Goal: Contribute content: Contribute content

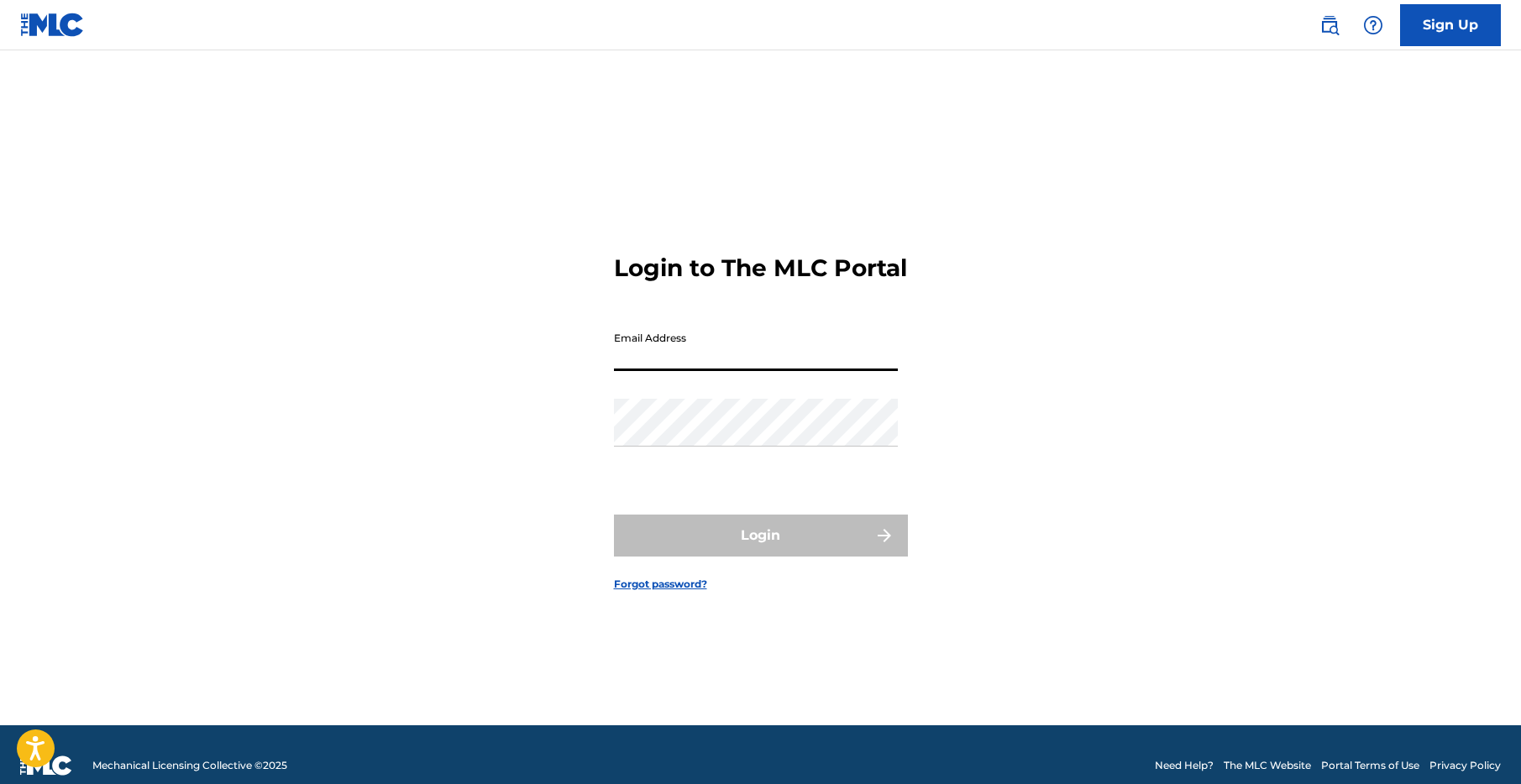
click at [736, 363] on input "Email Address" at bounding box center [756, 347] width 284 height 48
type input "[EMAIL_ADDRESS][DOMAIN_NAME]"
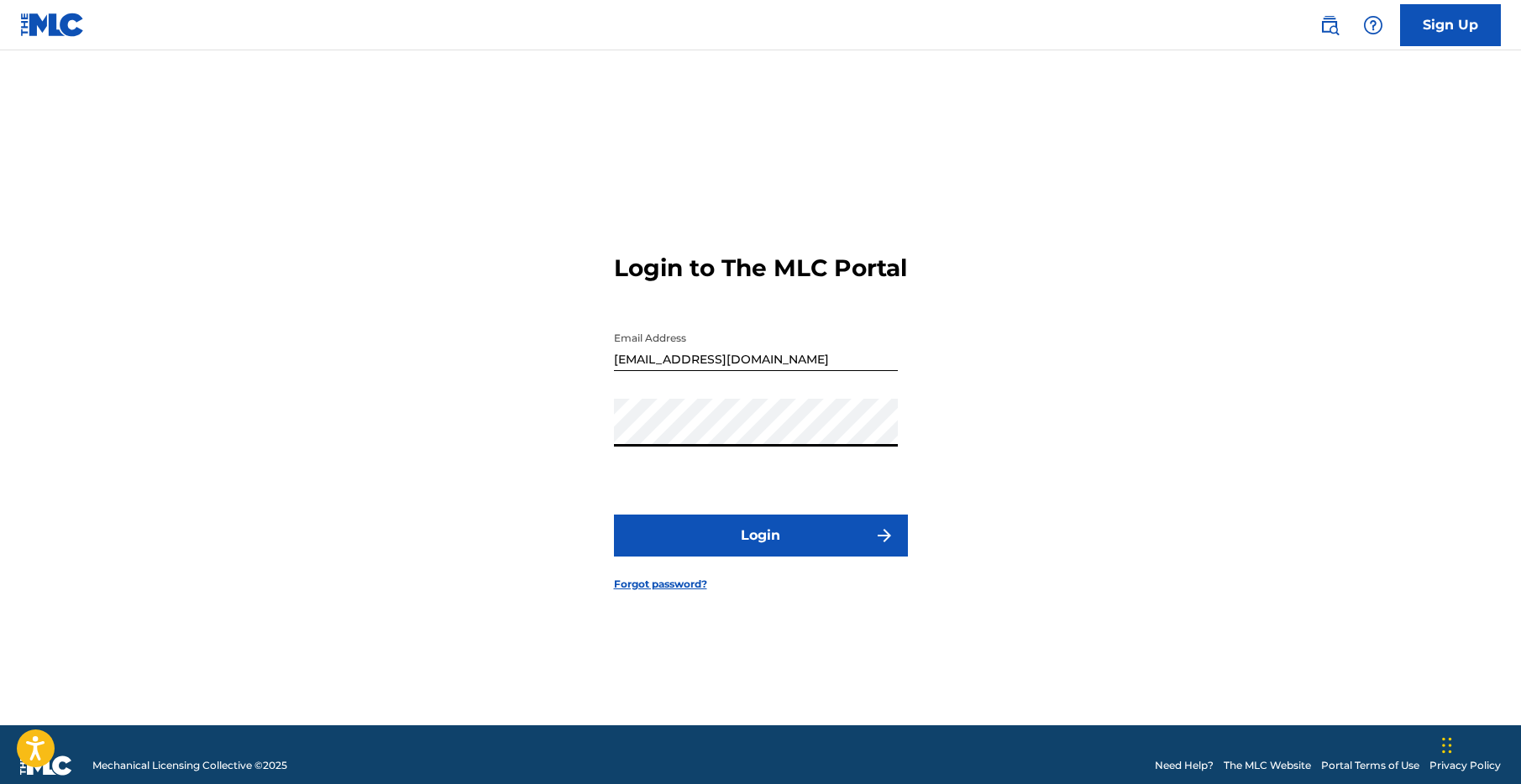
click at [439, 413] on div "Login to The MLC Portal Email Address [EMAIL_ADDRESS][DOMAIN_NAME] Password Log…" at bounding box center [761, 408] width 1176 height 633
click at [764, 550] on button "Login" at bounding box center [760, 535] width 294 height 42
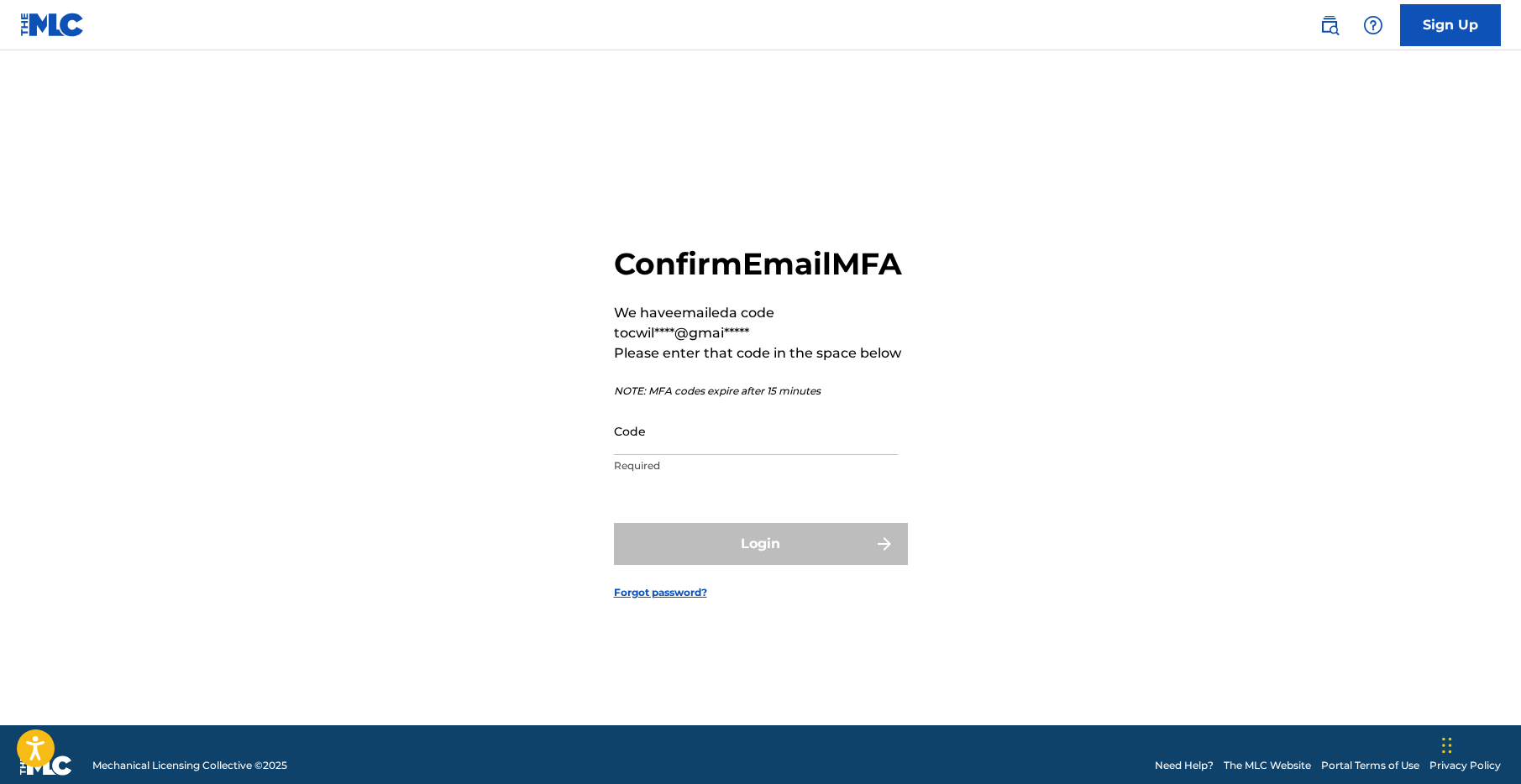
click at [692, 455] on input "Code" at bounding box center [756, 432] width 284 height 48
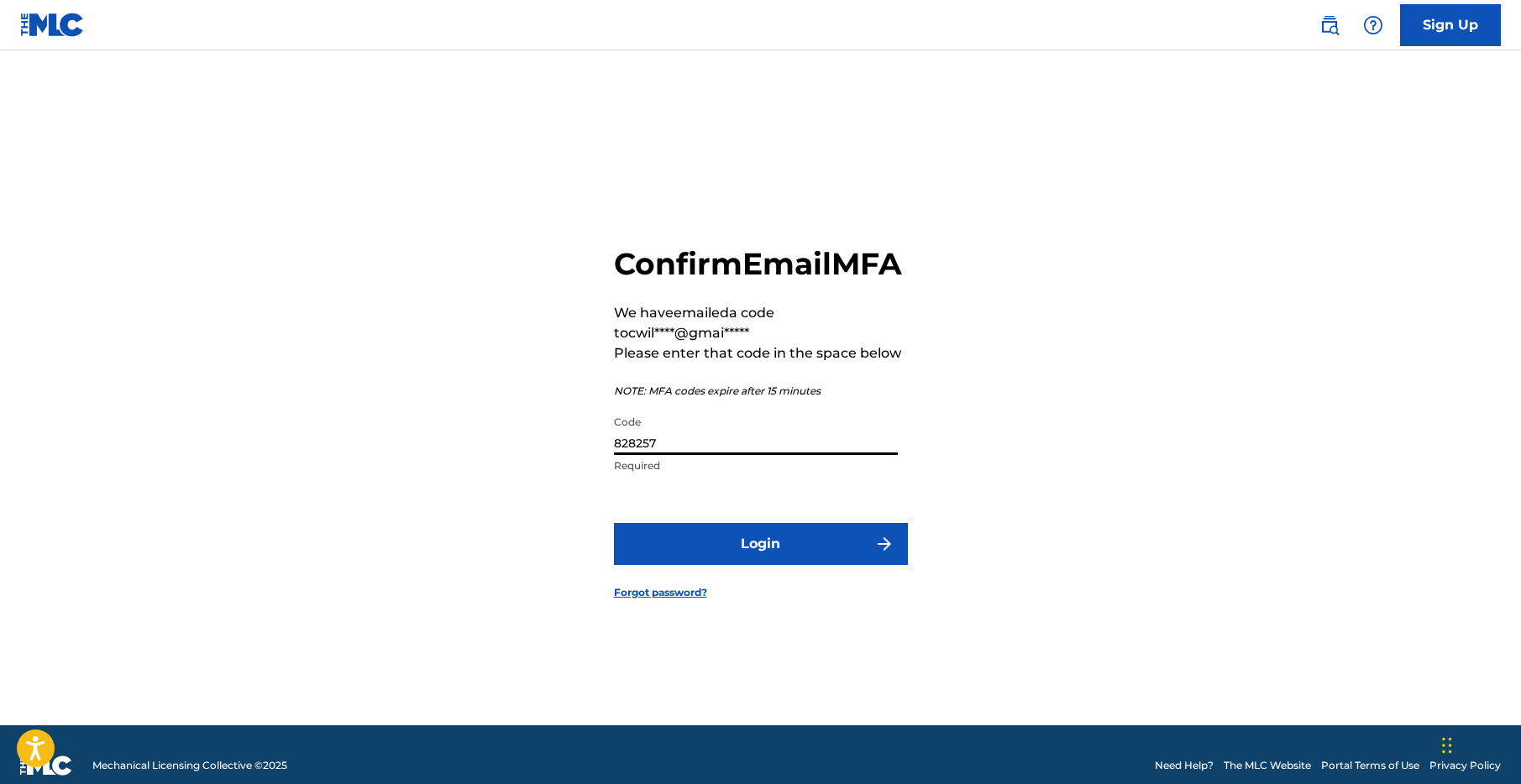
type input "828257"
click at [614, 523] on button "Login" at bounding box center [760, 543] width 294 height 42
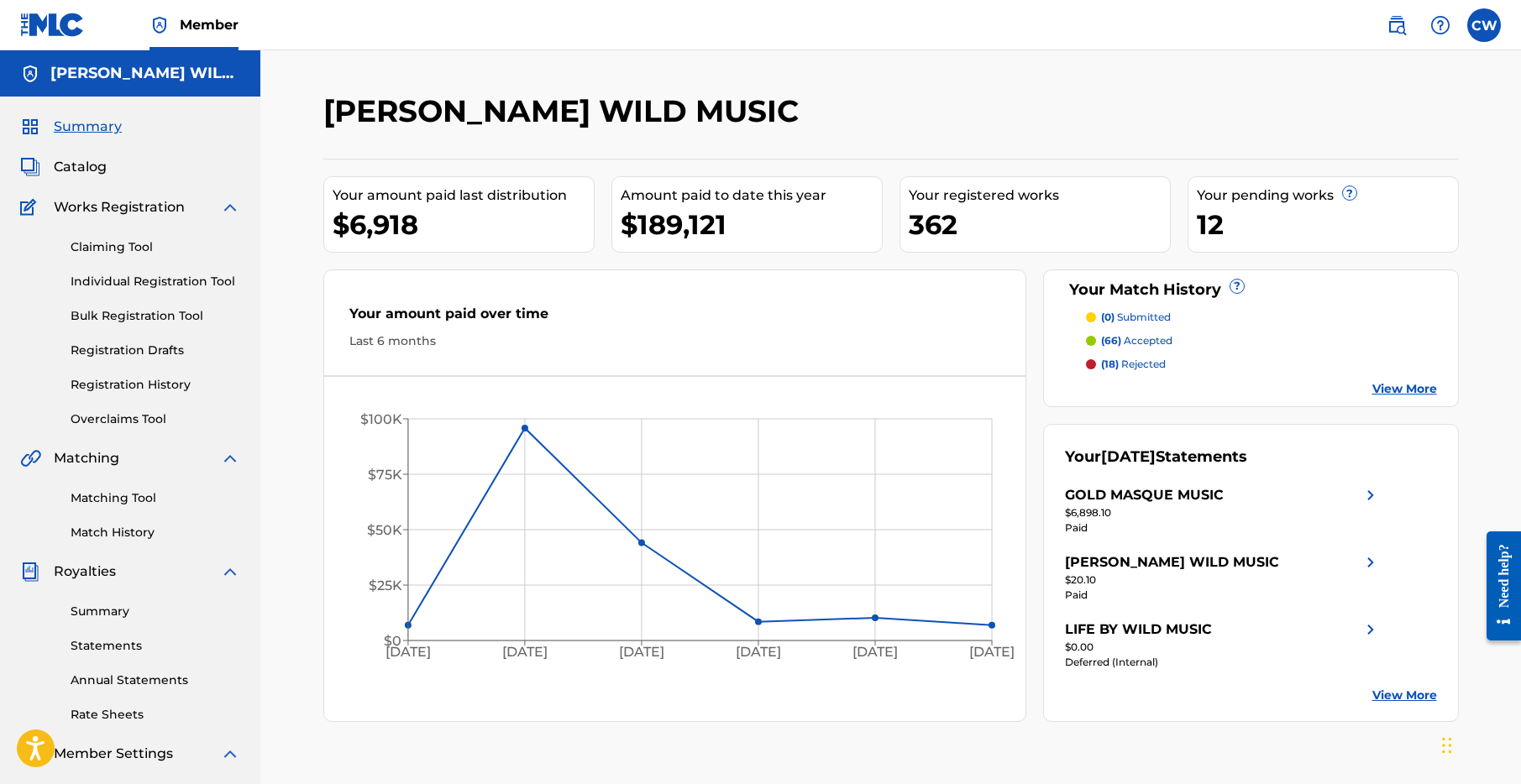
click at [102, 169] on span "Catalog" at bounding box center [81, 167] width 53 height 20
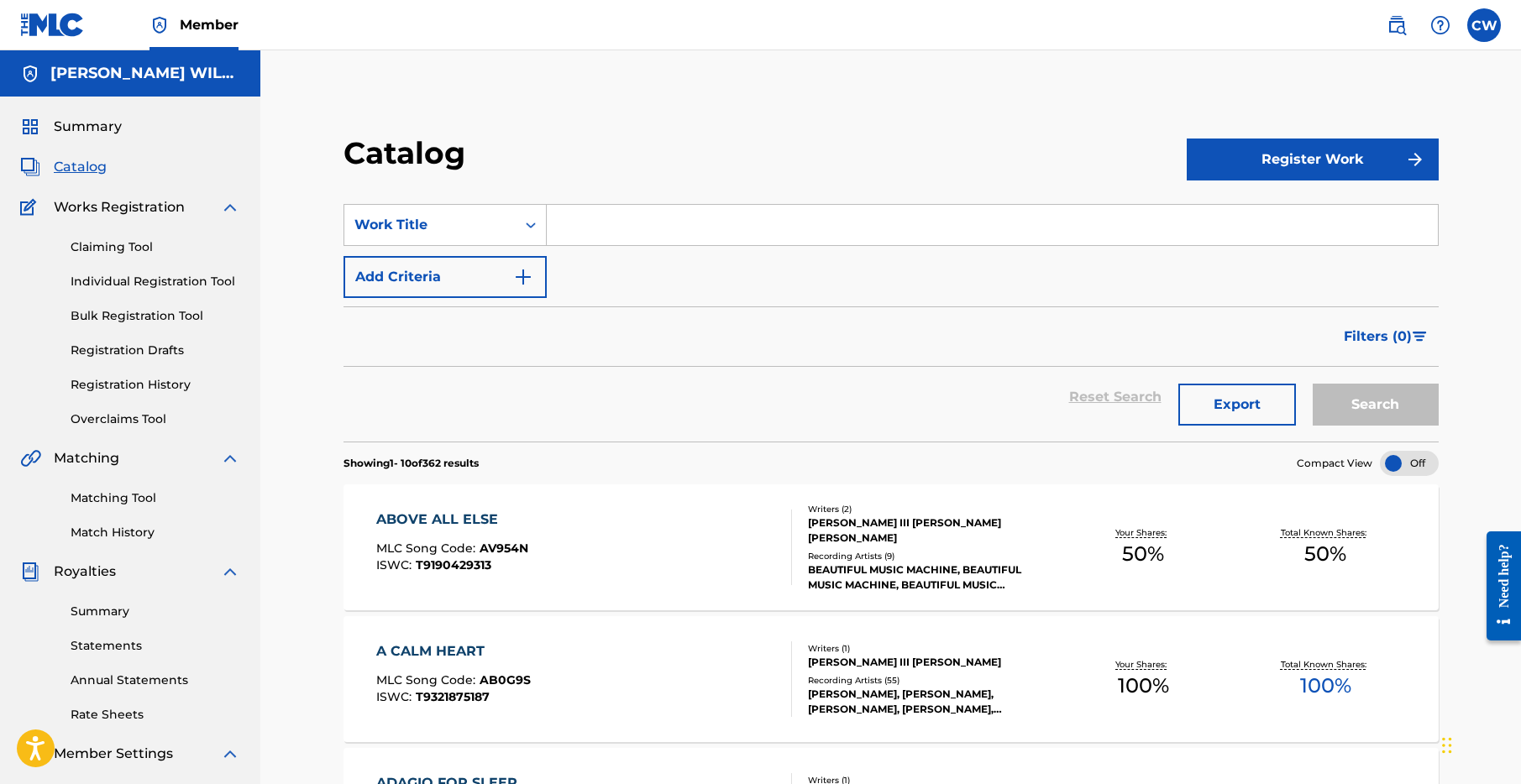
click at [830, 241] on input "Search Form" at bounding box center [993, 225] width 891 height 40
type input "spirit of peace"
click at [1312, 384] on button "Search" at bounding box center [1375, 404] width 126 height 42
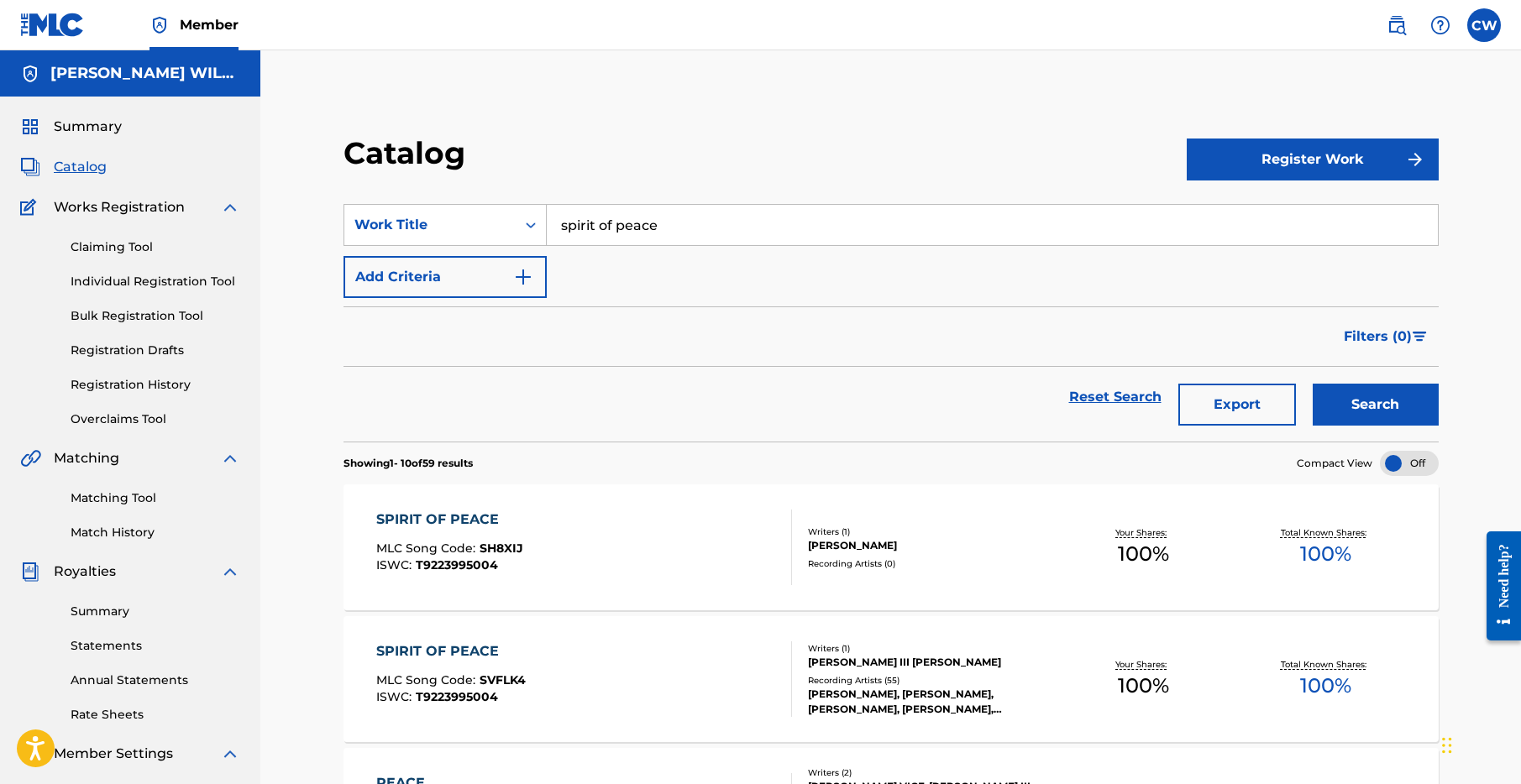
click at [451, 519] on div "SPIRIT OF PEACE" at bounding box center [450, 519] width 147 height 20
click at [445, 653] on div "SPIRIT OF PEACE" at bounding box center [451, 652] width 149 height 20
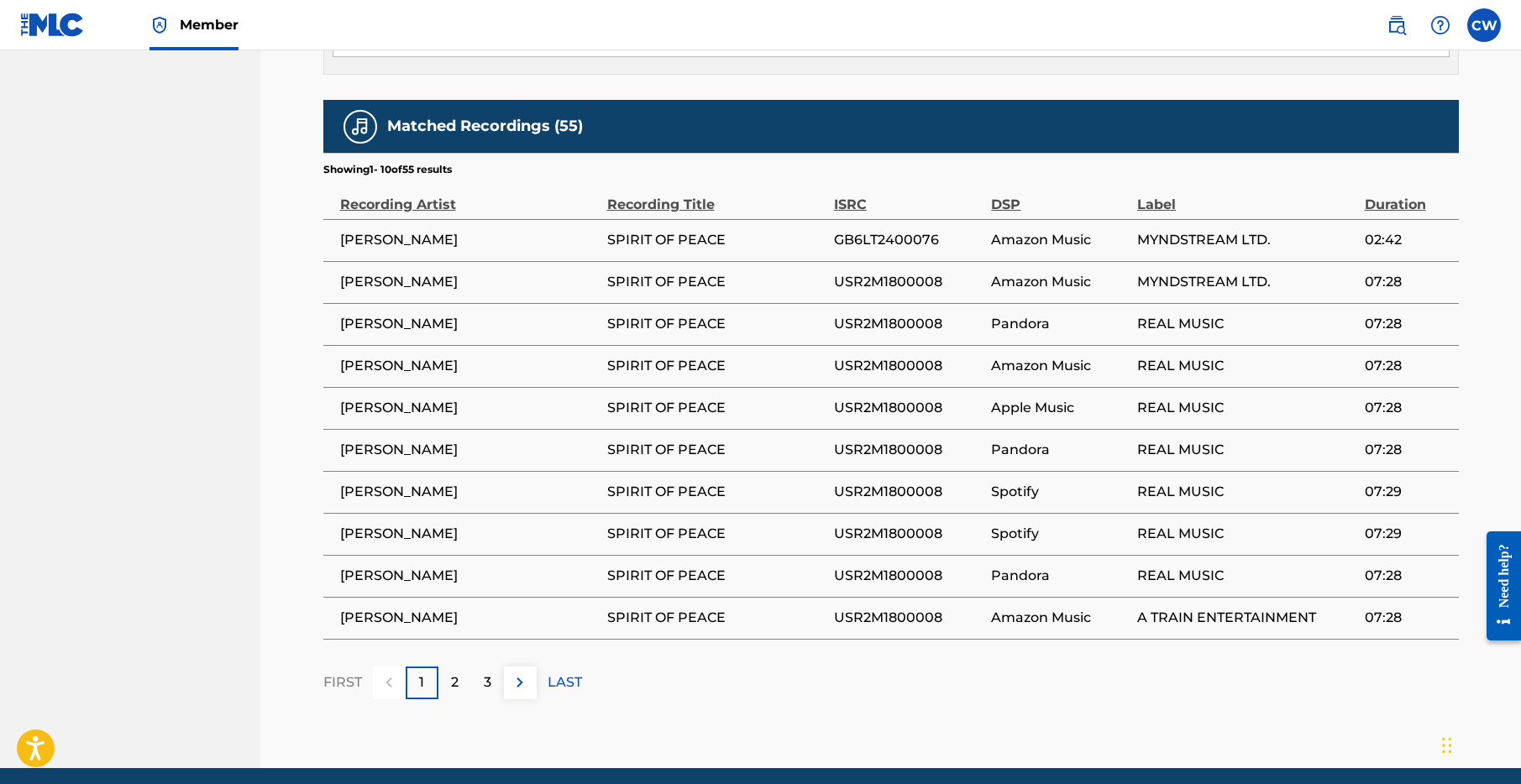
scroll to position [1186, 0]
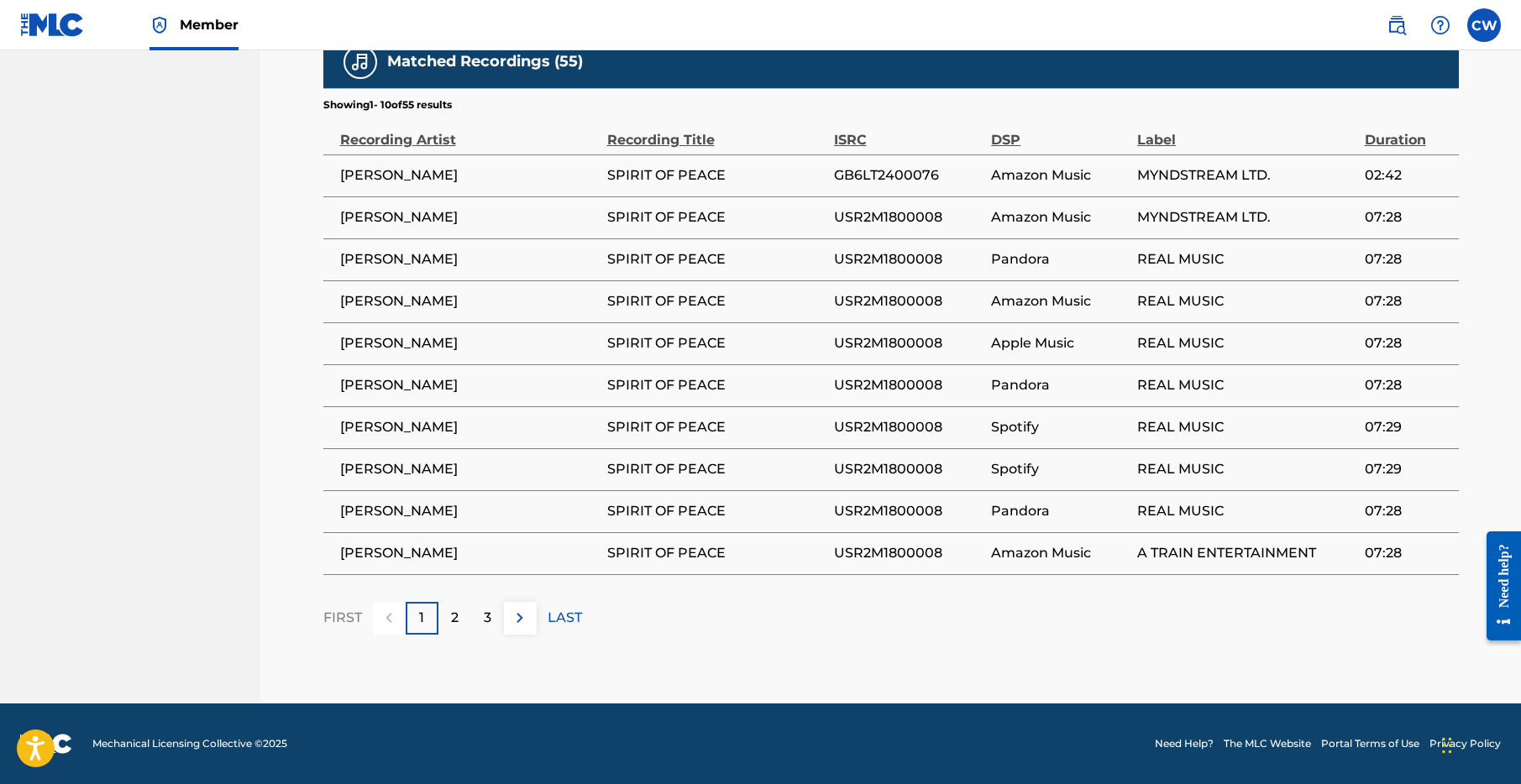
click at [489, 614] on p "3" at bounding box center [487, 618] width 8 height 20
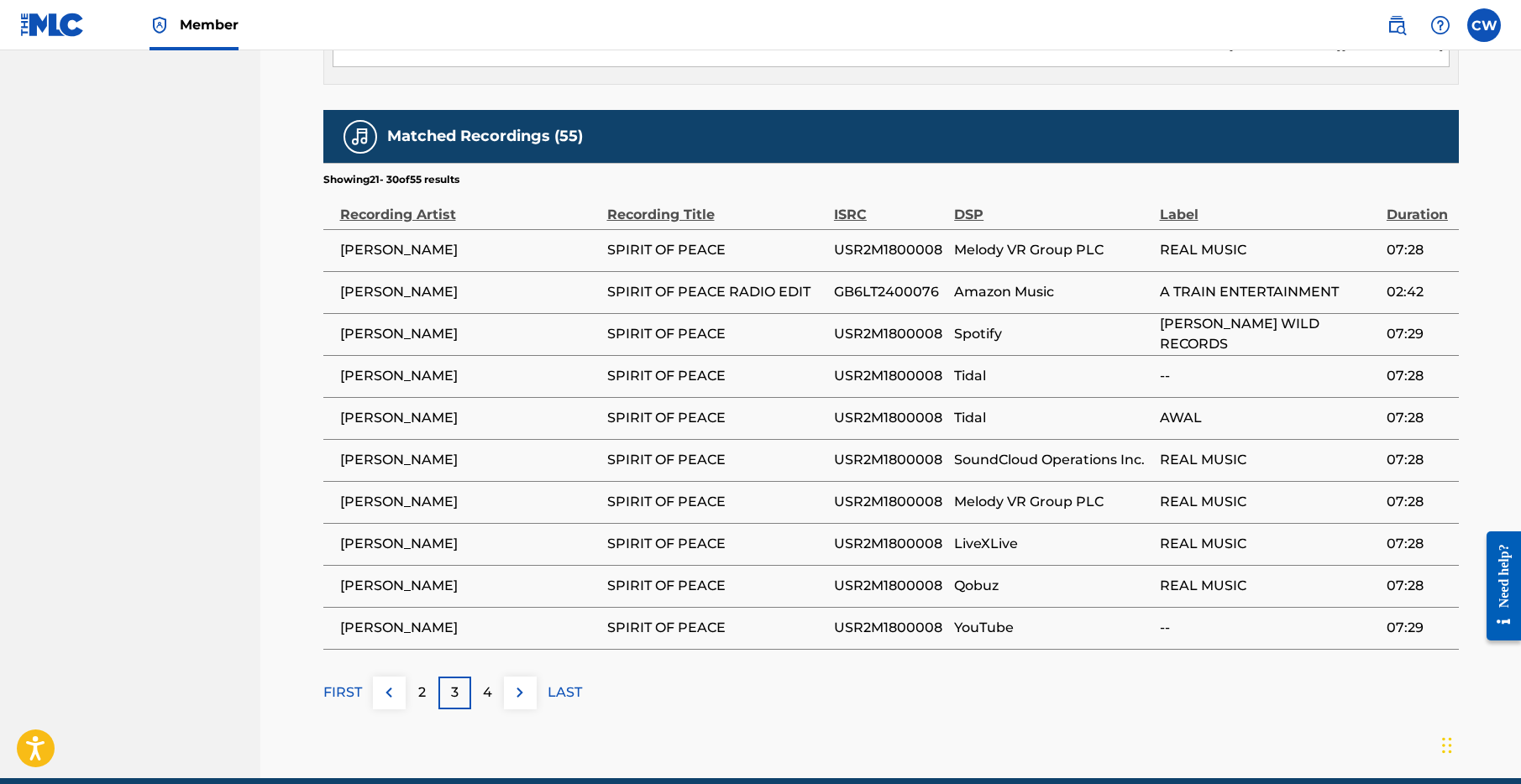
scroll to position [0, 0]
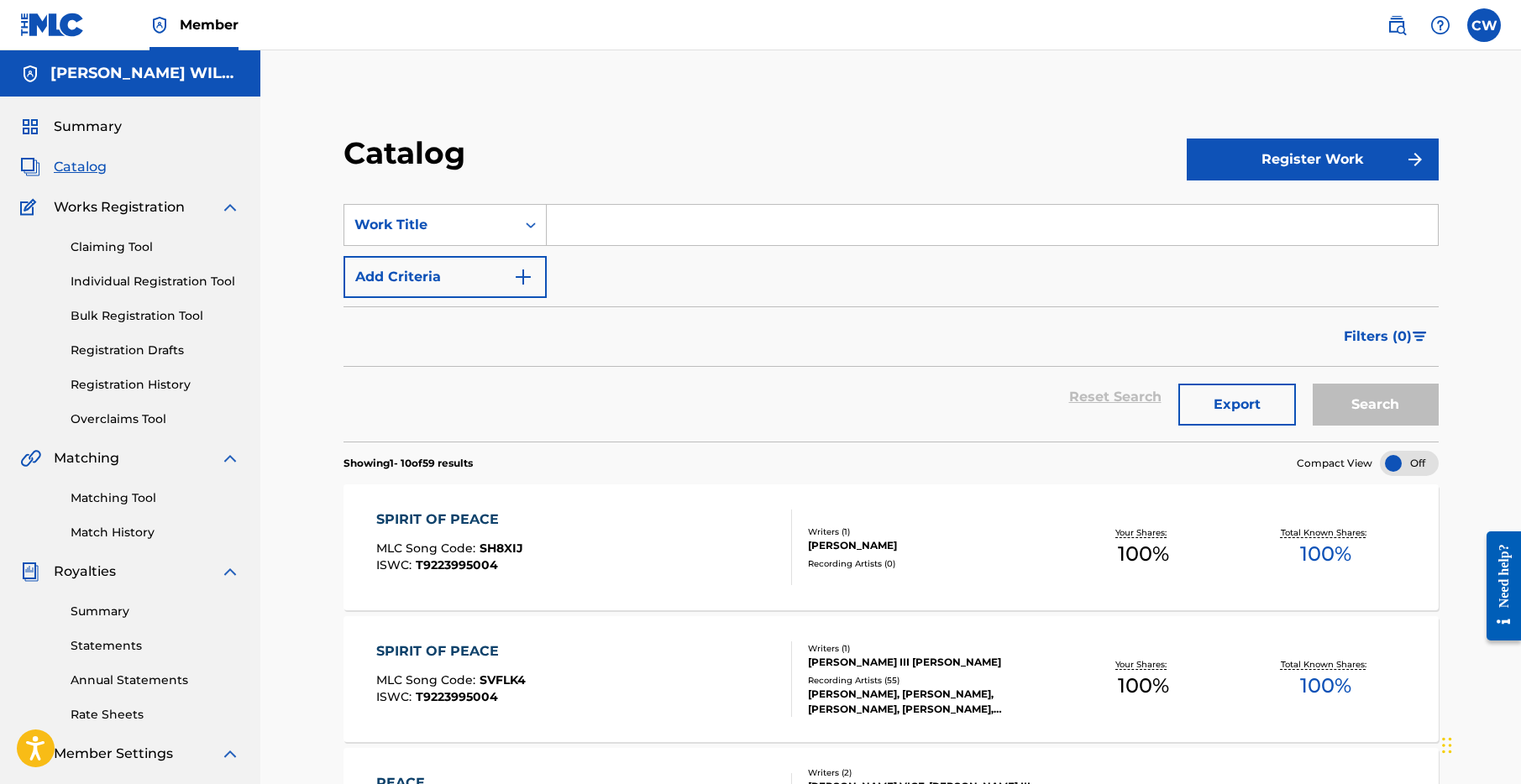
click at [454, 524] on div "SPIRIT OF PEACE" at bounding box center [450, 519] width 147 height 20
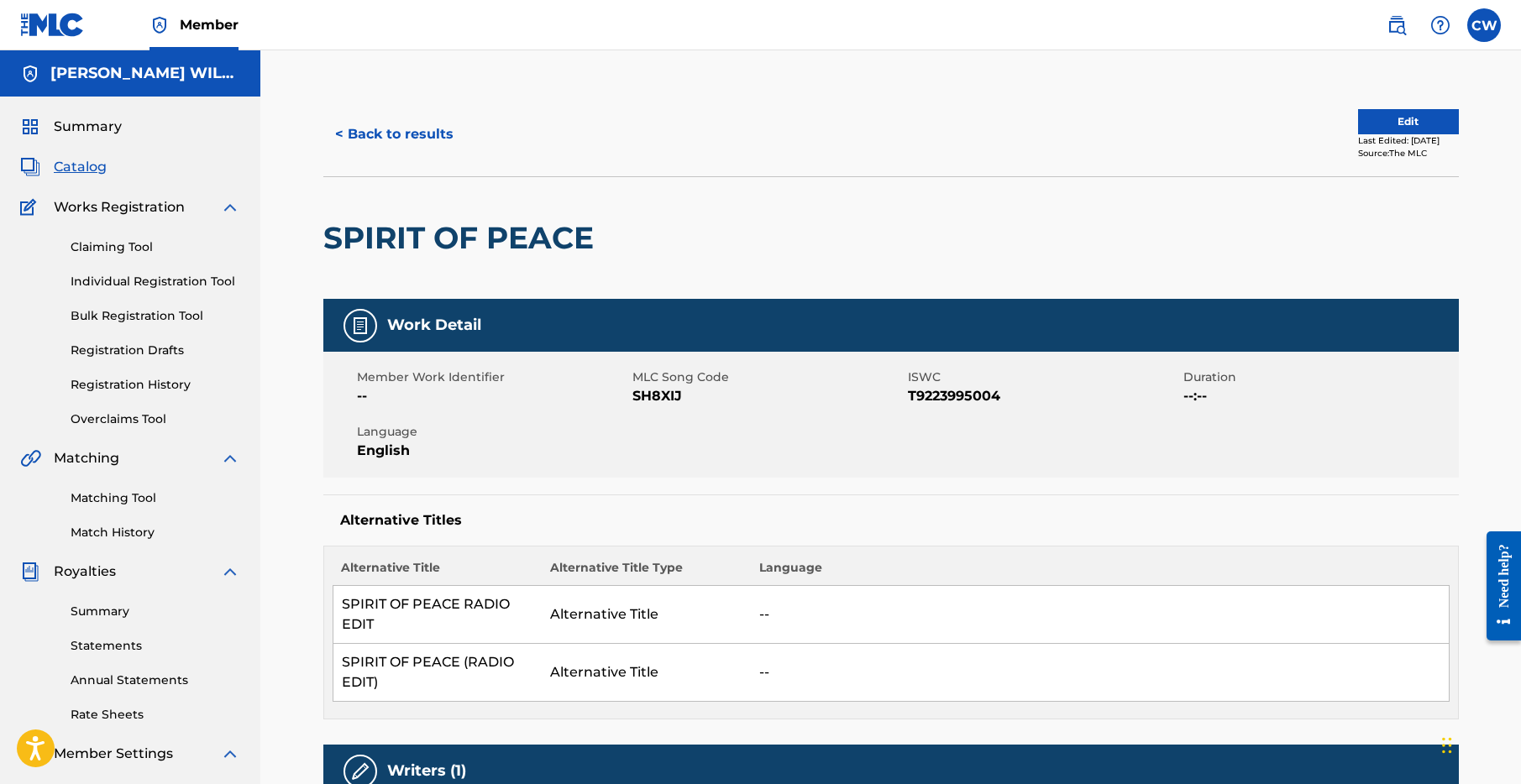
click at [1358, 115] on button "Edit" at bounding box center [1408, 122] width 101 height 25
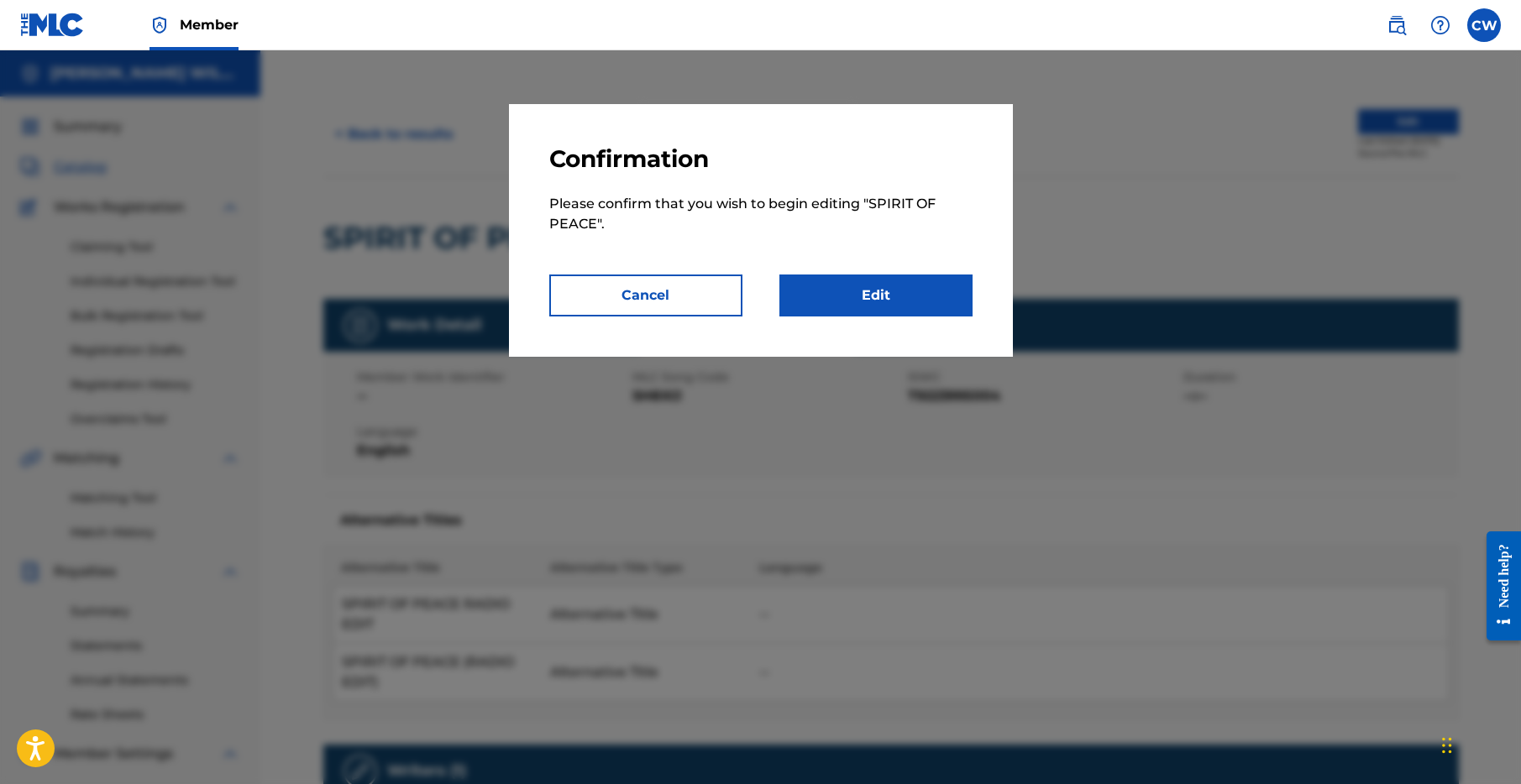
click at [910, 297] on link "Edit" at bounding box center [876, 295] width 194 height 42
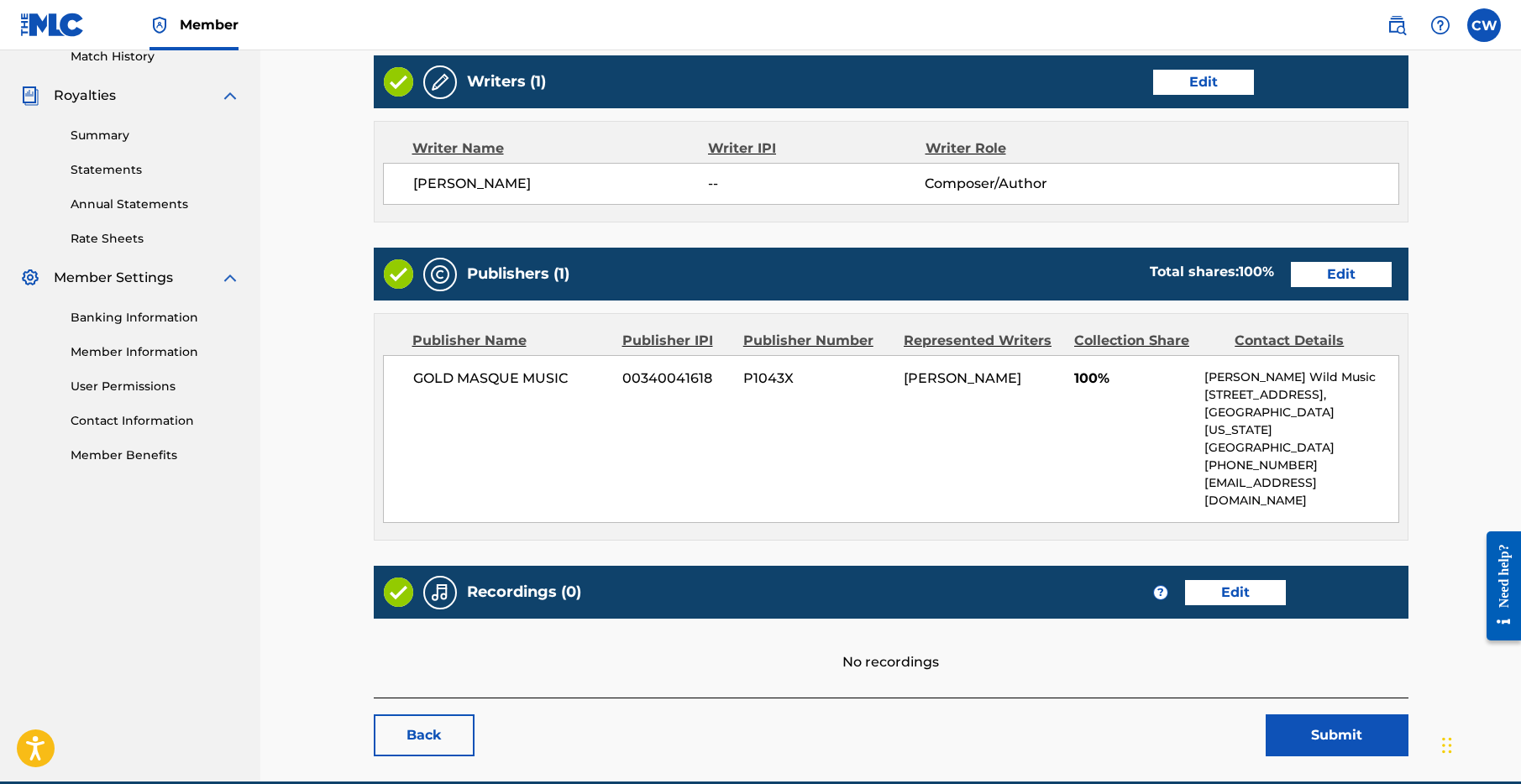
scroll to position [519, 0]
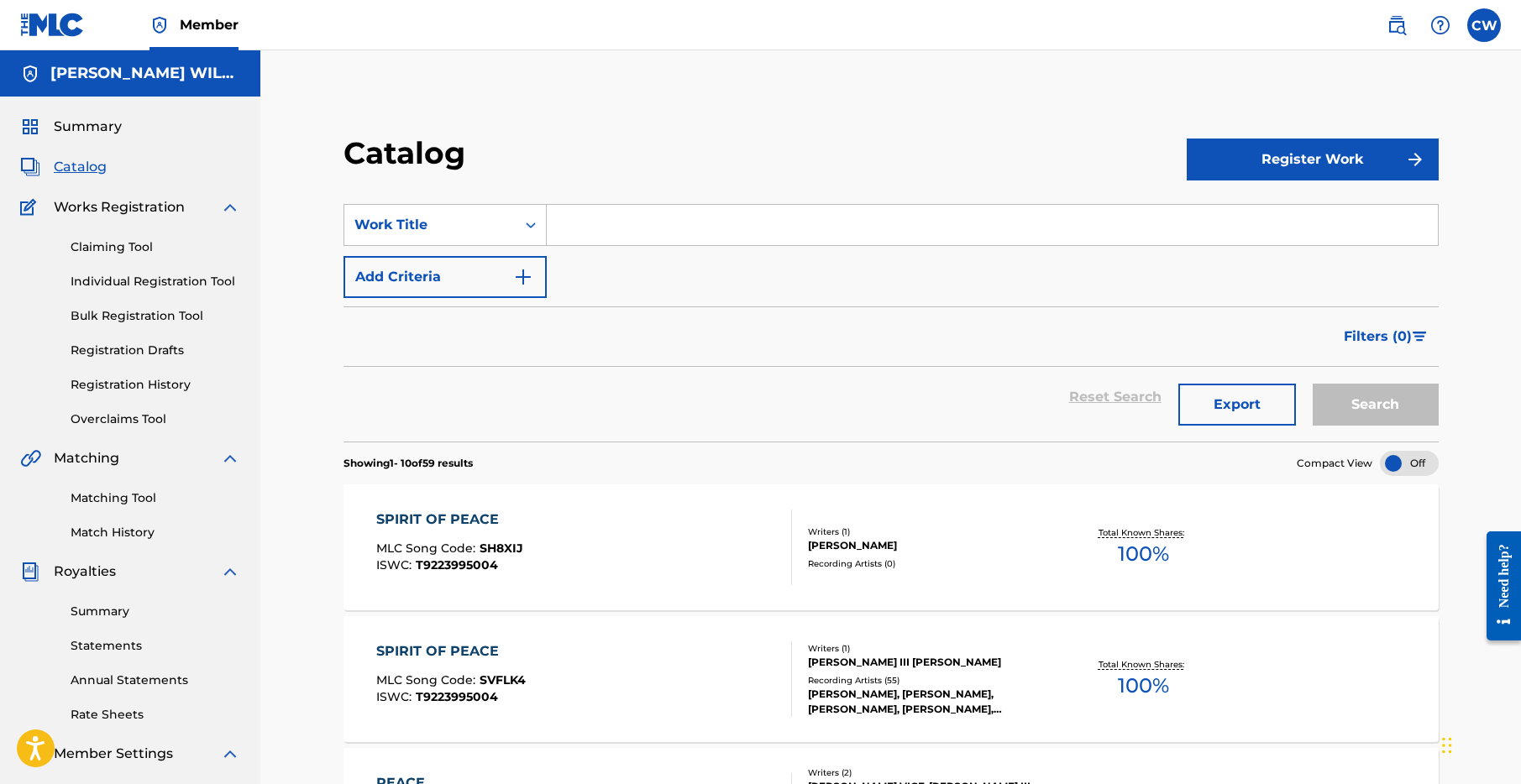
click at [436, 657] on div "SPIRIT OF PEACE" at bounding box center [451, 652] width 149 height 20
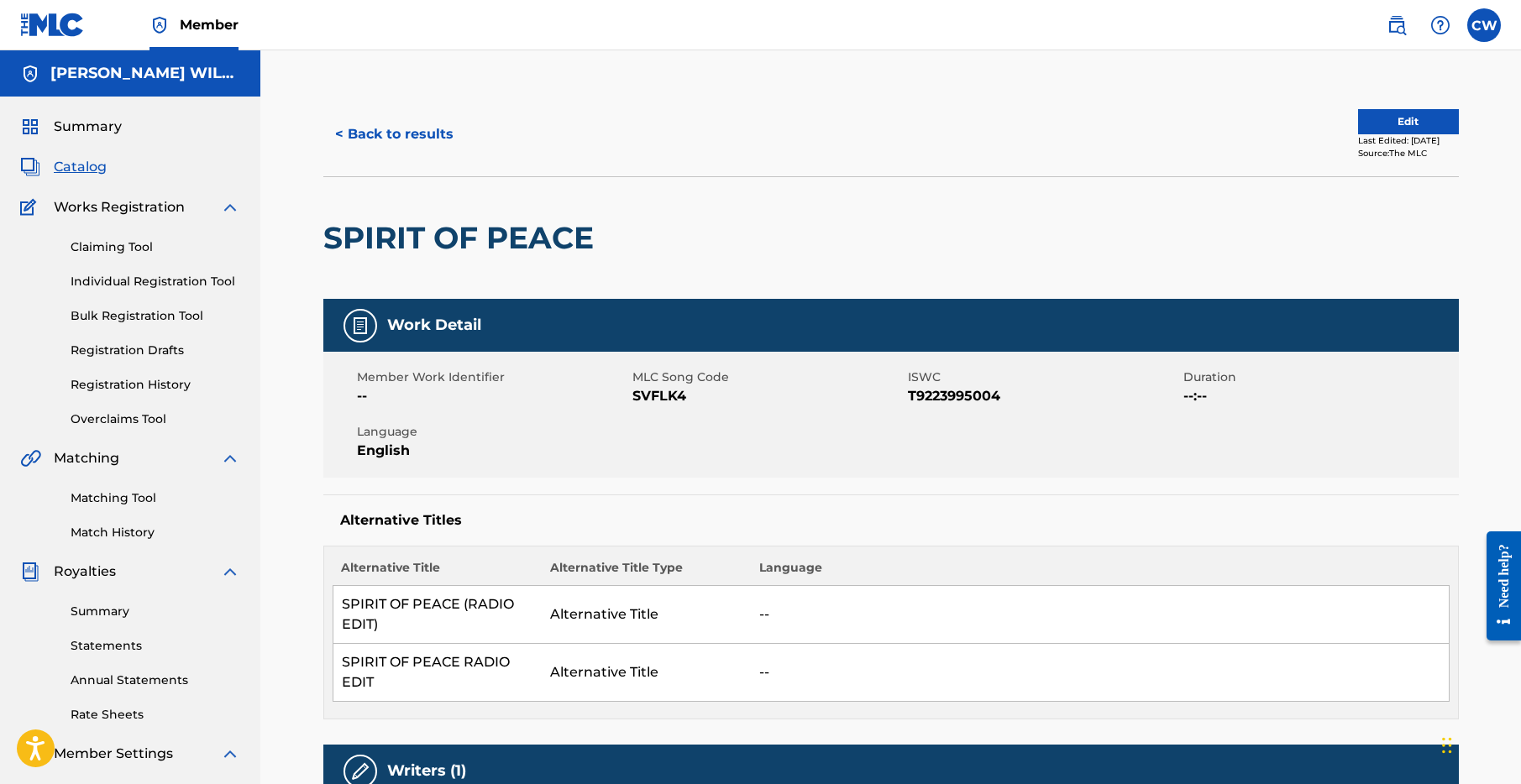
click at [1358, 116] on button "Edit" at bounding box center [1408, 122] width 101 height 25
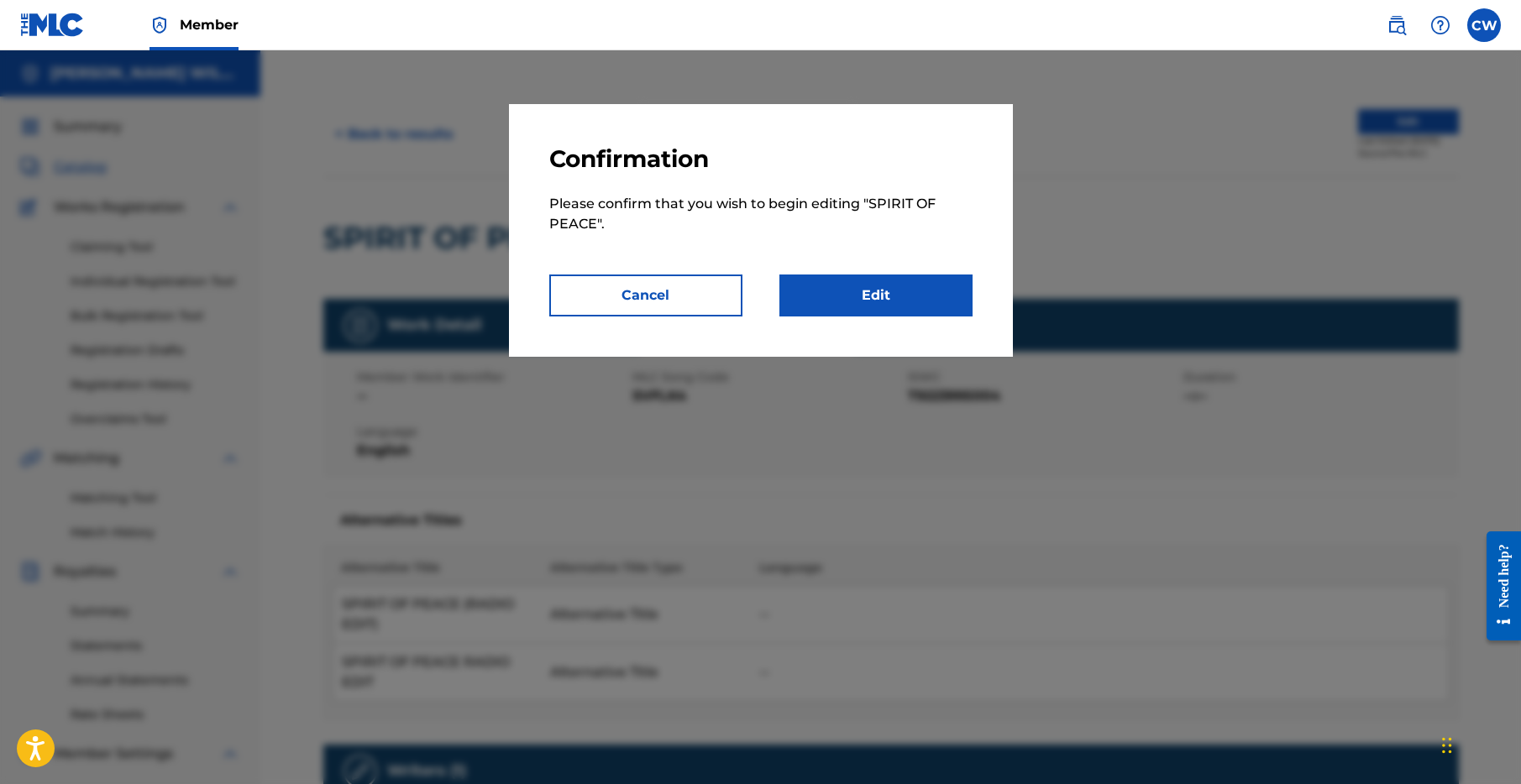
click at [908, 294] on link "Edit" at bounding box center [876, 295] width 194 height 42
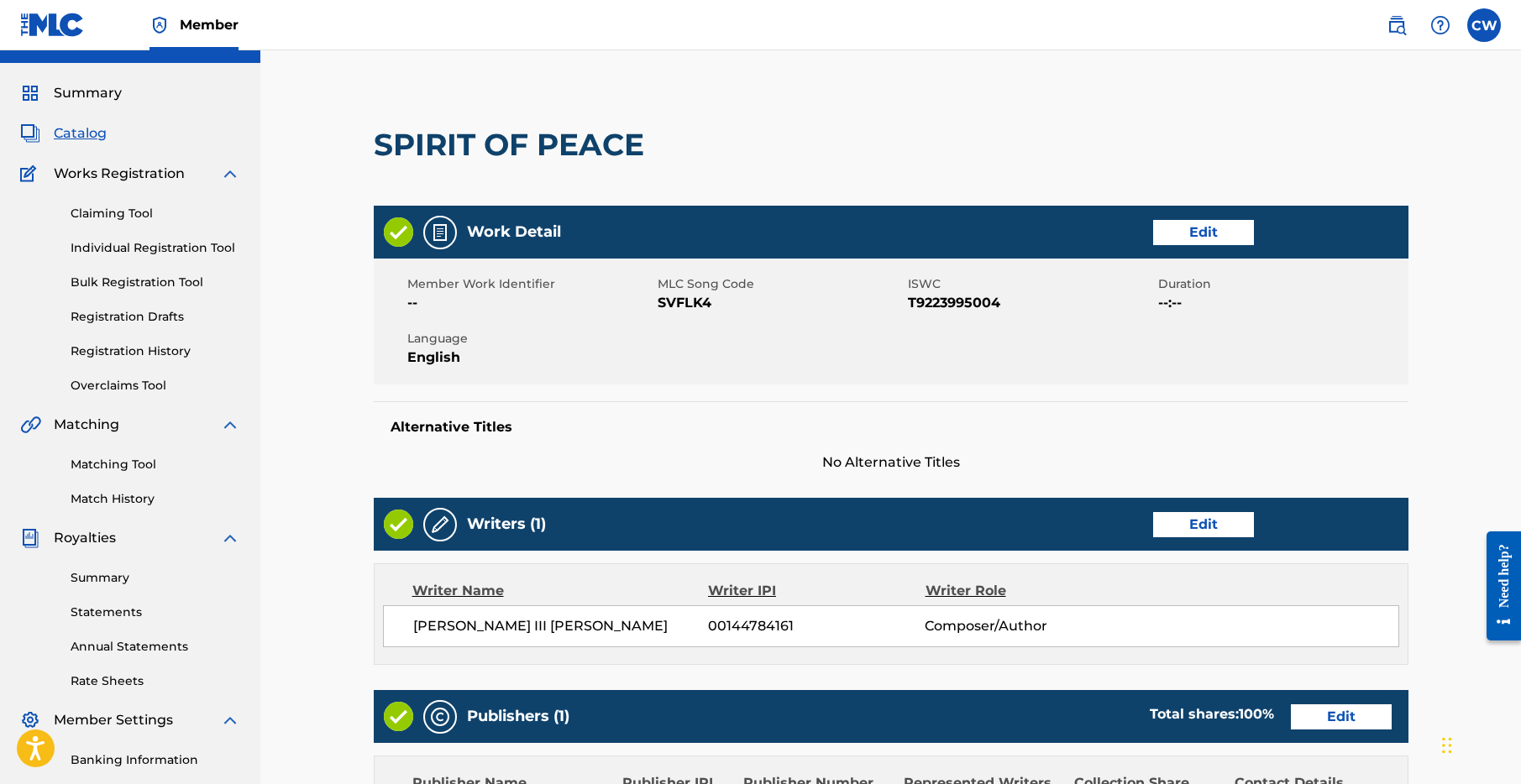
scroll to position [519, 0]
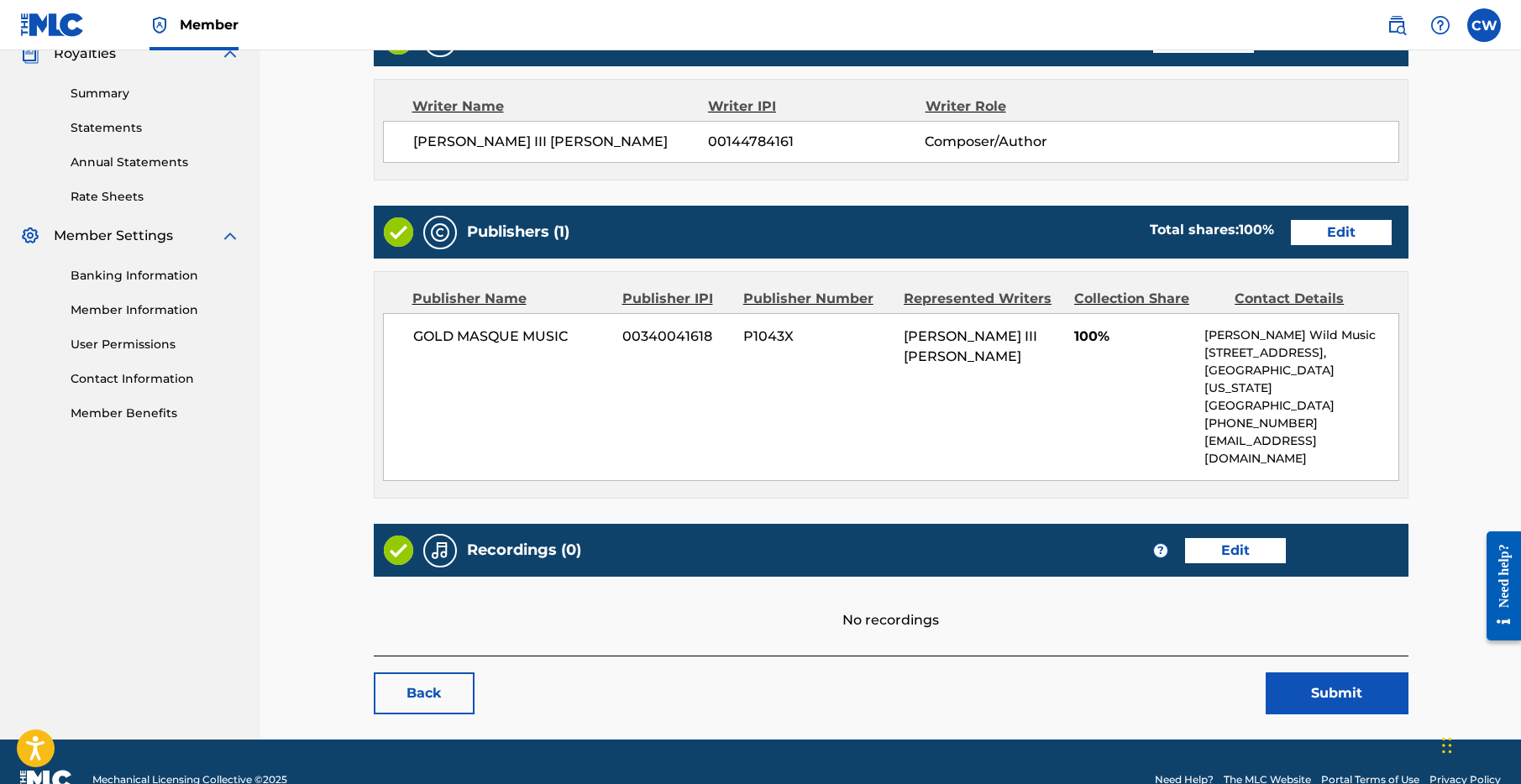
click at [1249, 538] on link "Edit" at bounding box center [1236, 550] width 101 height 25
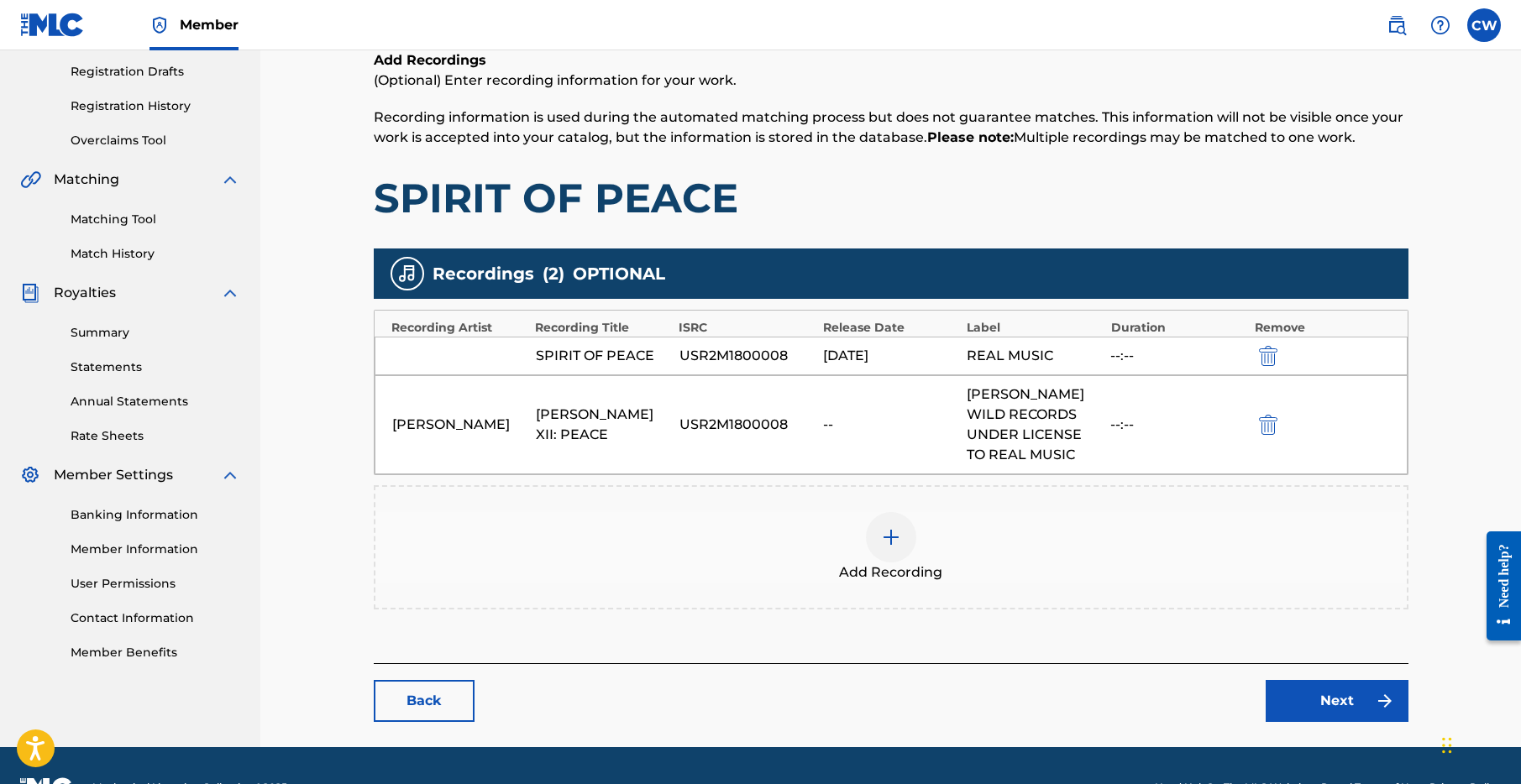
scroll to position [322, 0]
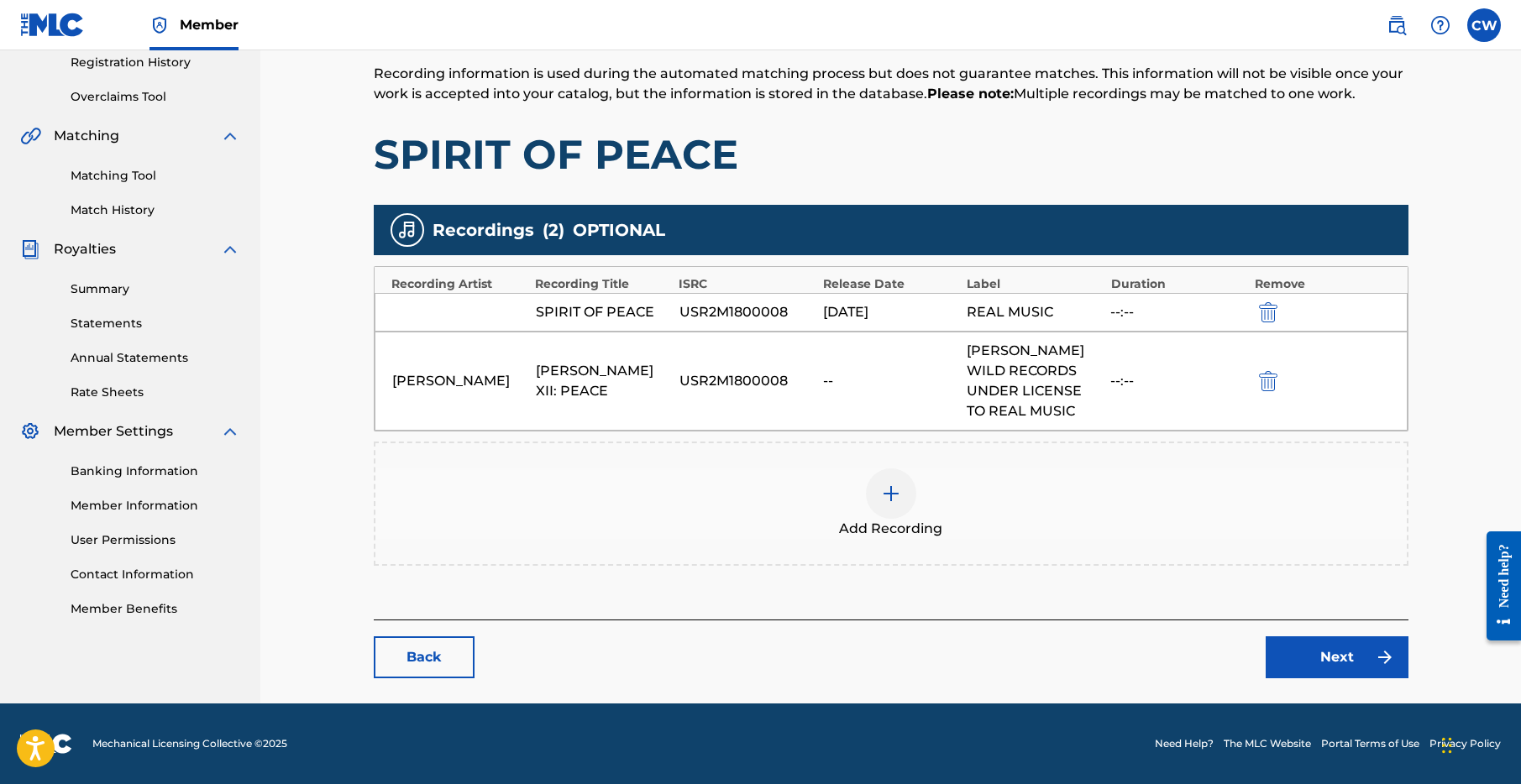
click at [899, 508] on div at bounding box center [891, 494] width 51 height 51
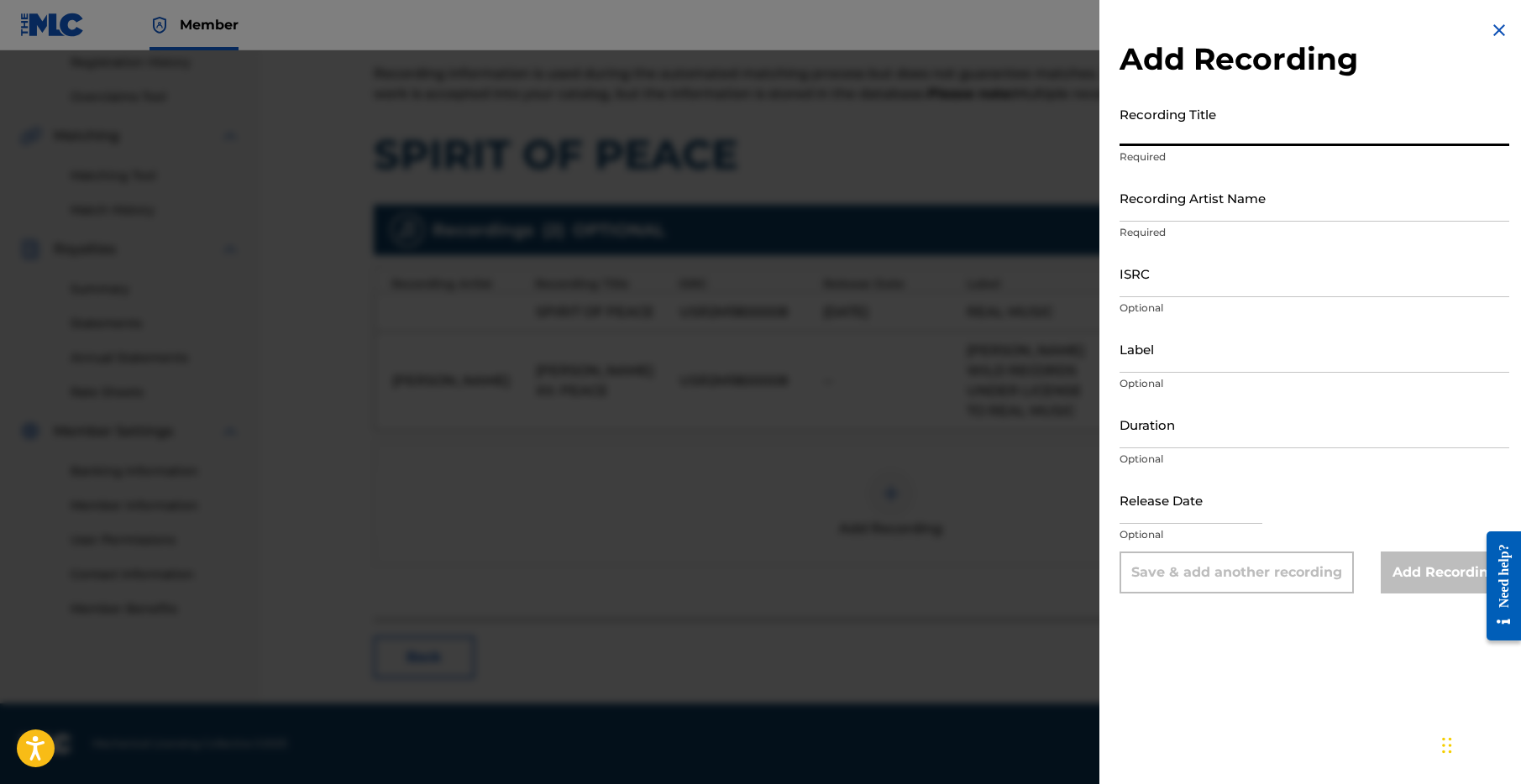
click at [1212, 125] on input "Recording Title" at bounding box center [1314, 123] width 390 height 48
type input "Spirit of Peace Radio Edit"
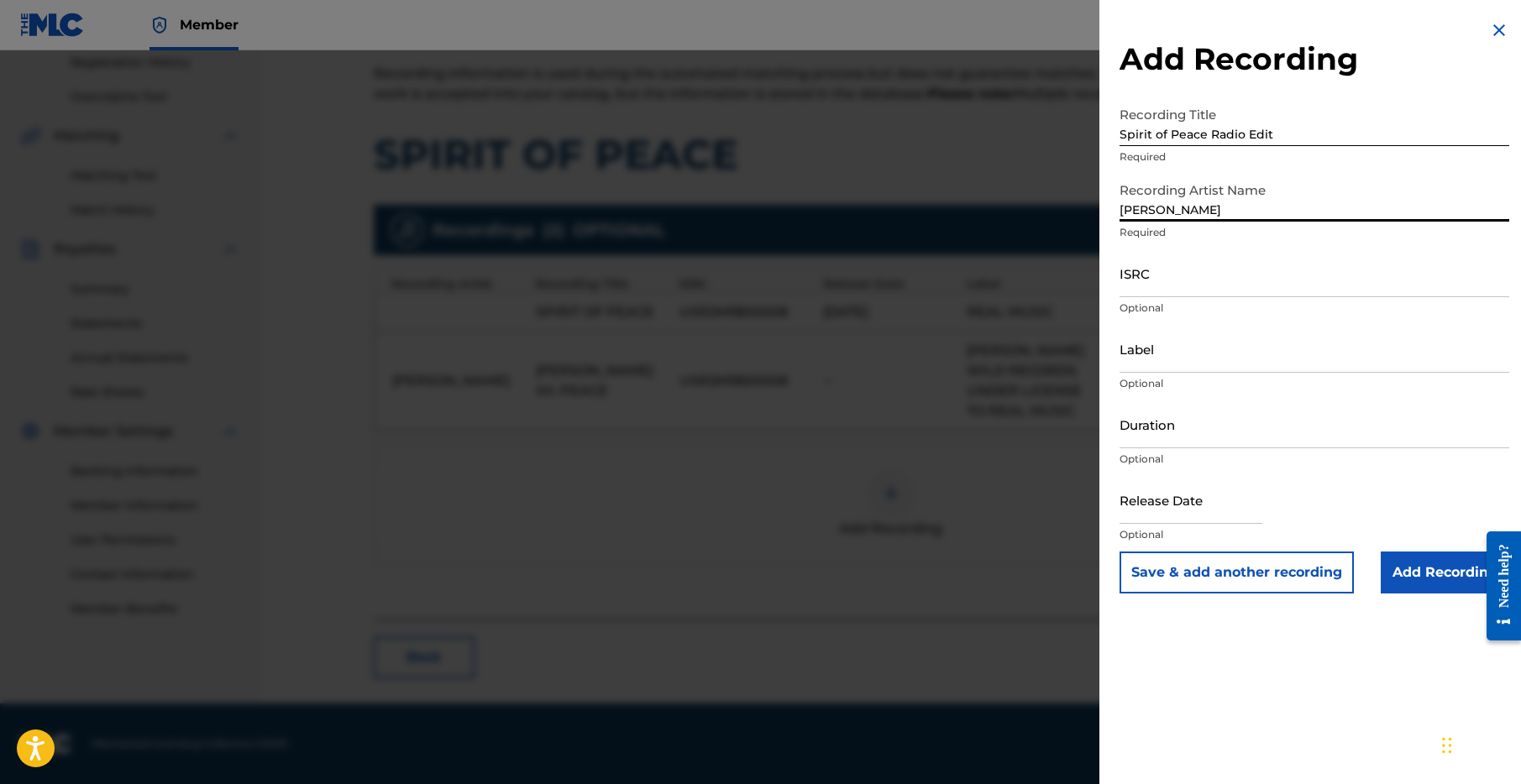
type input "[PERSON_NAME]"
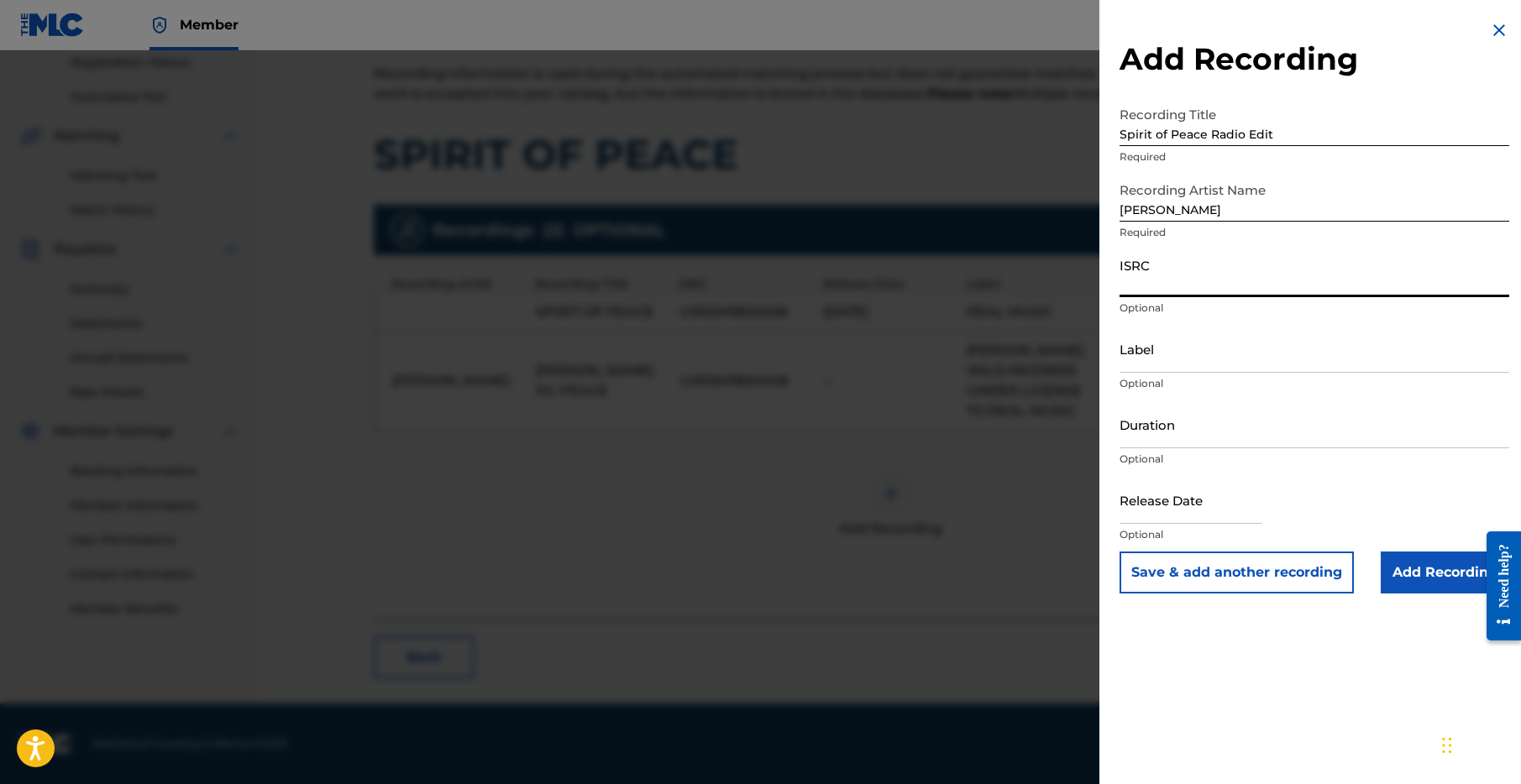
paste input "abcdef123456$CW"
type input "abcdef123456$CW"
paste input "GB6LT2400076"
type input "GB6LT2400076"
click at [1204, 363] on input "Label" at bounding box center [1314, 349] width 390 height 48
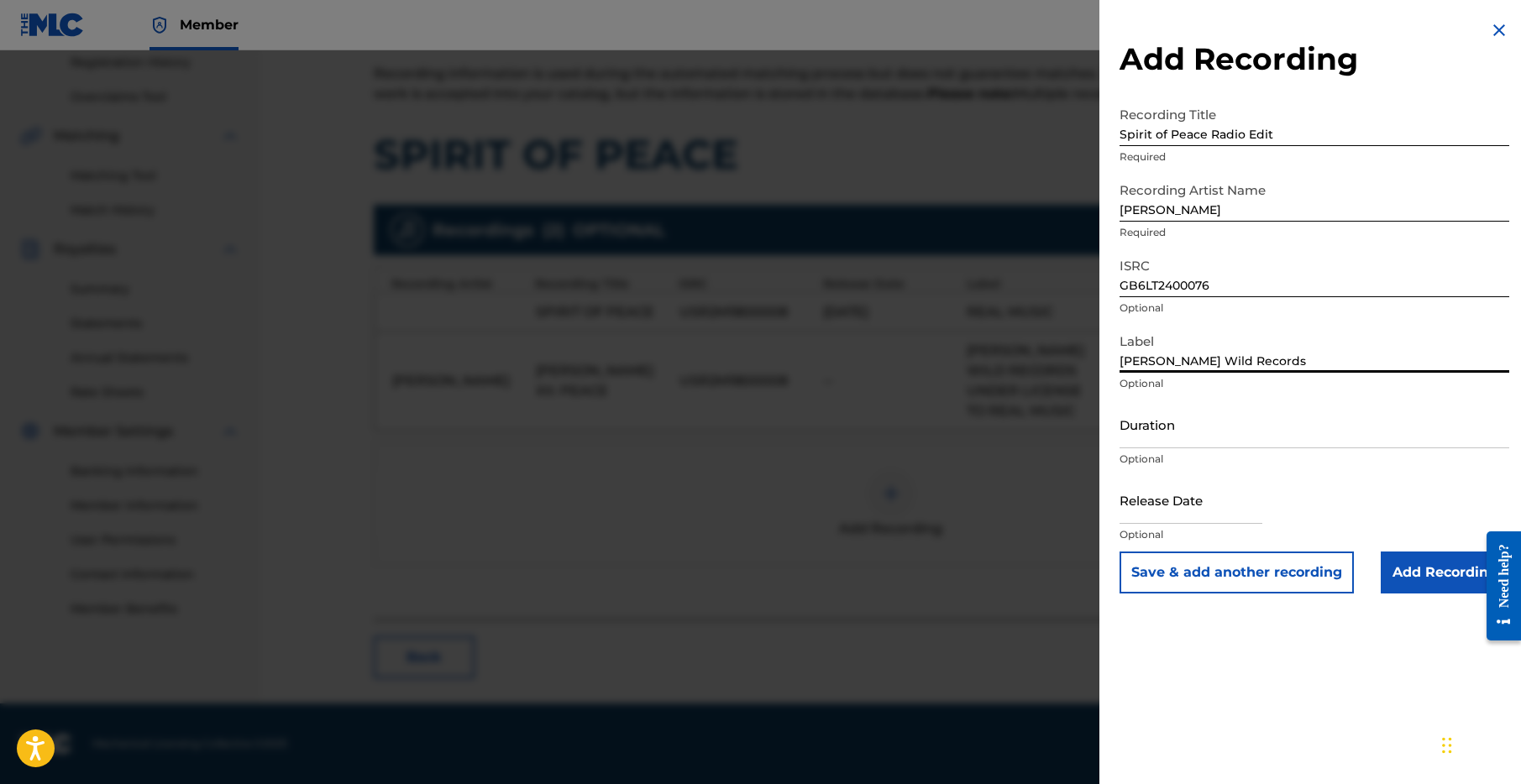
type input "[PERSON_NAME] Wild Records"
click at [1414, 575] on input "Add Recording" at bounding box center [1445, 572] width 129 height 42
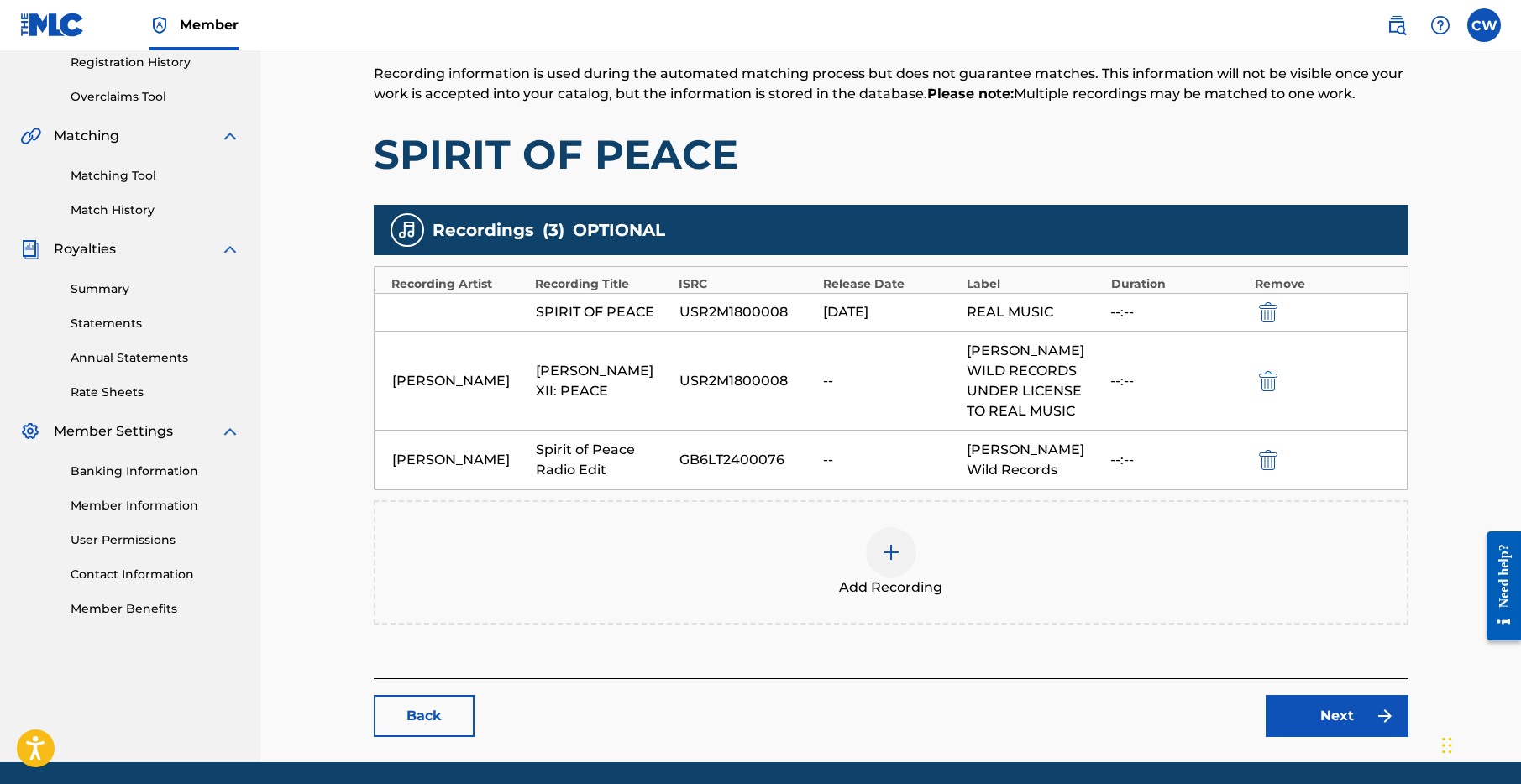
click at [891, 554] on img at bounding box center [891, 552] width 20 height 20
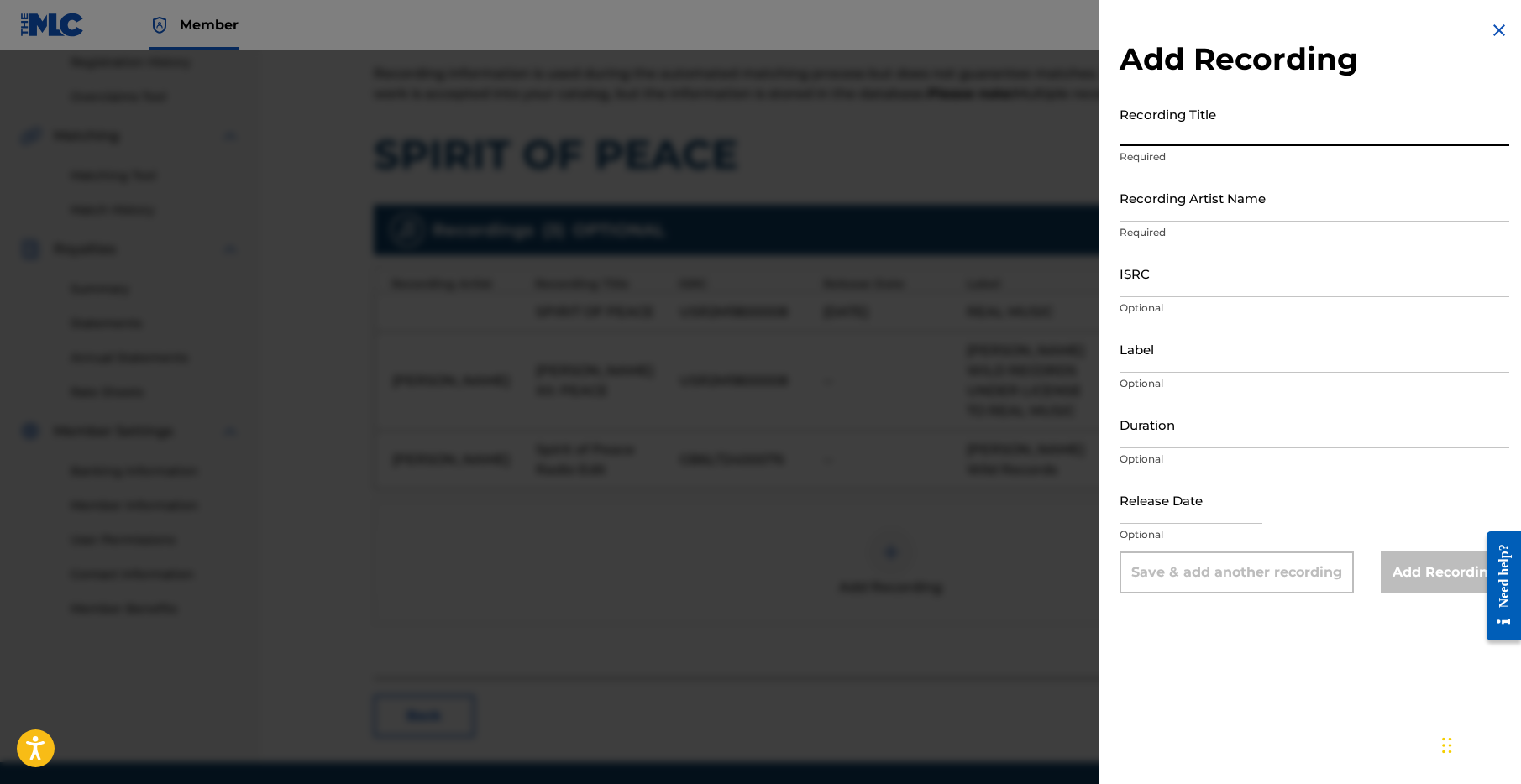
click at [1181, 131] on input "Recording Title" at bounding box center [1314, 123] width 390 height 48
type input "Spirit of Peace (Radio Edit)"
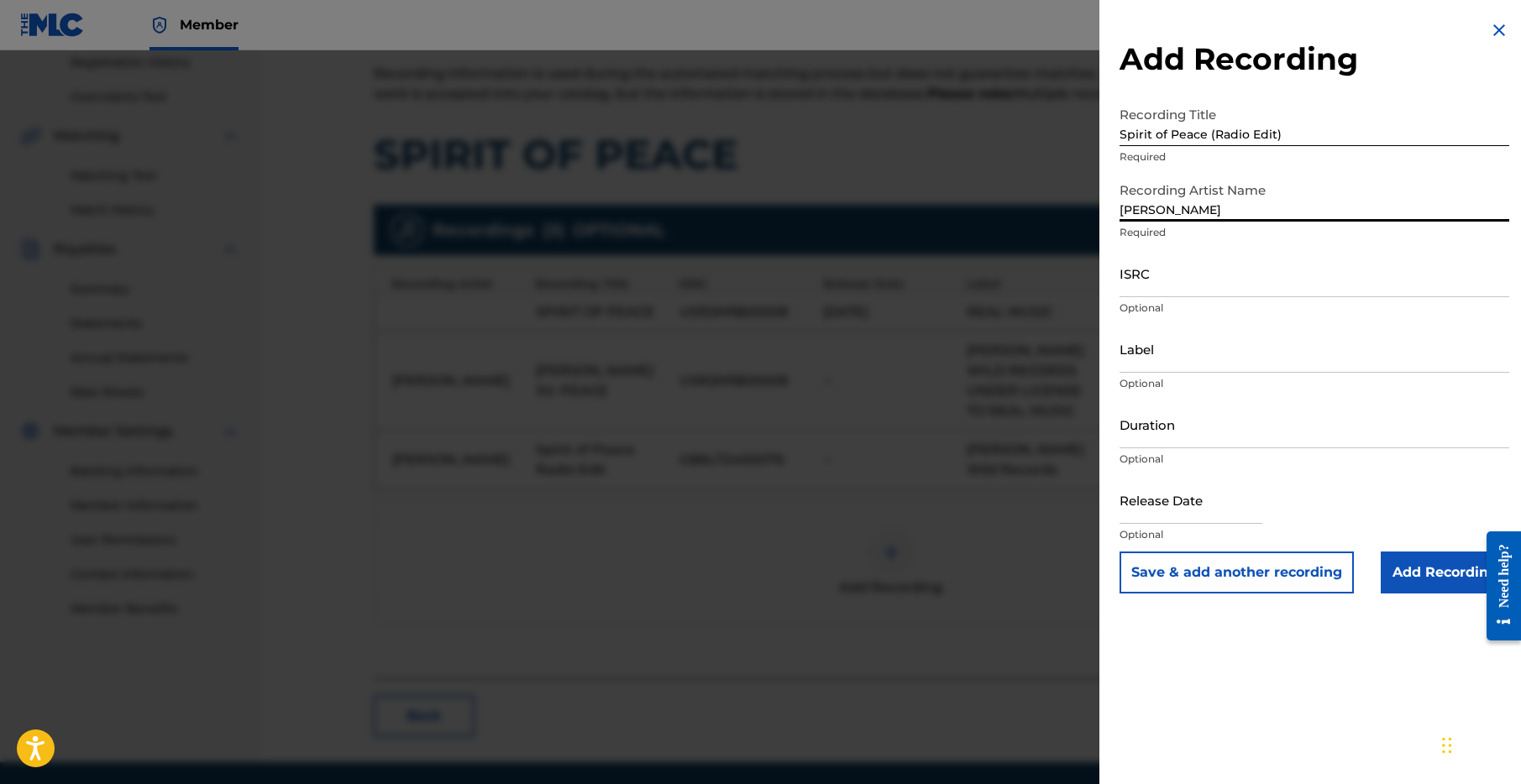
type input "[PERSON_NAME]"
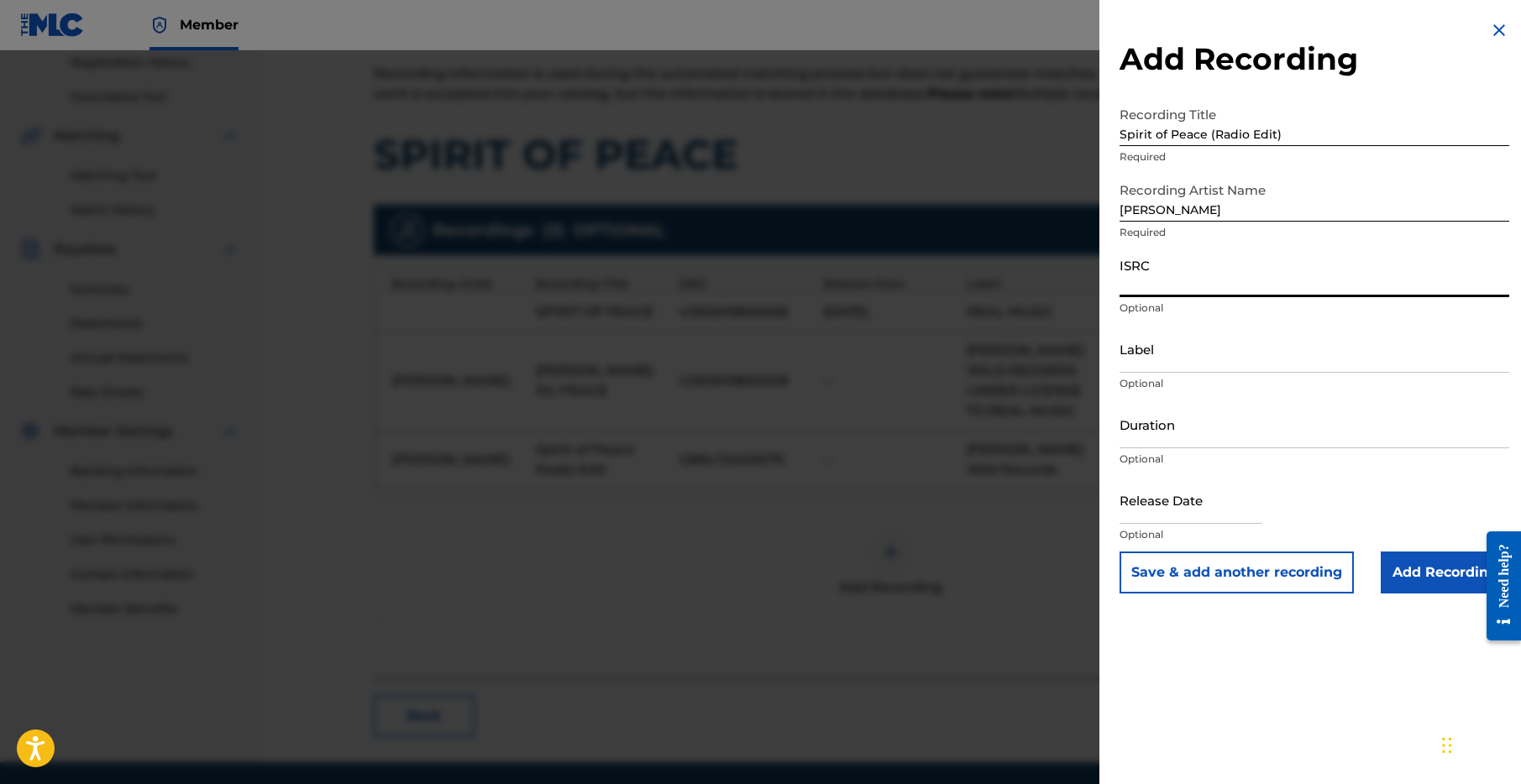
paste input "GB6LT2400076"
type input "GB6LT2400076"
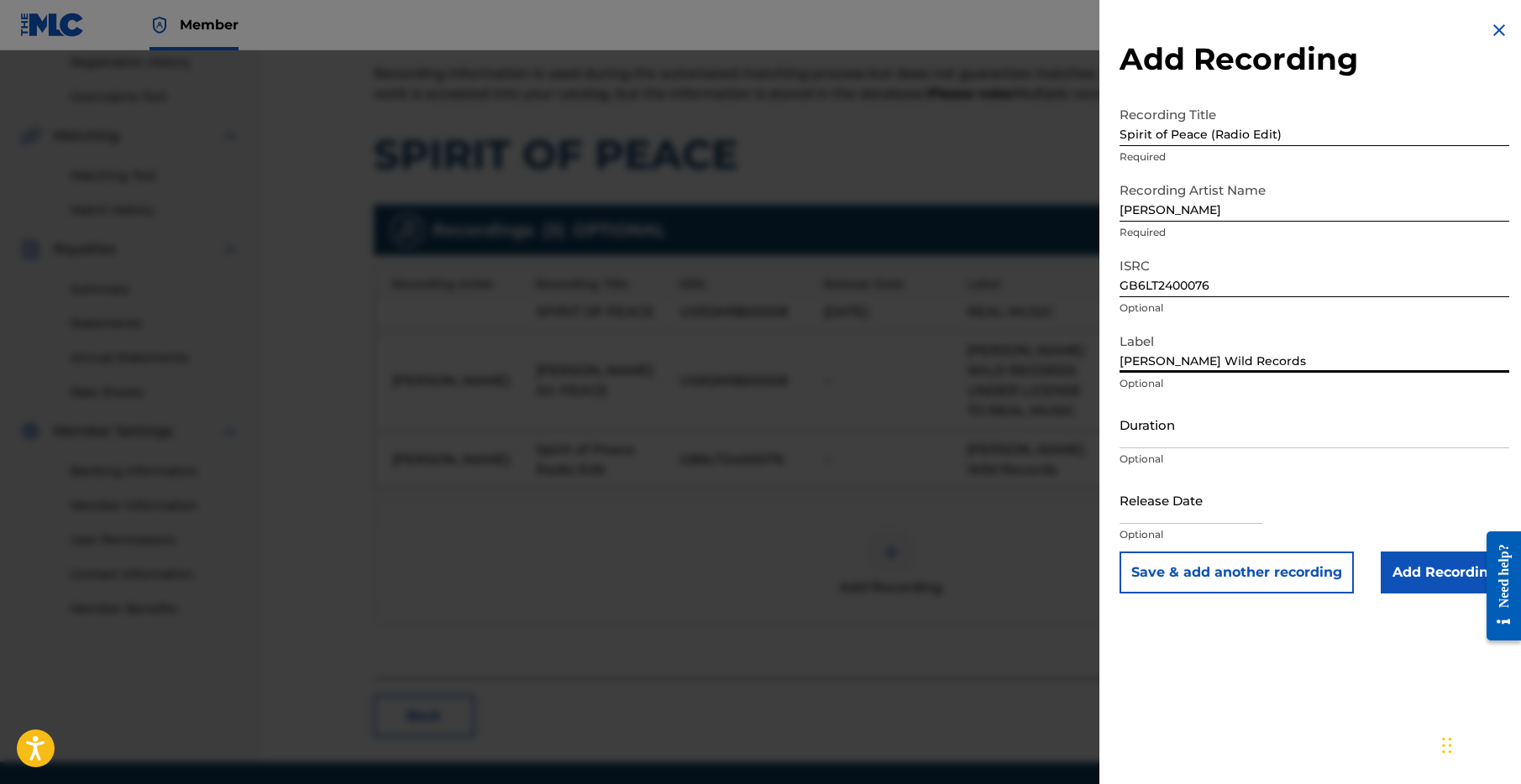
type input "[PERSON_NAME] Wild Records"
click at [1428, 576] on input "Add Recording" at bounding box center [1445, 572] width 129 height 42
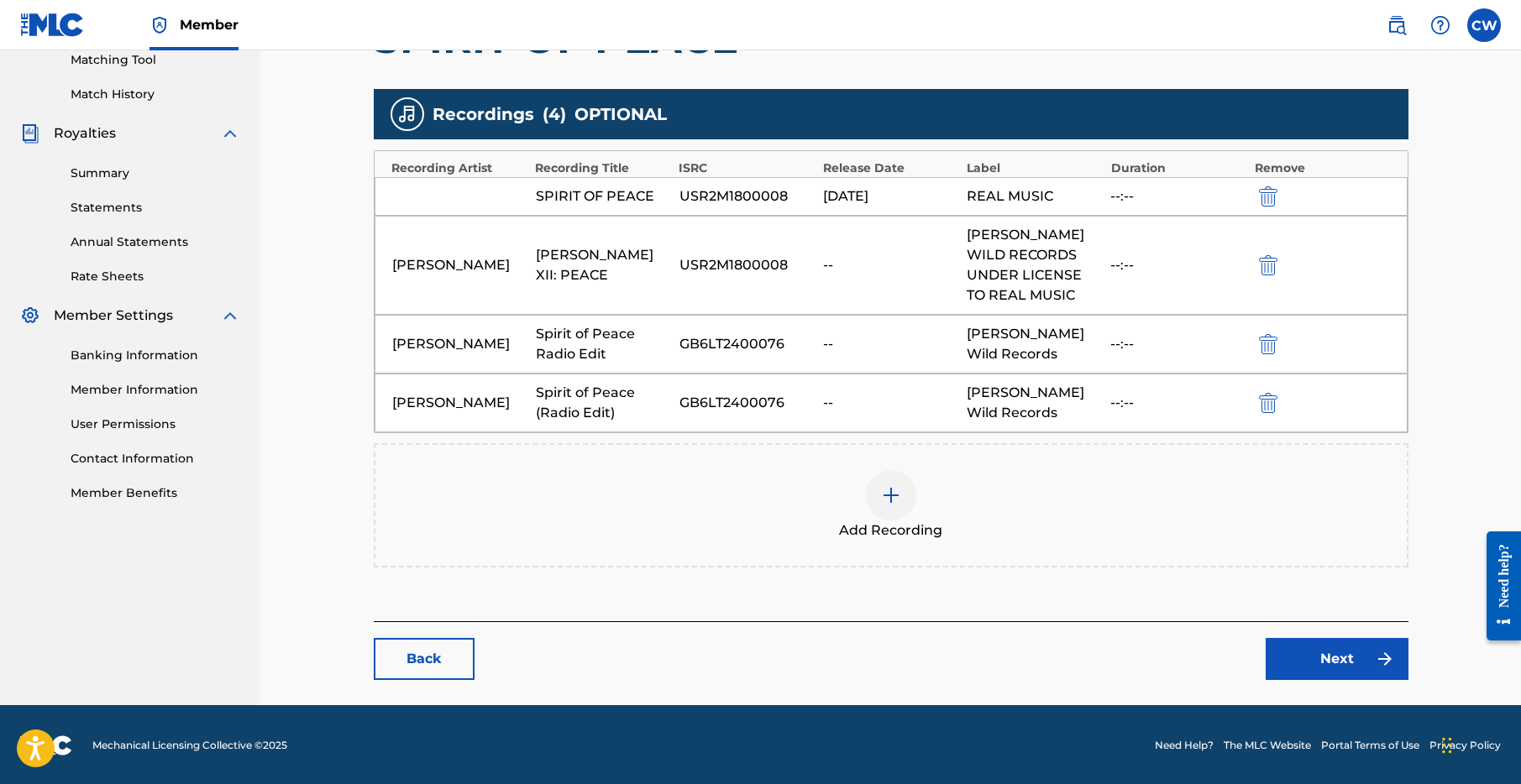
scroll to position [440, 0]
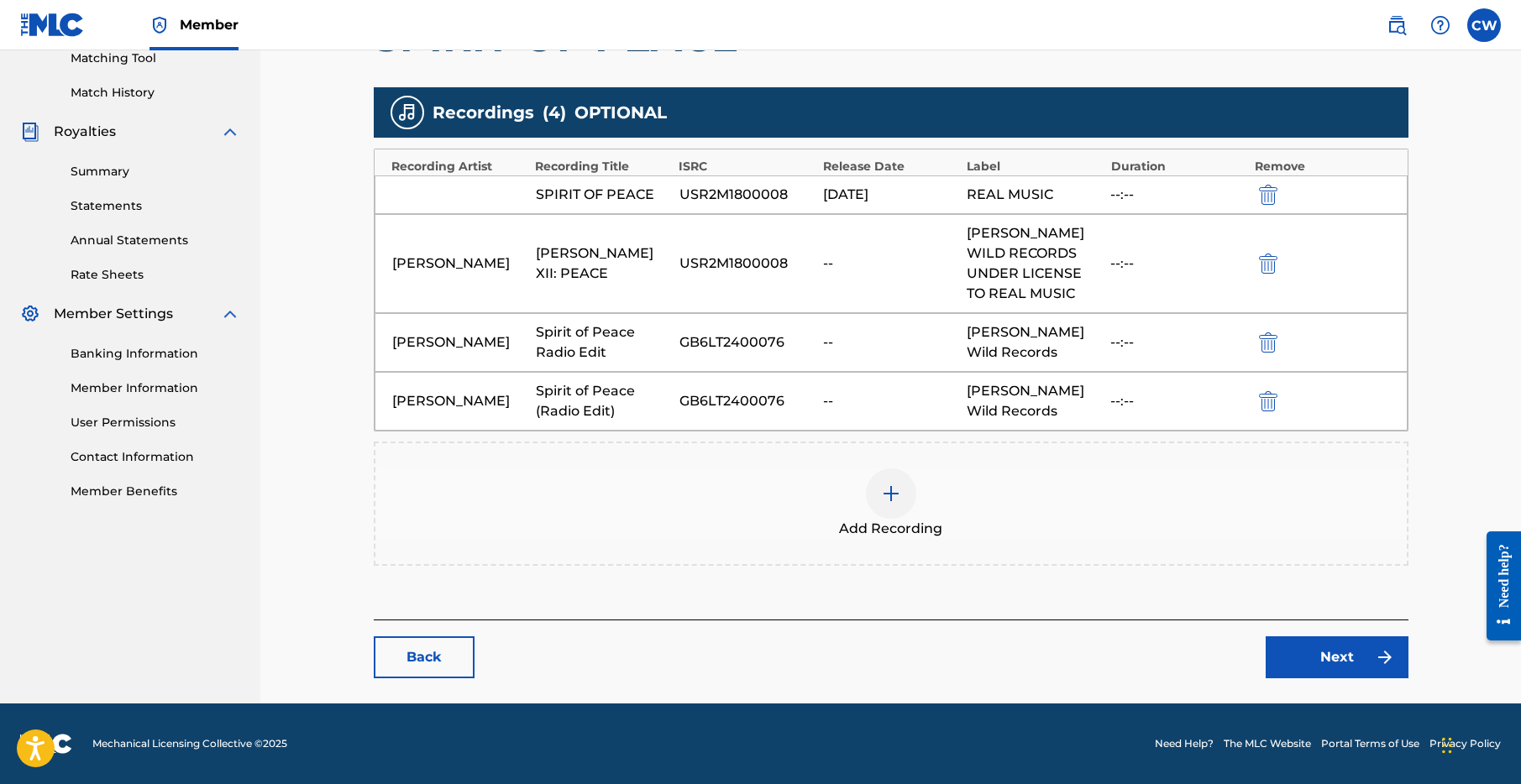
click at [1324, 657] on link "Next" at bounding box center [1336, 657] width 143 height 42
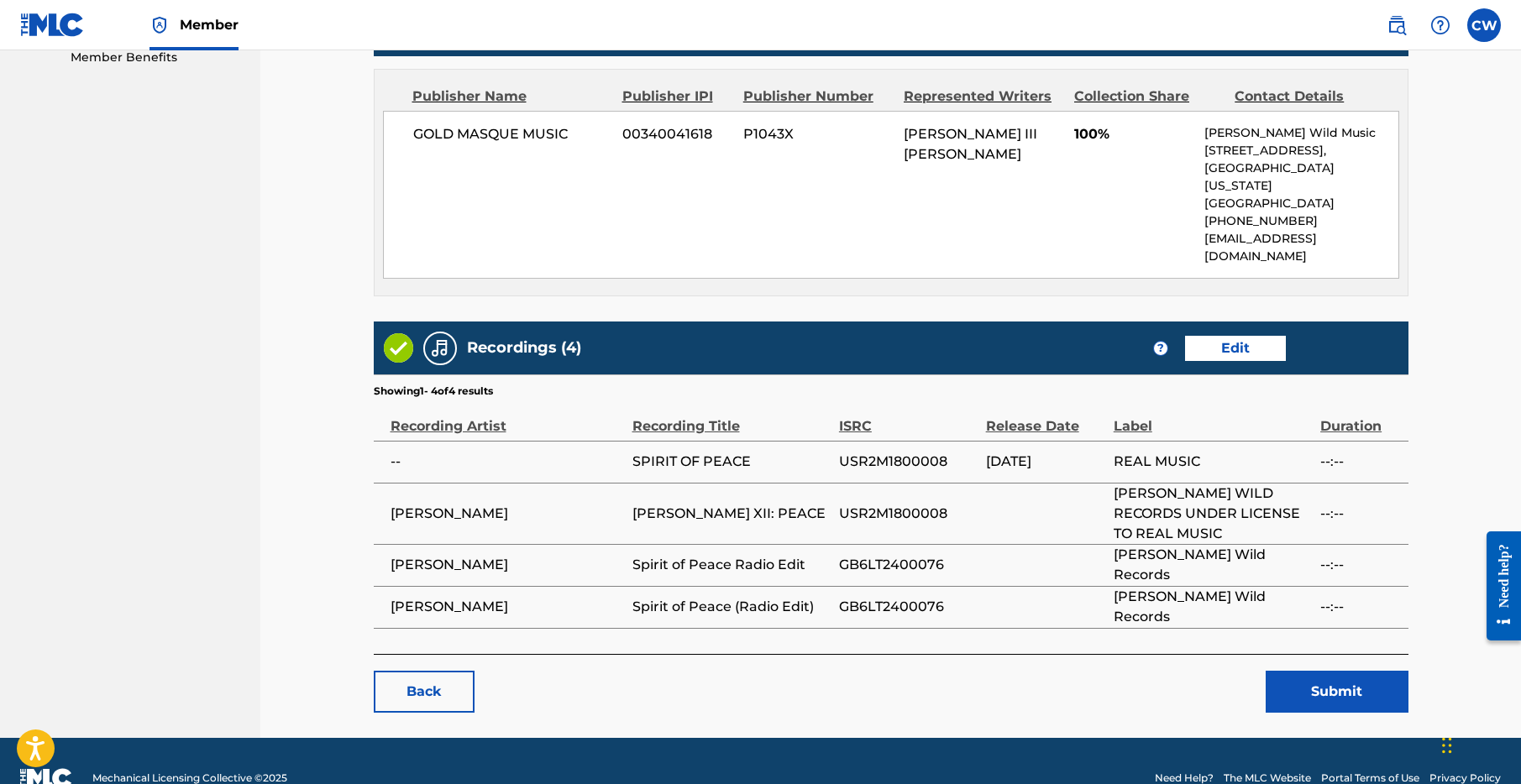
scroll to position [875, 0]
click at [1335, 671] on button "Submit" at bounding box center [1336, 692] width 143 height 42
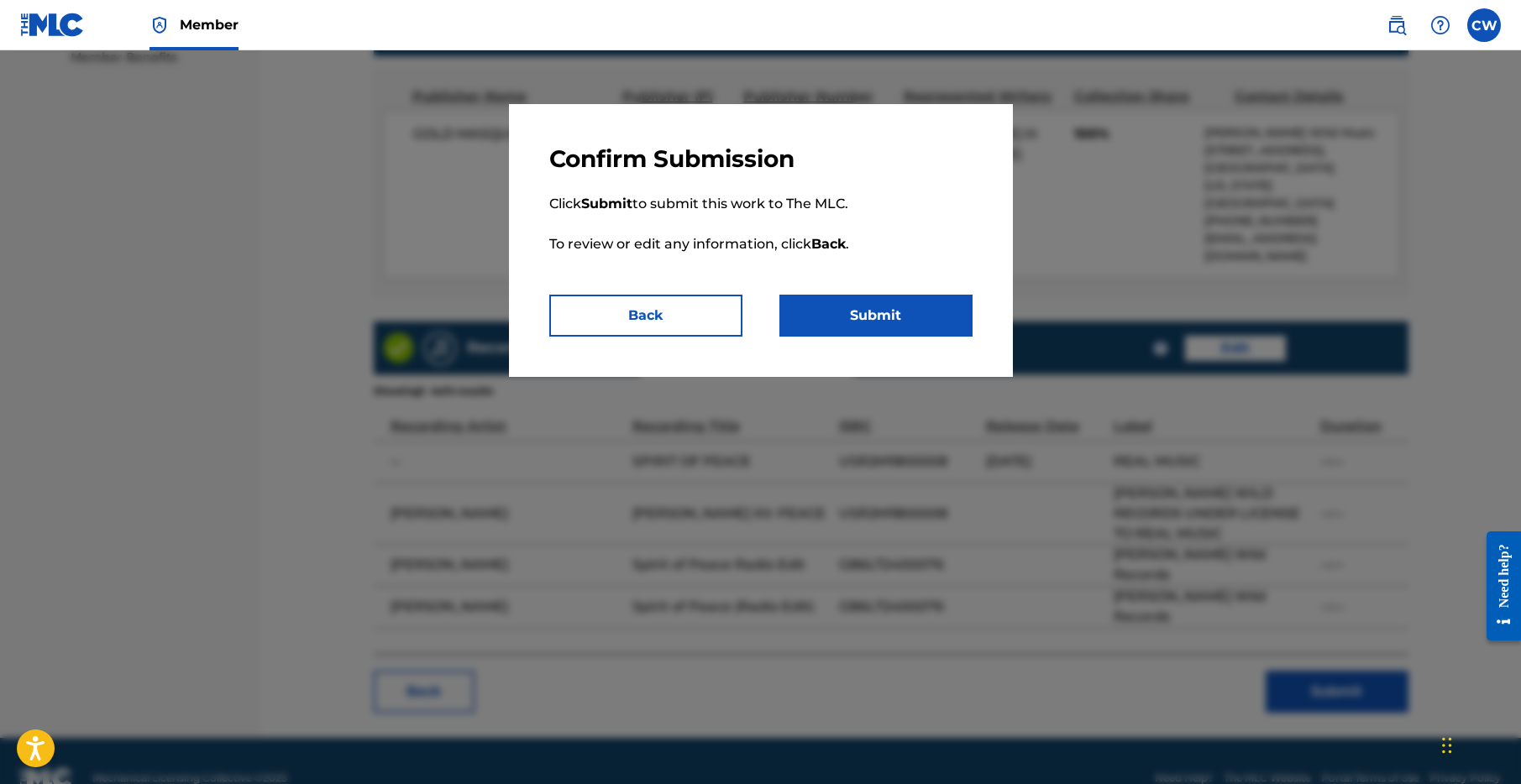
click at [880, 310] on button "Submit" at bounding box center [876, 315] width 194 height 42
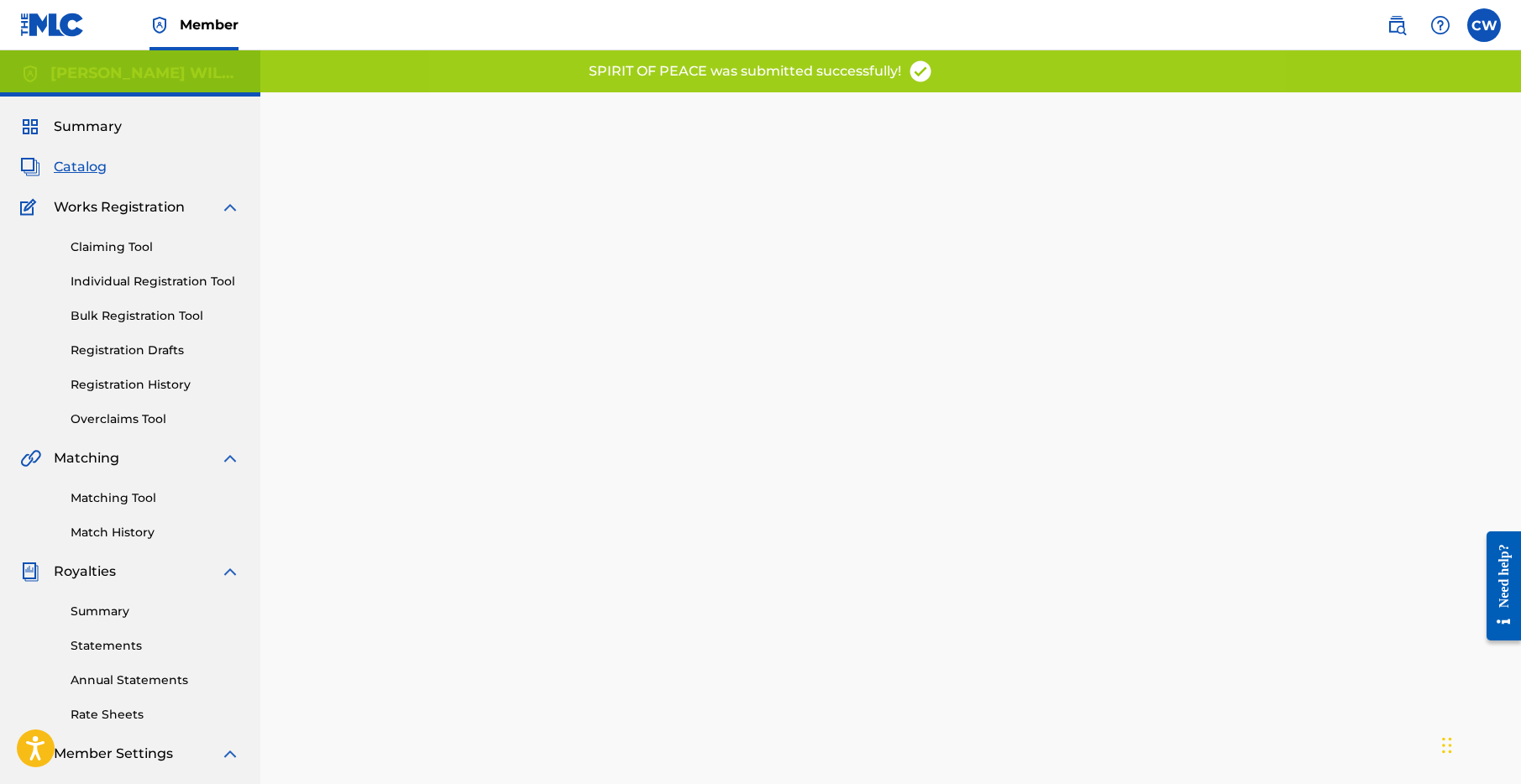
click at [77, 170] on span "Catalog" at bounding box center [81, 167] width 53 height 20
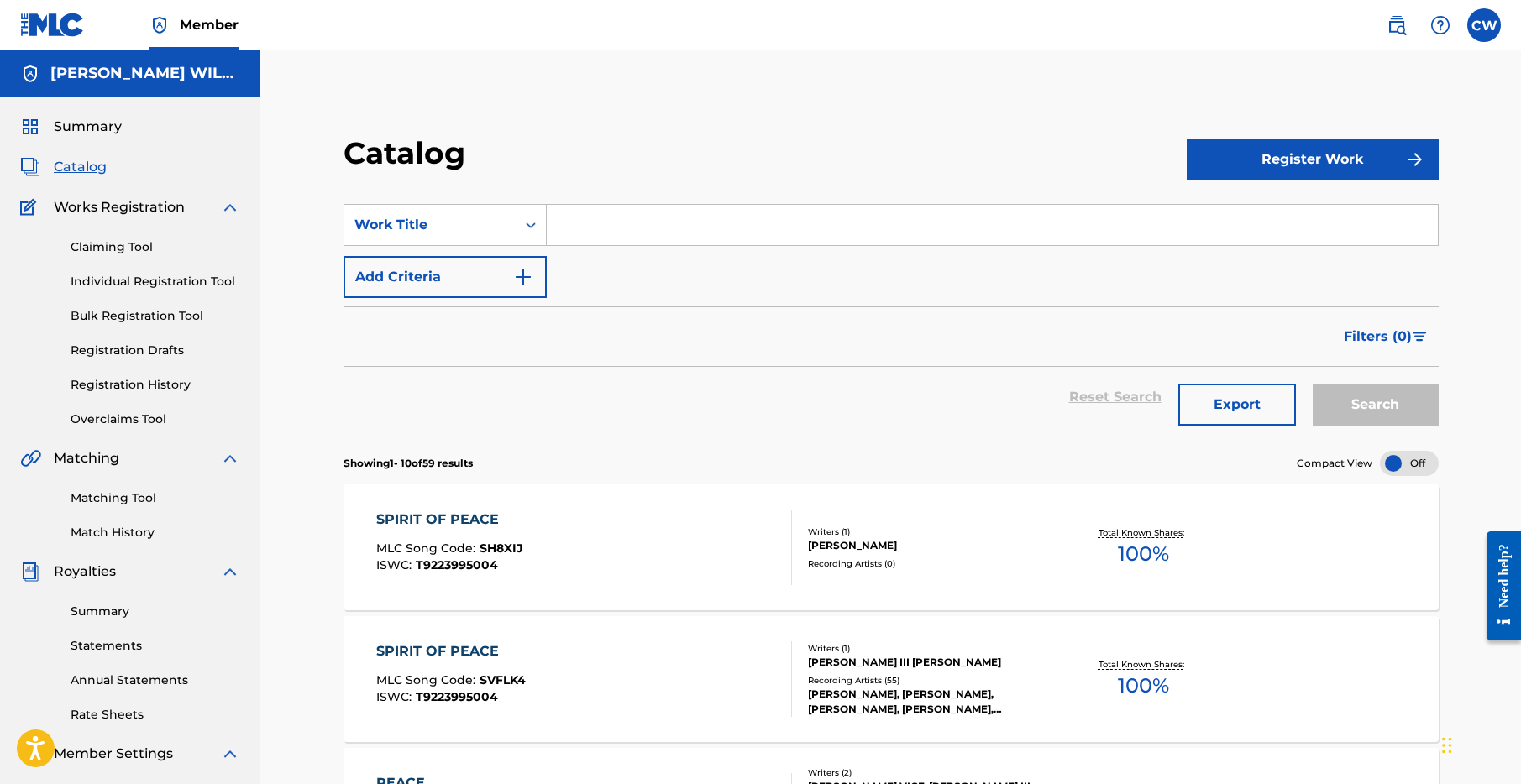
click at [85, 163] on span "Catalog" at bounding box center [81, 167] width 53 height 20
click at [619, 222] on input "Search Form" at bounding box center [993, 225] width 891 height 40
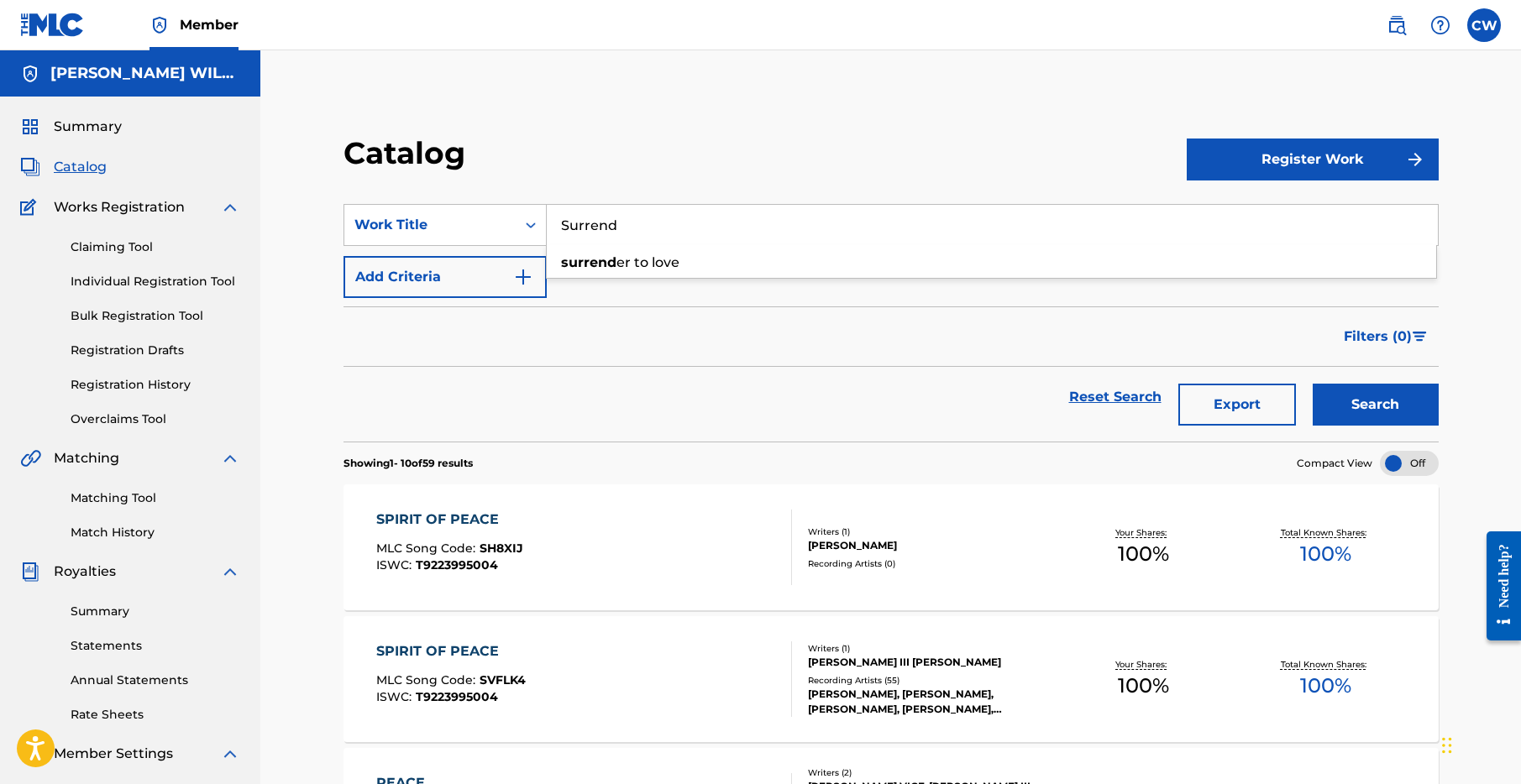
click at [1312, 384] on button "Search" at bounding box center [1375, 404] width 126 height 42
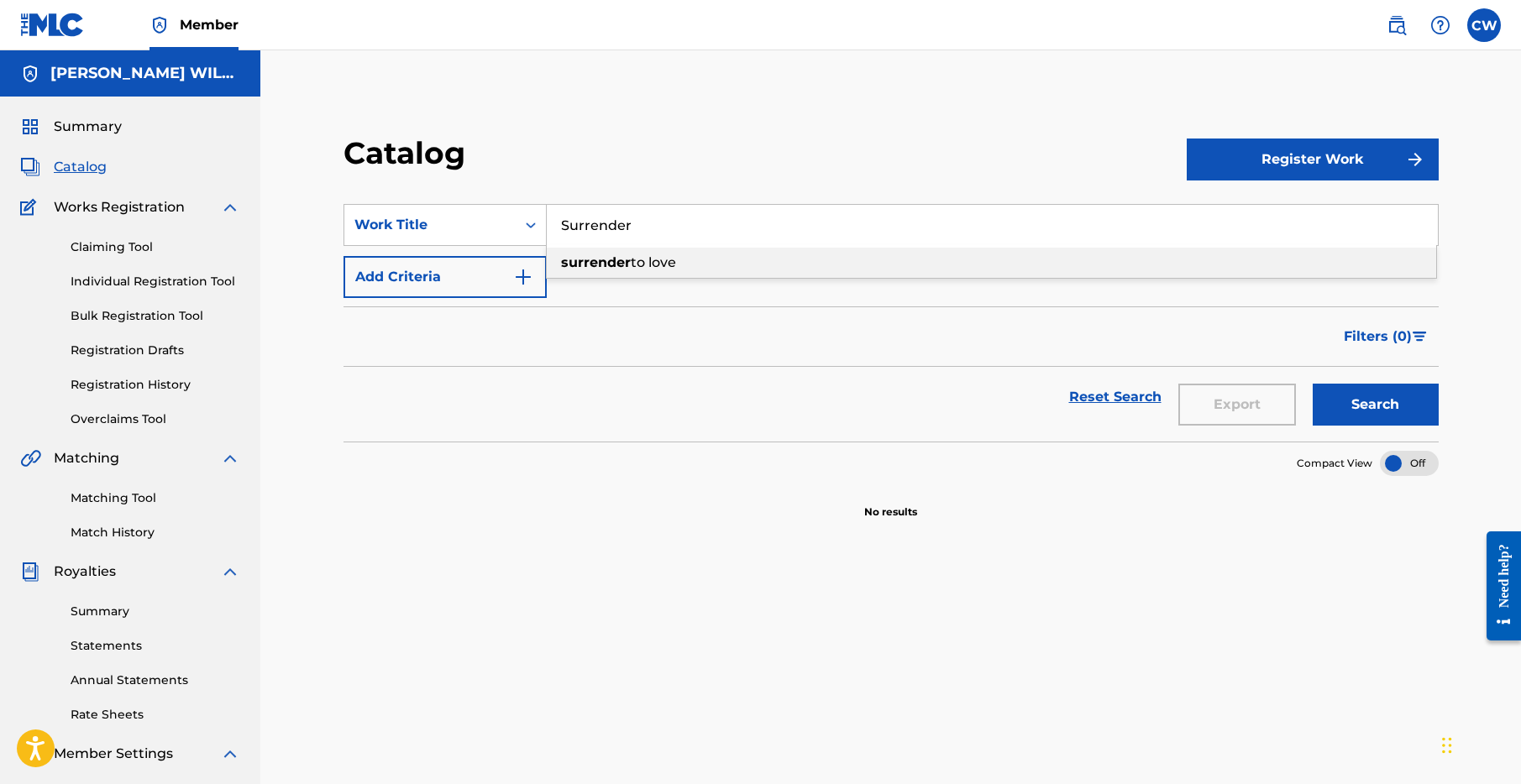
click at [633, 257] on span "to love" at bounding box center [653, 263] width 45 height 16
type input "surrender to love"
click at [1359, 403] on button "Search" at bounding box center [1375, 404] width 126 height 42
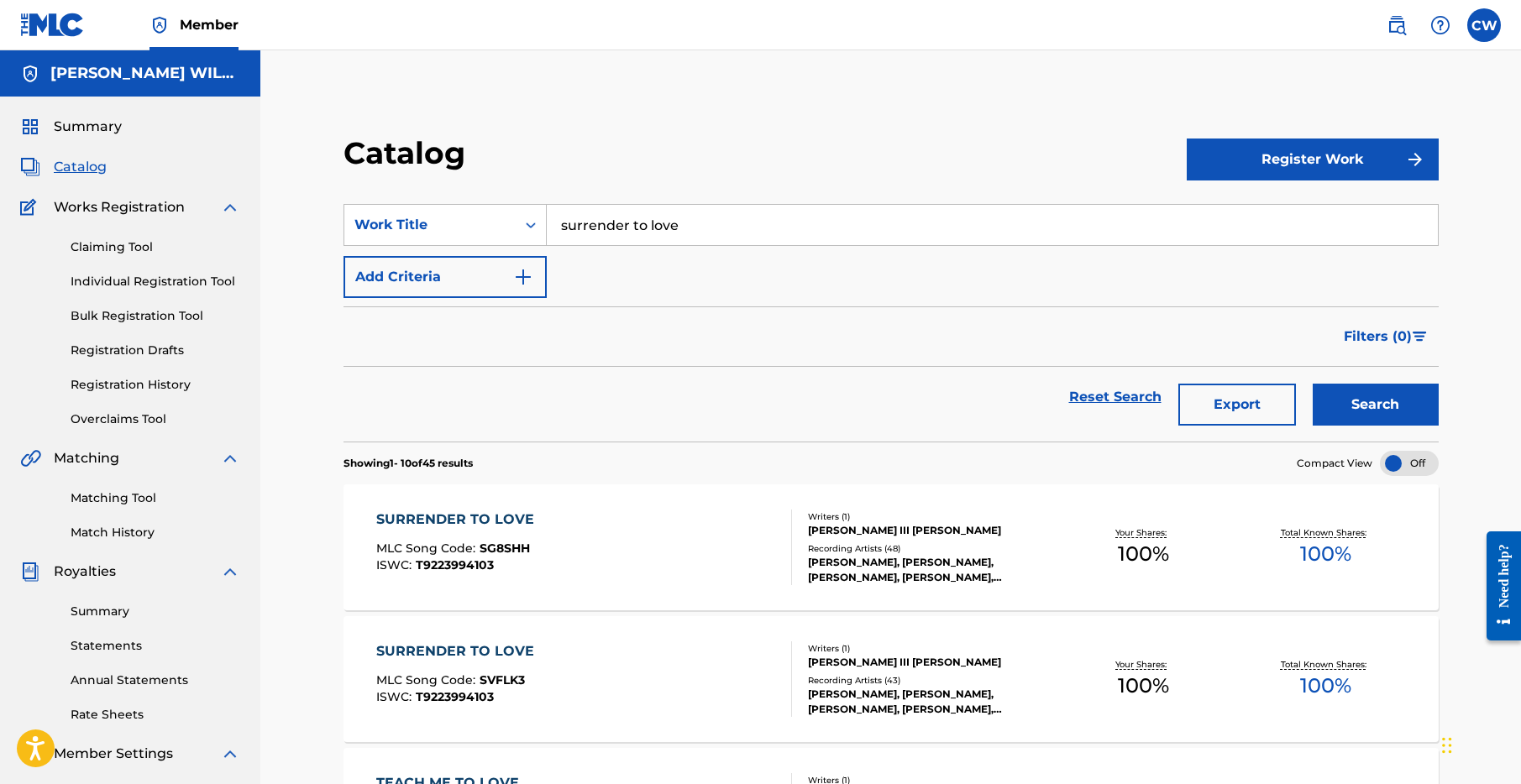
click at [719, 234] on input "surrender to love" at bounding box center [993, 225] width 891 height 40
click at [89, 167] on span "Catalog" at bounding box center [81, 167] width 53 height 20
click at [100, 126] on span "Summary" at bounding box center [88, 126] width 68 height 20
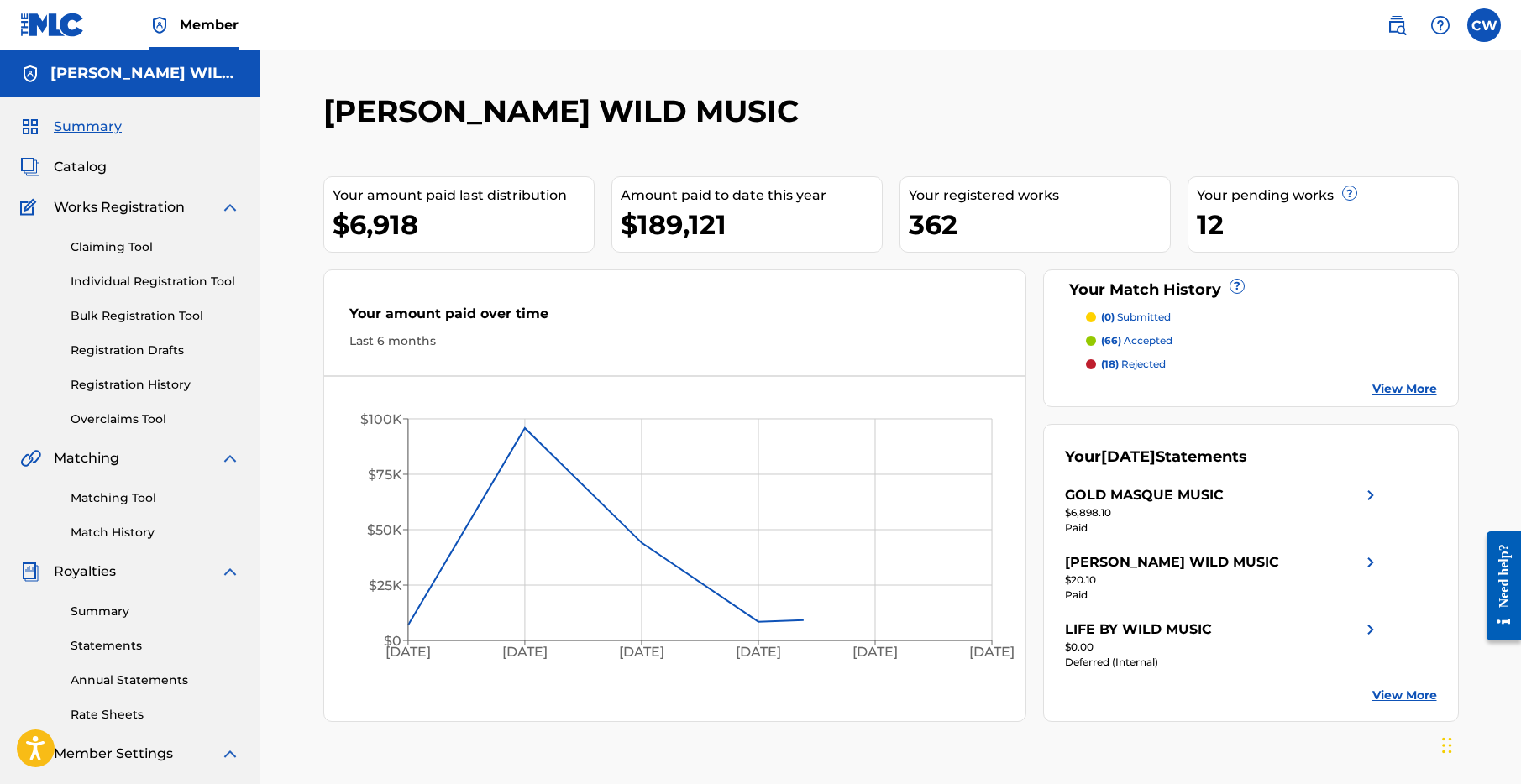
click at [85, 169] on span "Catalog" at bounding box center [81, 167] width 53 height 20
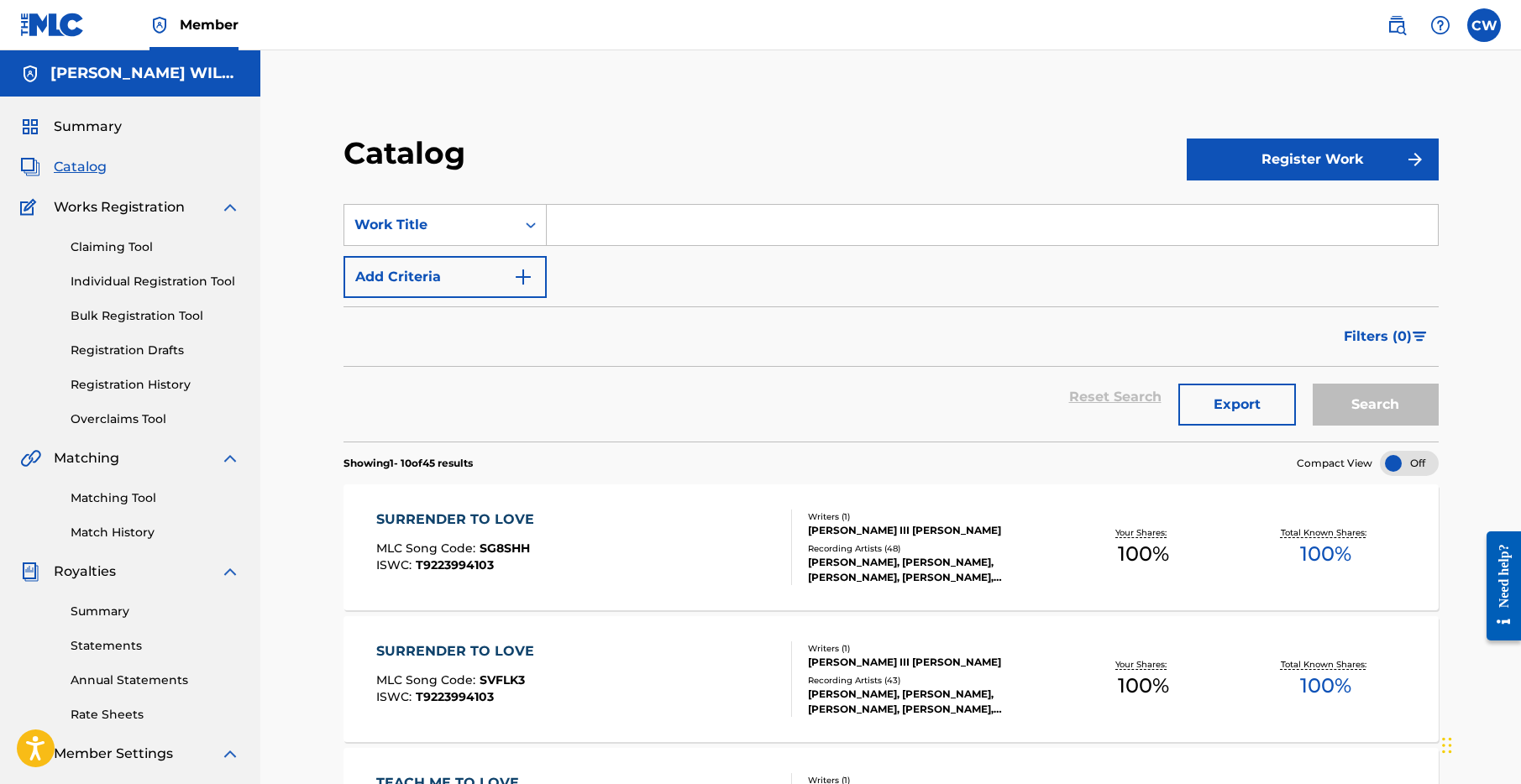
click at [1415, 464] on div at bounding box center [1409, 463] width 59 height 25
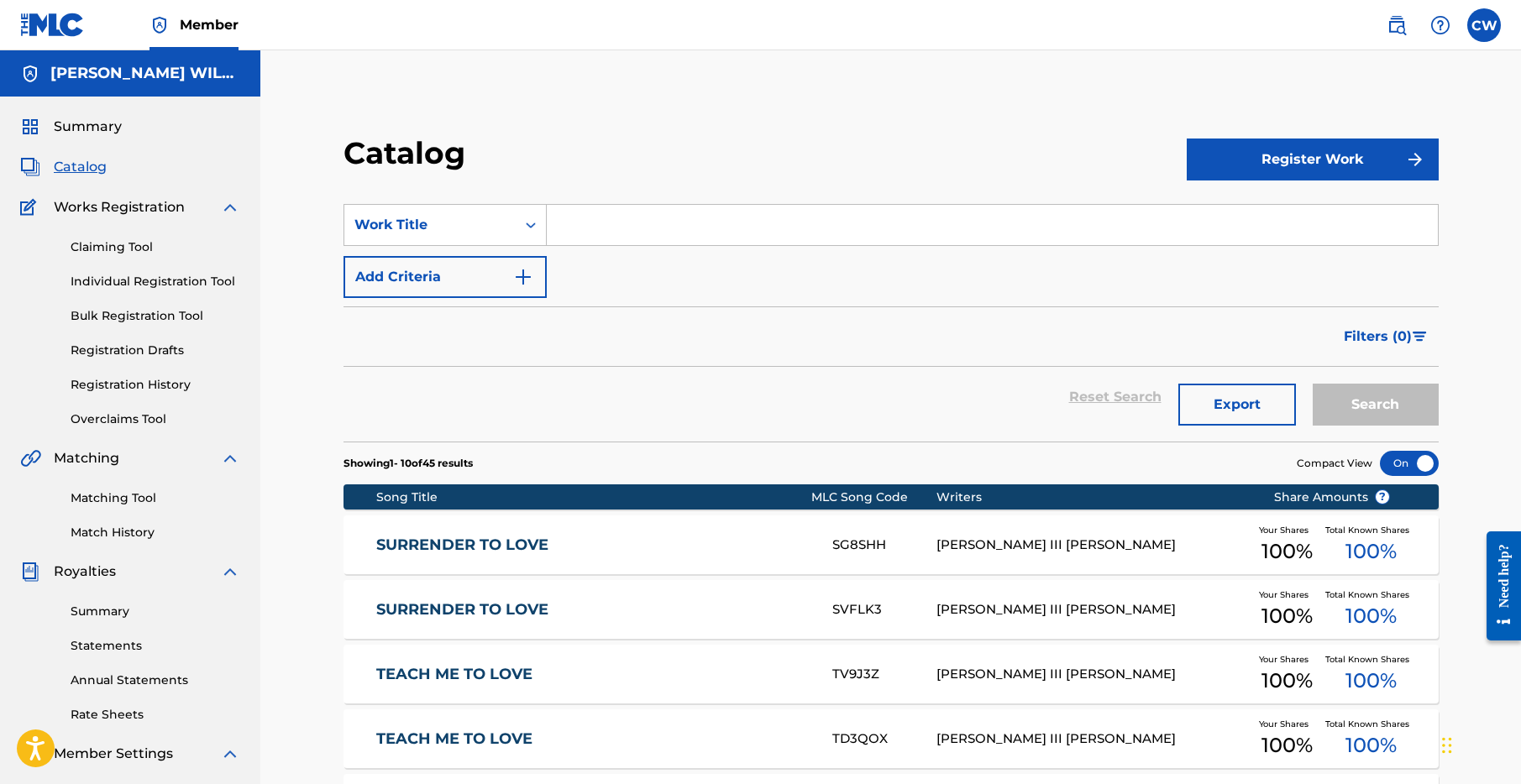
click at [444, 542] on link "SURRENDER TO LOVE" at bounding box center [593, 545] width 433 height 20
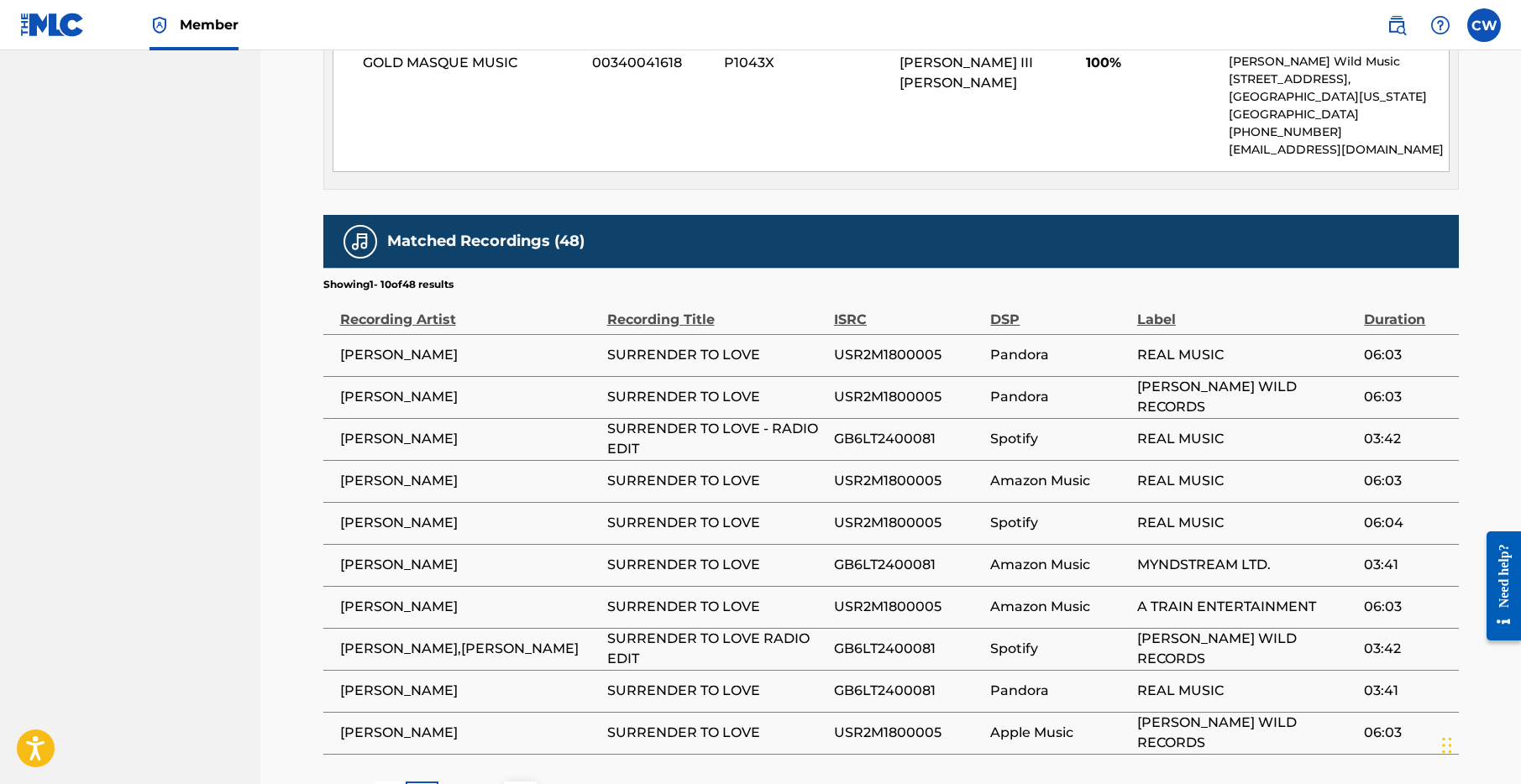
scroll to position [1148, 0]
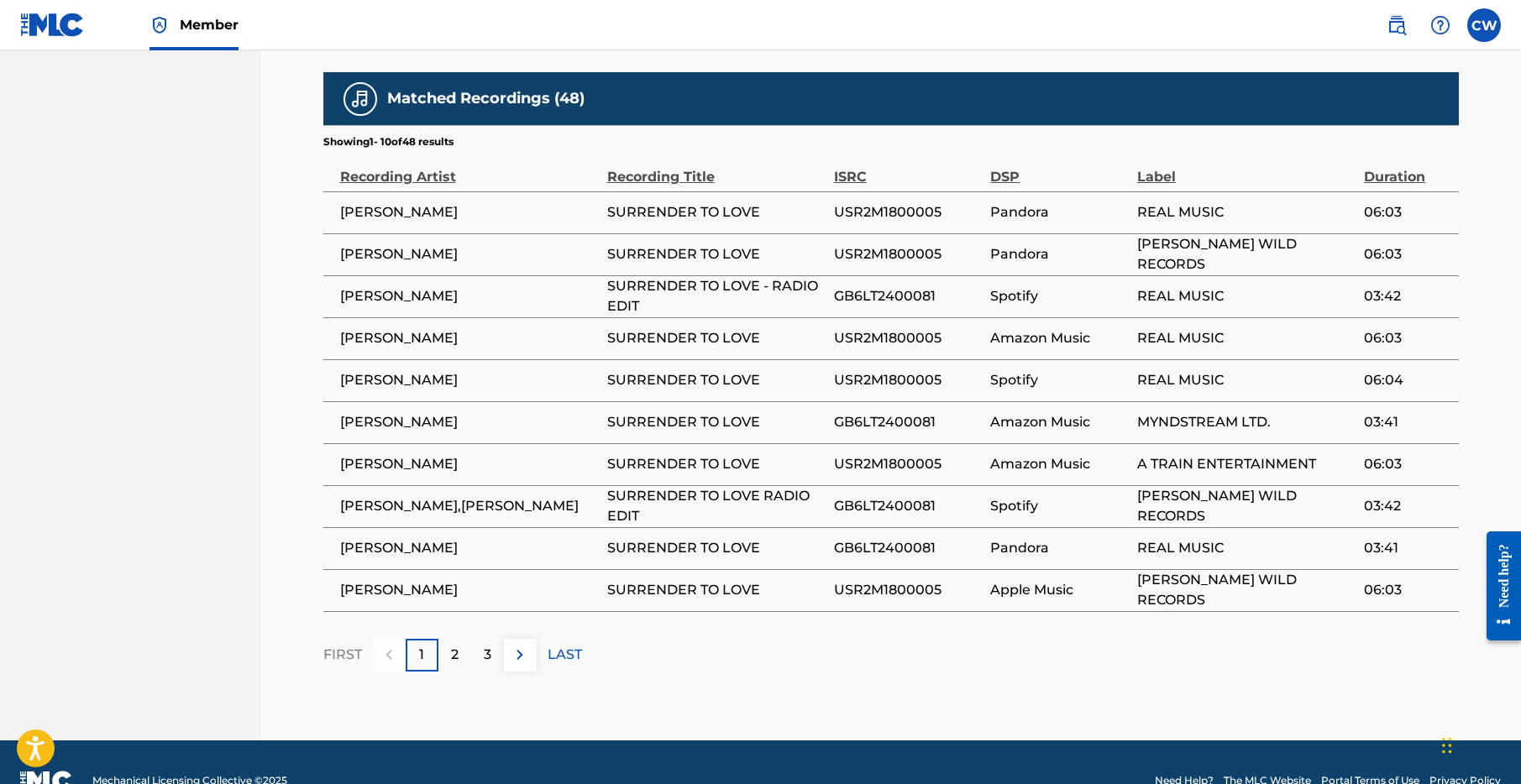
click at [519, 657] on img at bounding box center [519, 654] width 20 height 20
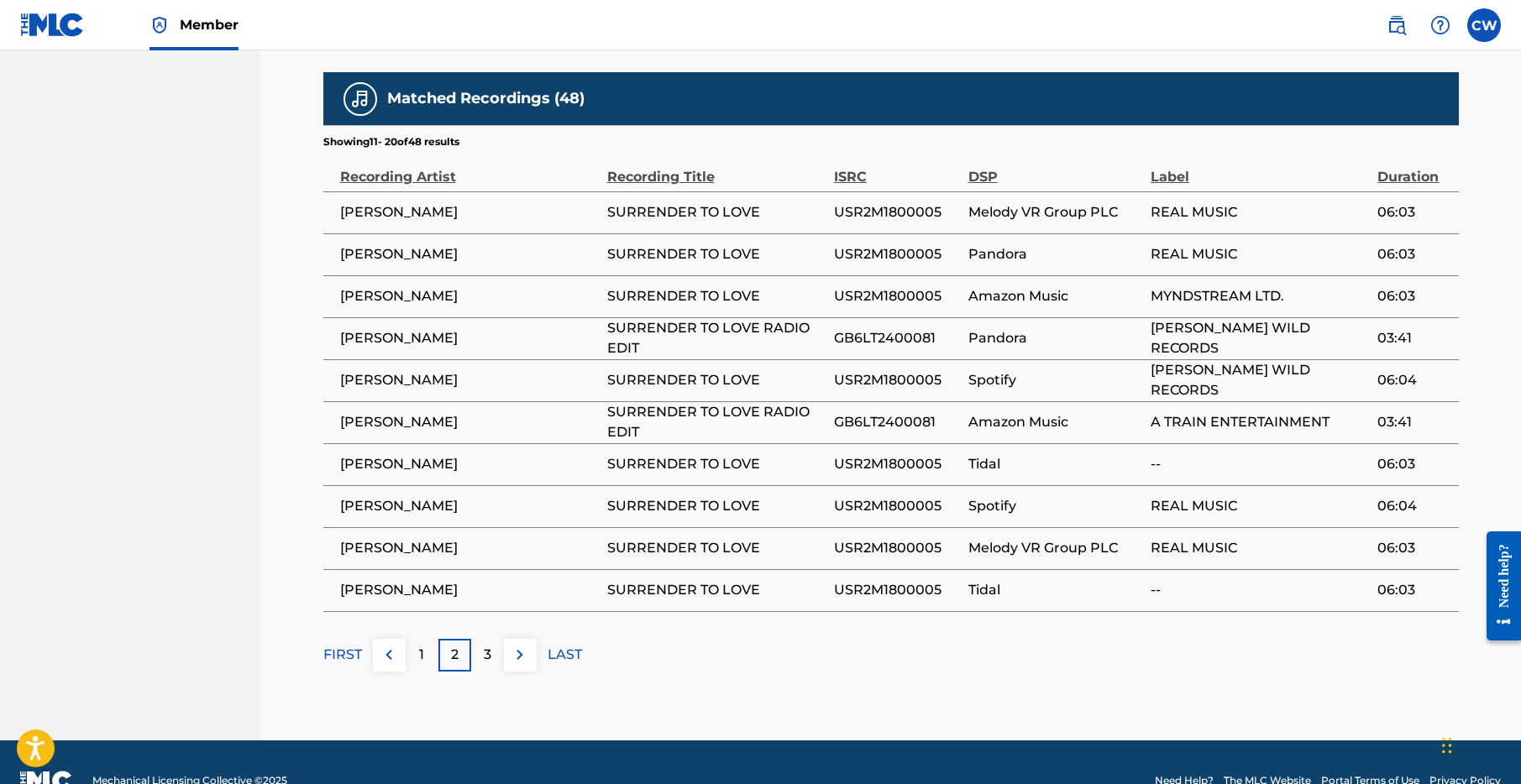
click at [526, 657] on img at bounding box center [519, 654] width 20 height 20
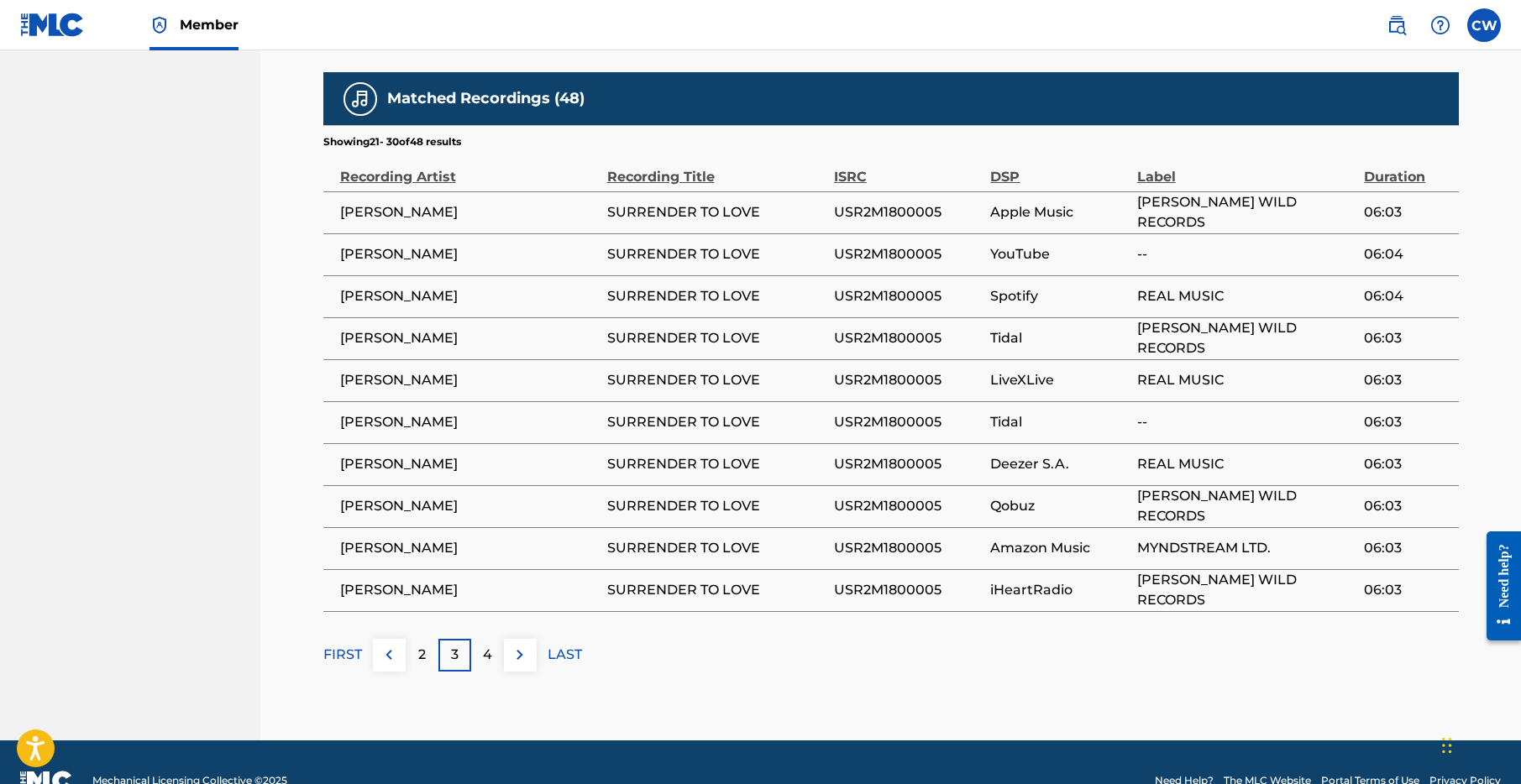
click at [527, 653] on img at bounding box center [519, 654] width 20 height 20
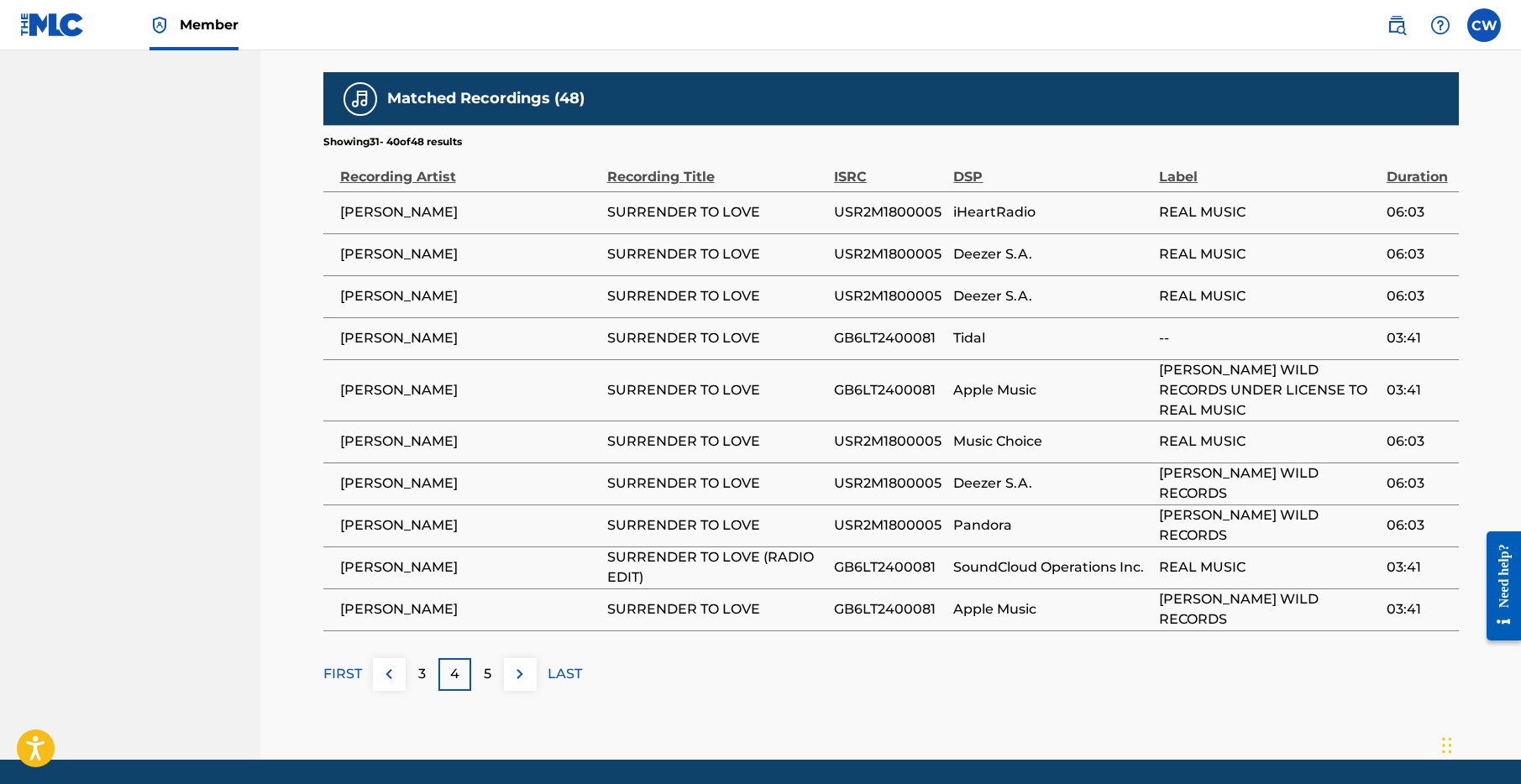
click at [521, 675] on img at bounding box center [519, 674] width 20 height 20
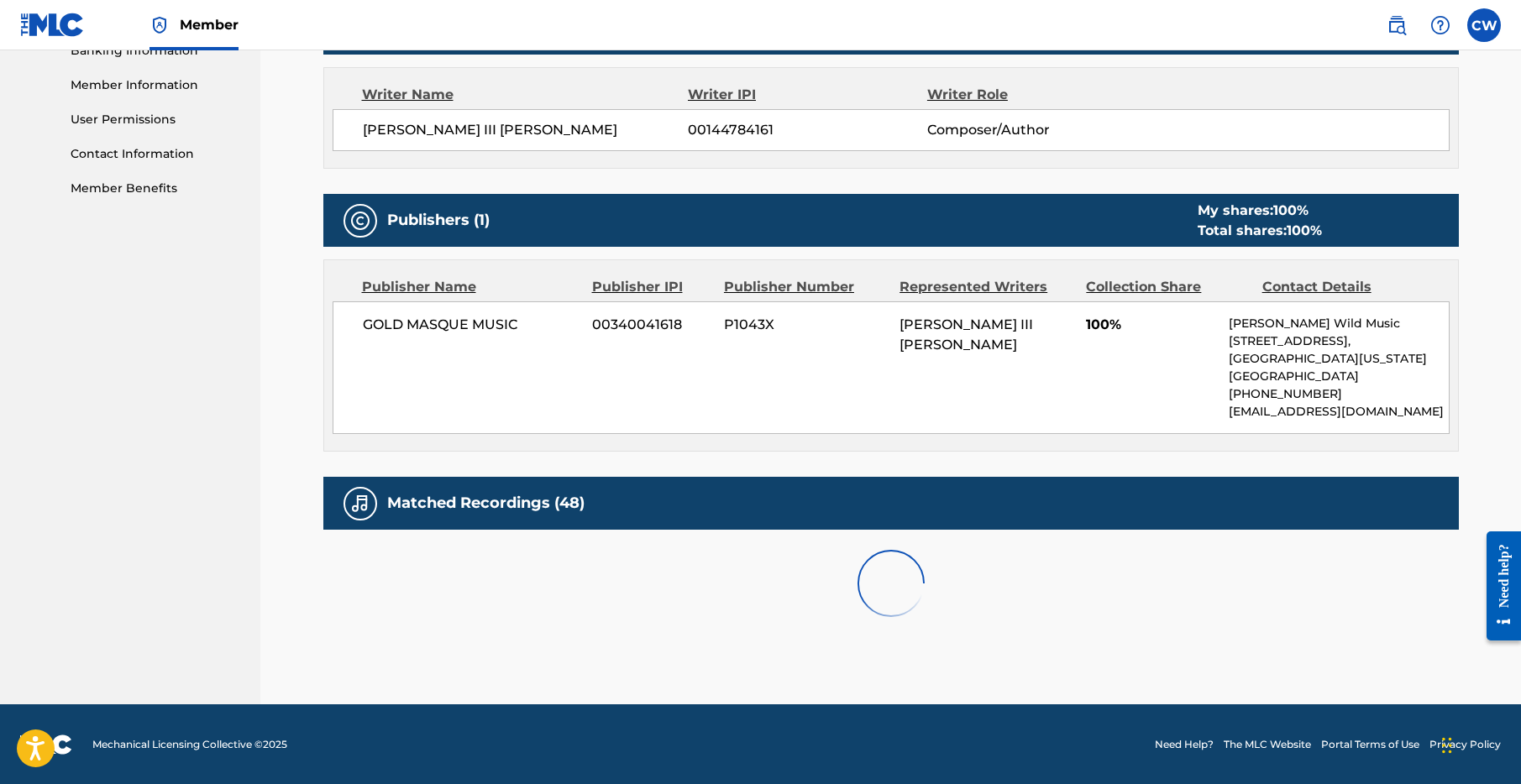
scroll to position [1102, 0]
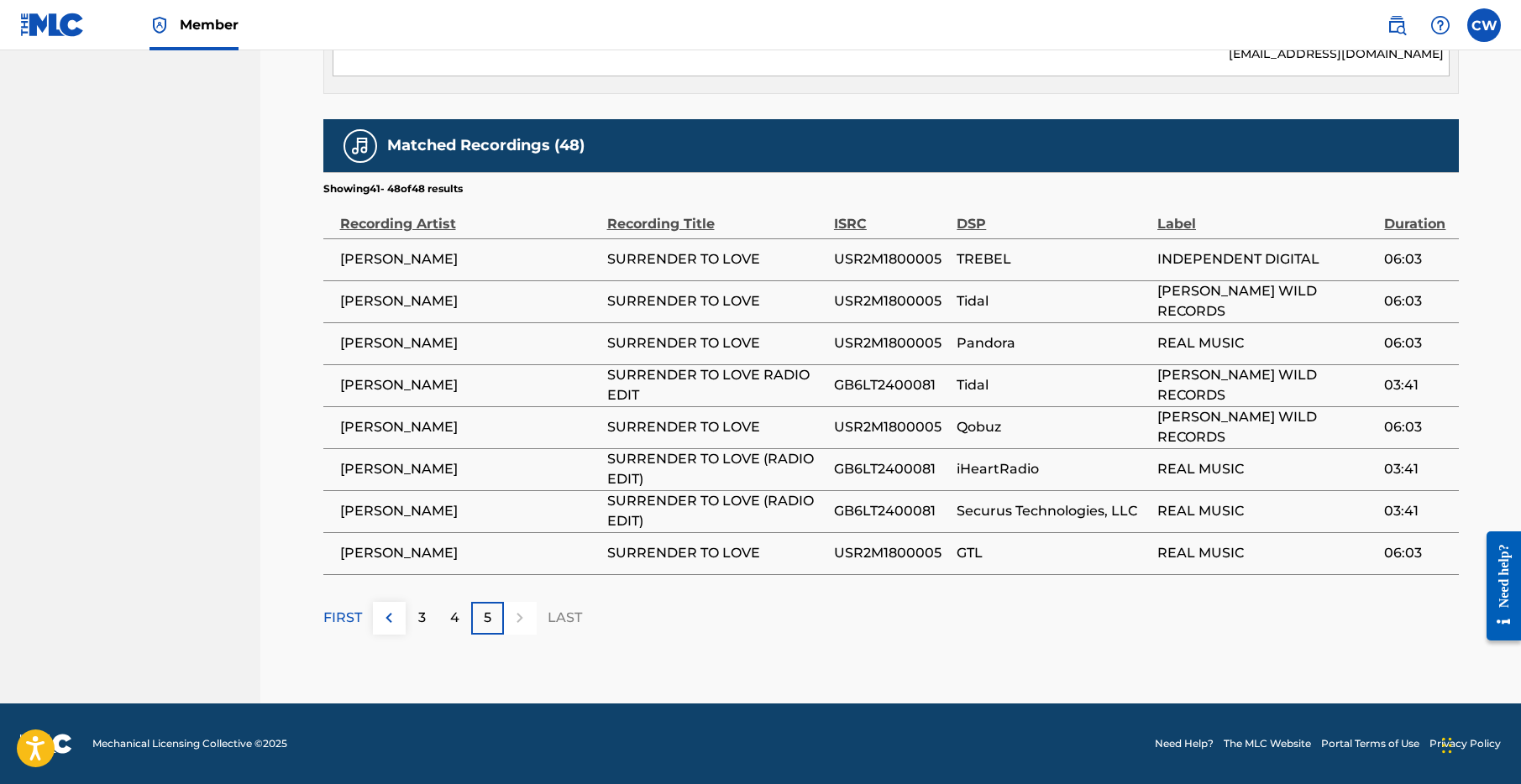
click at [202, 22] on span "Member" at bounding box center [209, 25] width 59 height 20
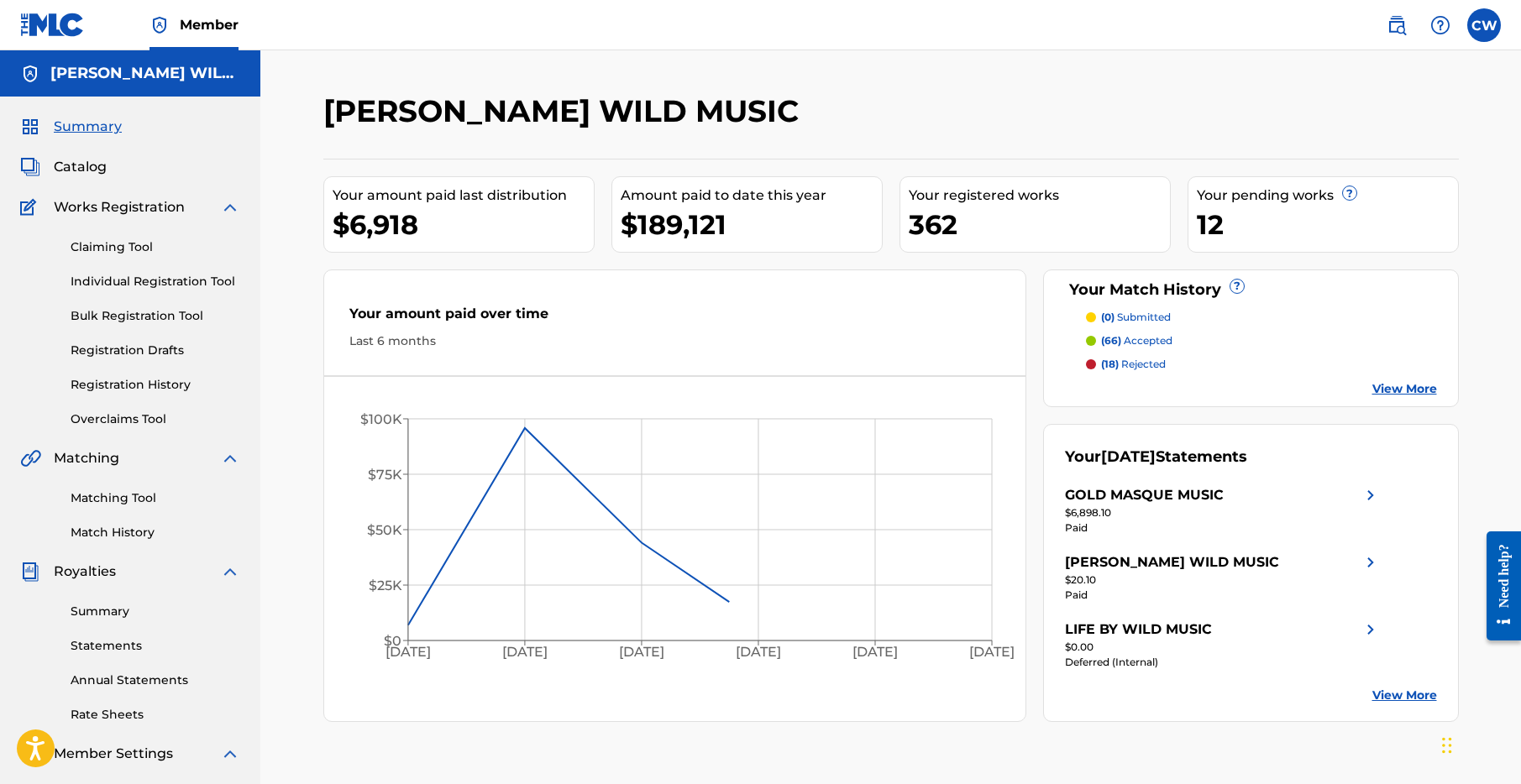
click at [75, 165] on span "Catalog" at bounding box center [81, 167] width 53 height 20
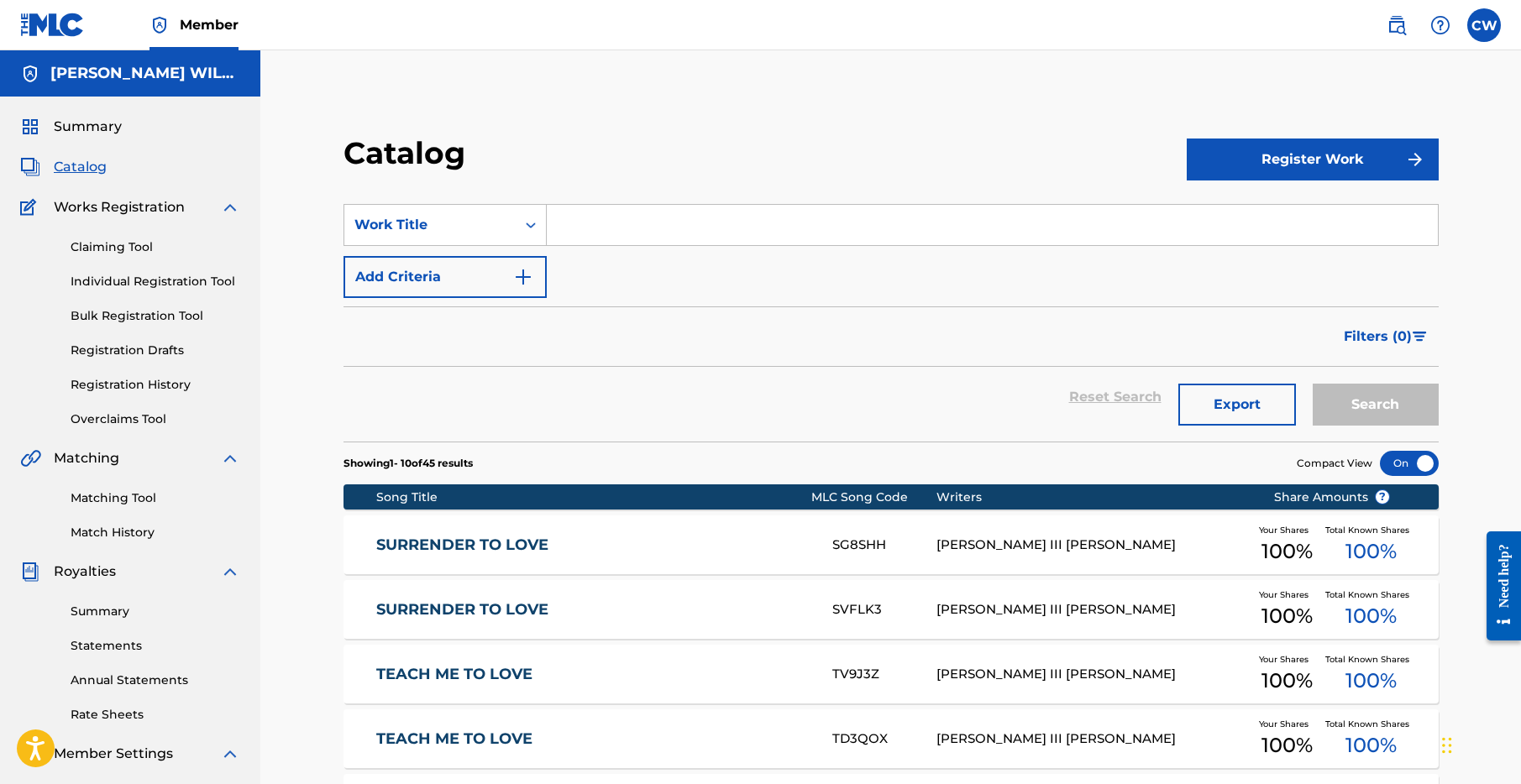
click at [607, 224] on input "Search Form" at bounding box center [993, 225] width 891 height 40
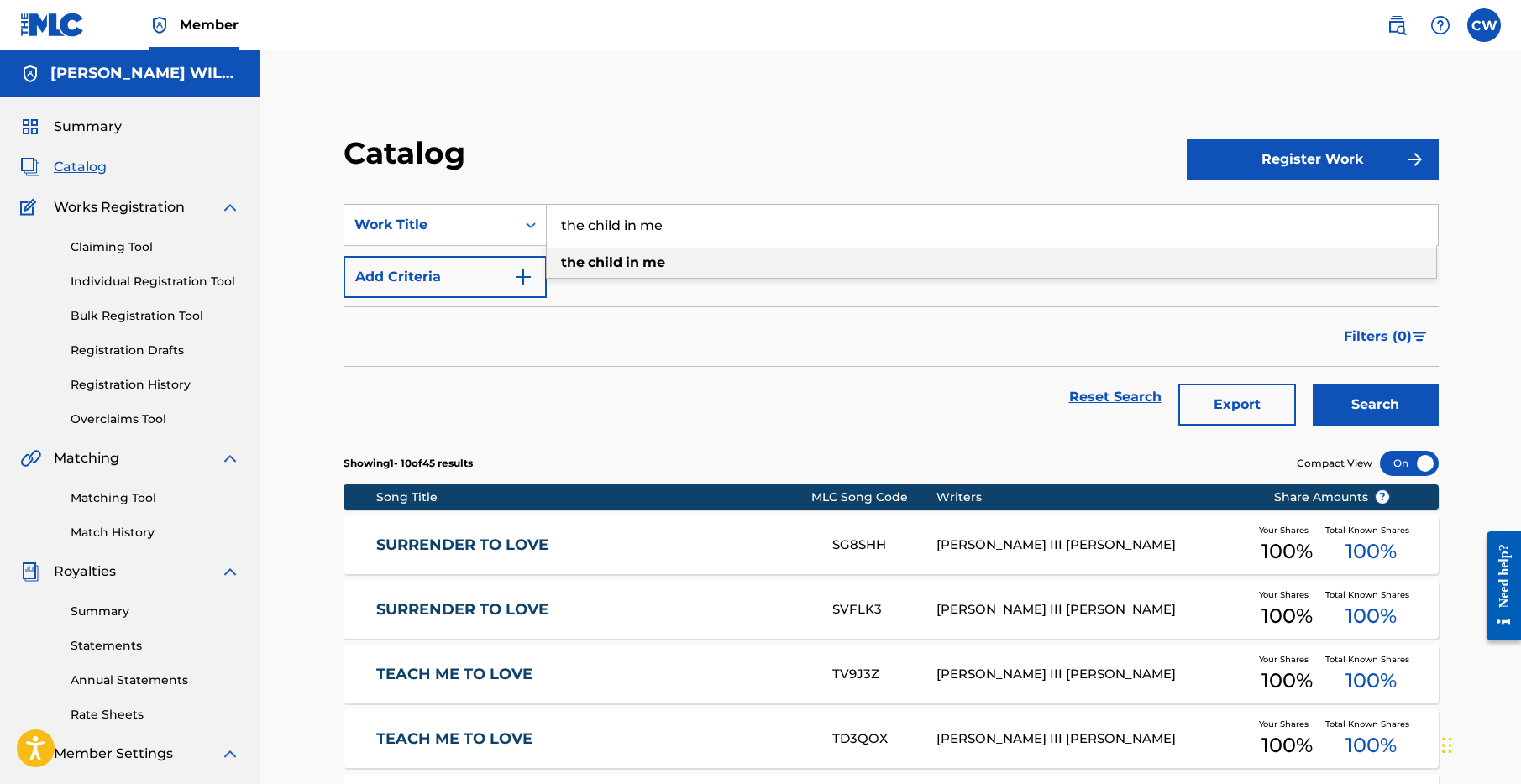
type input "the child in me"
click at [629, 264] on strong "in" at bounding box center [632, 263] width 13 height 16
click at [1351, 402] on button "Search" at bounding box center [1375, 404] width 126 height 42
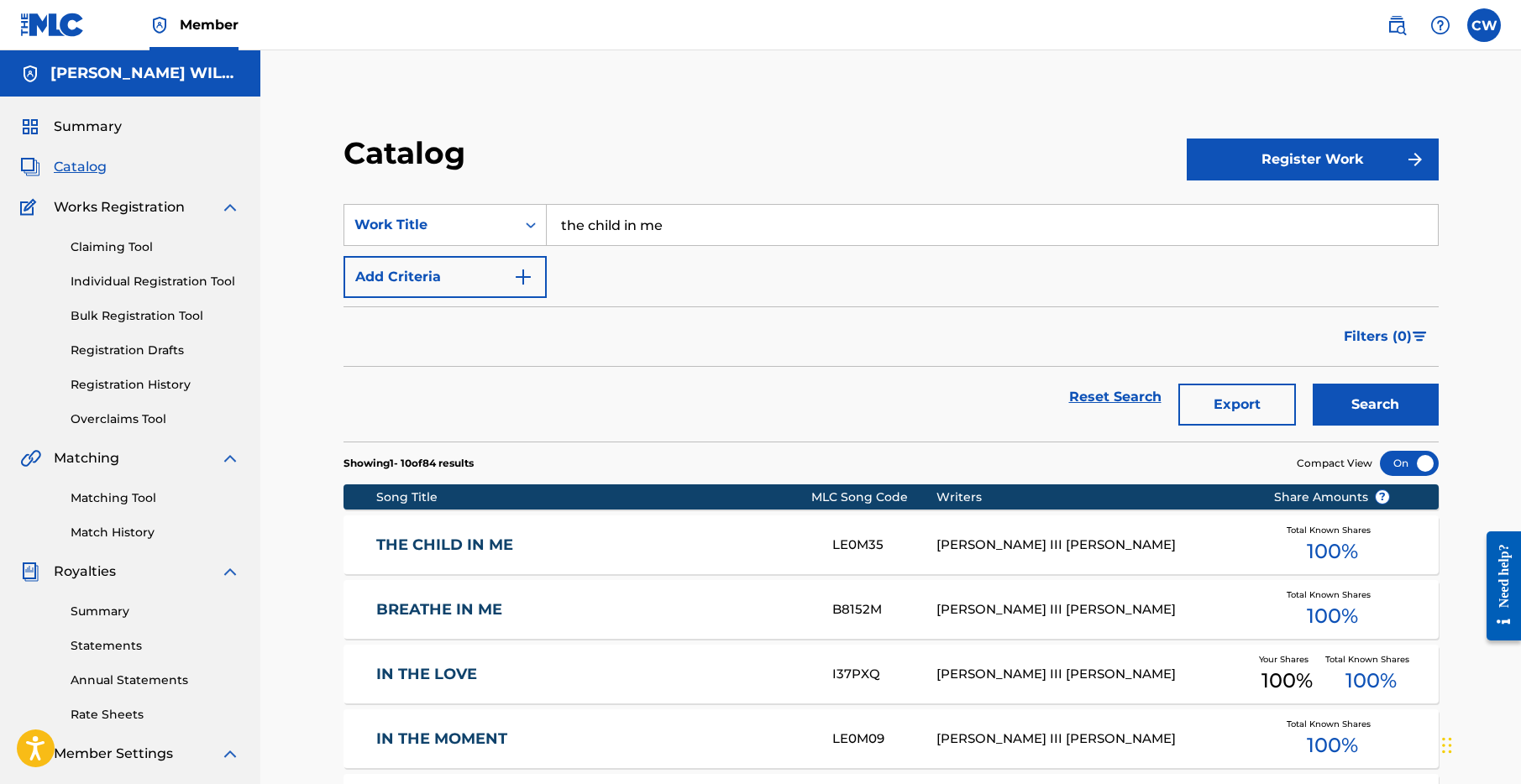
click at [466, 550] on link "THE CHILD IN ME" at bounding box center [593, 545] width 433 height 20
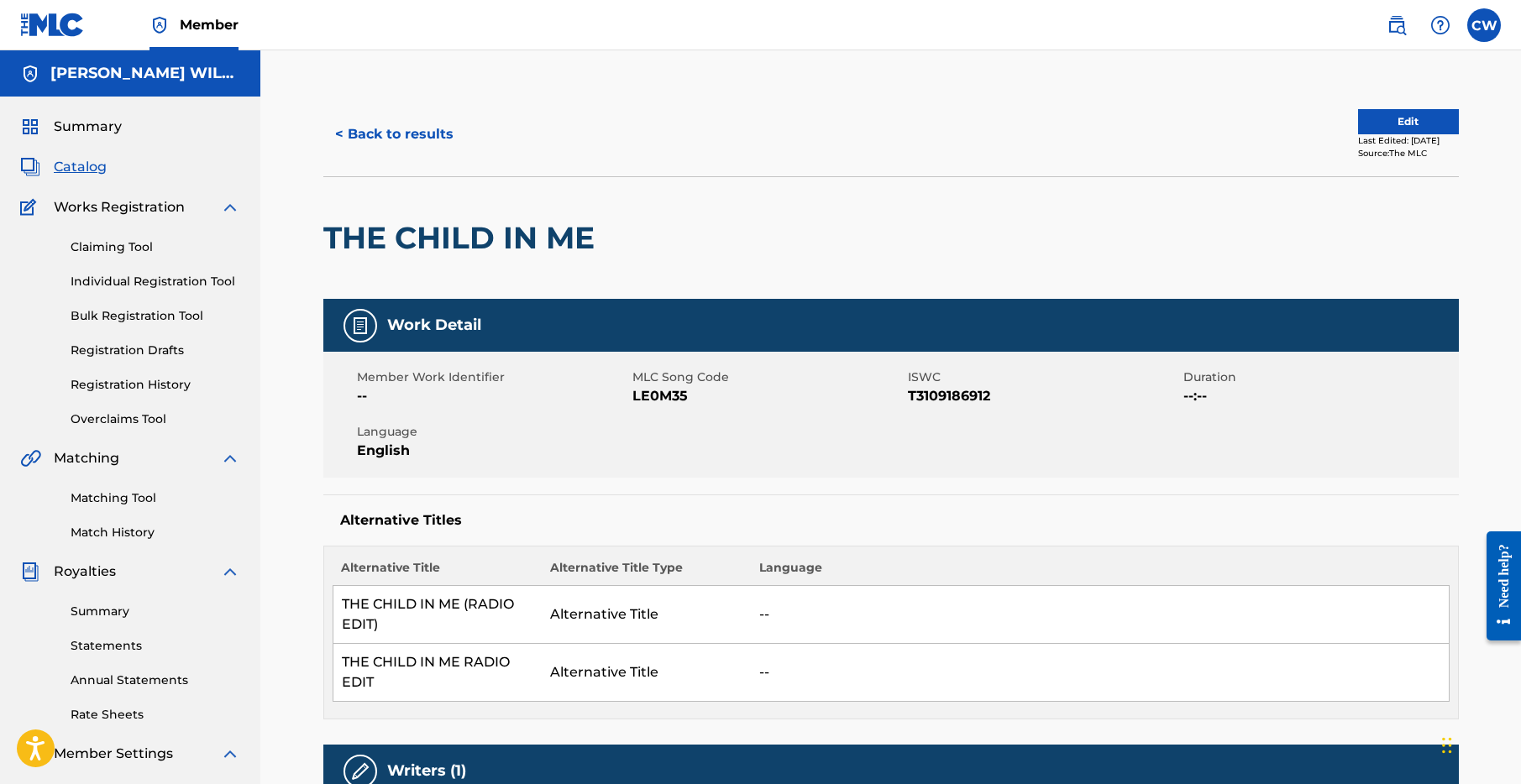
click at [1358, 112] on button "Edit" at bounding box center [1408, 122] width 101 height 25
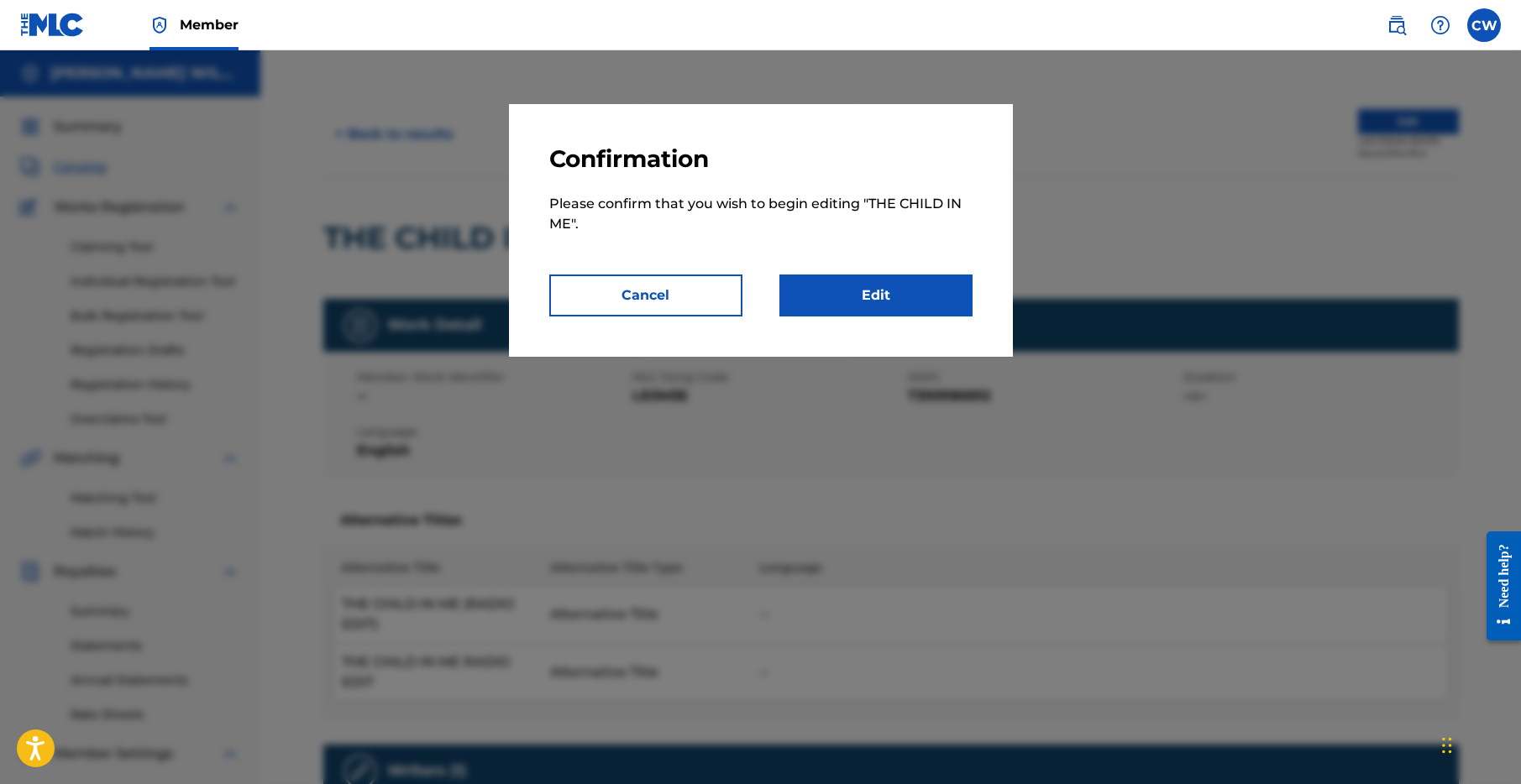
click at [882, 297] on link "Edit" at bounding box center [876, 295] width 194 height 42
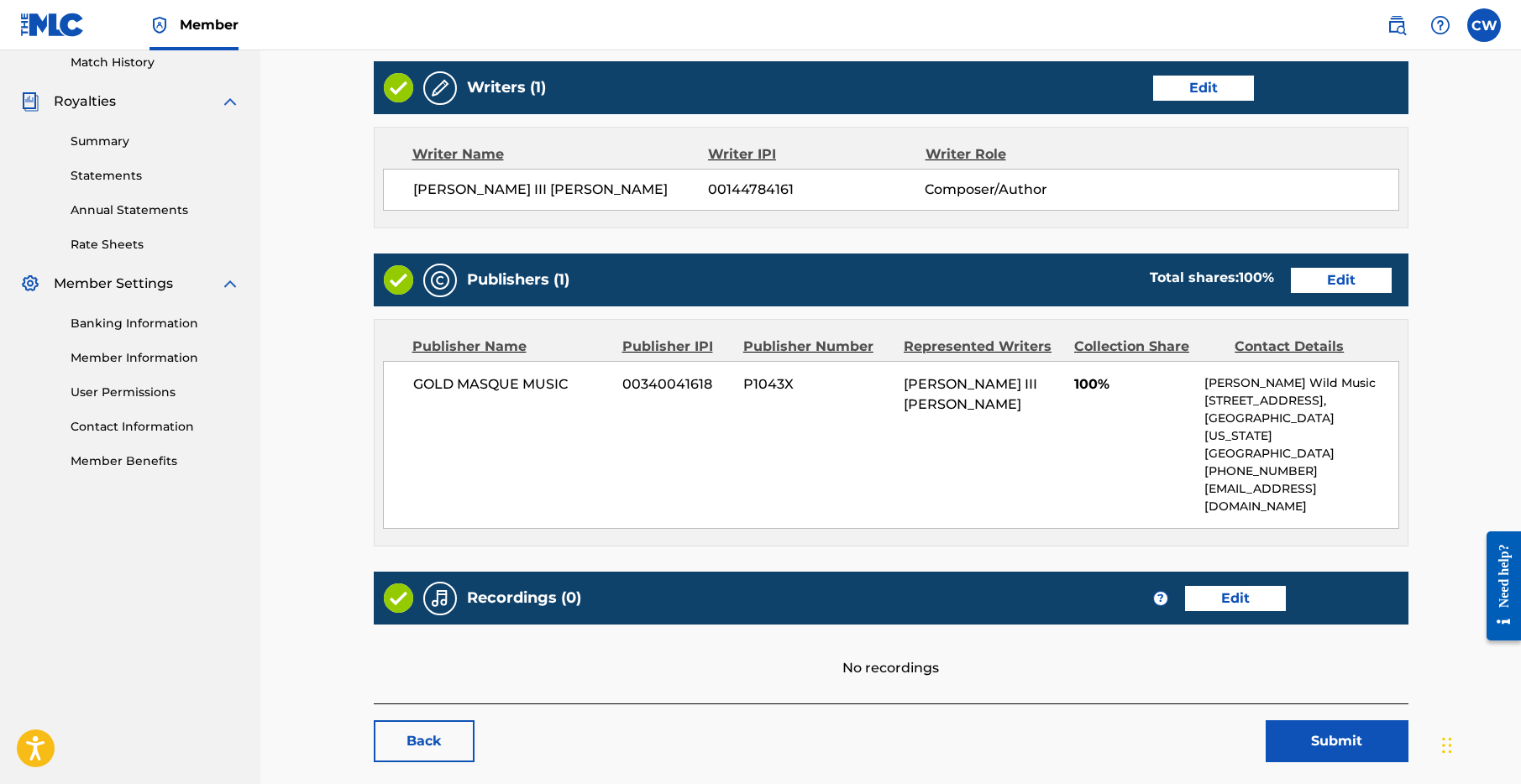
scroll to position [519, 0]
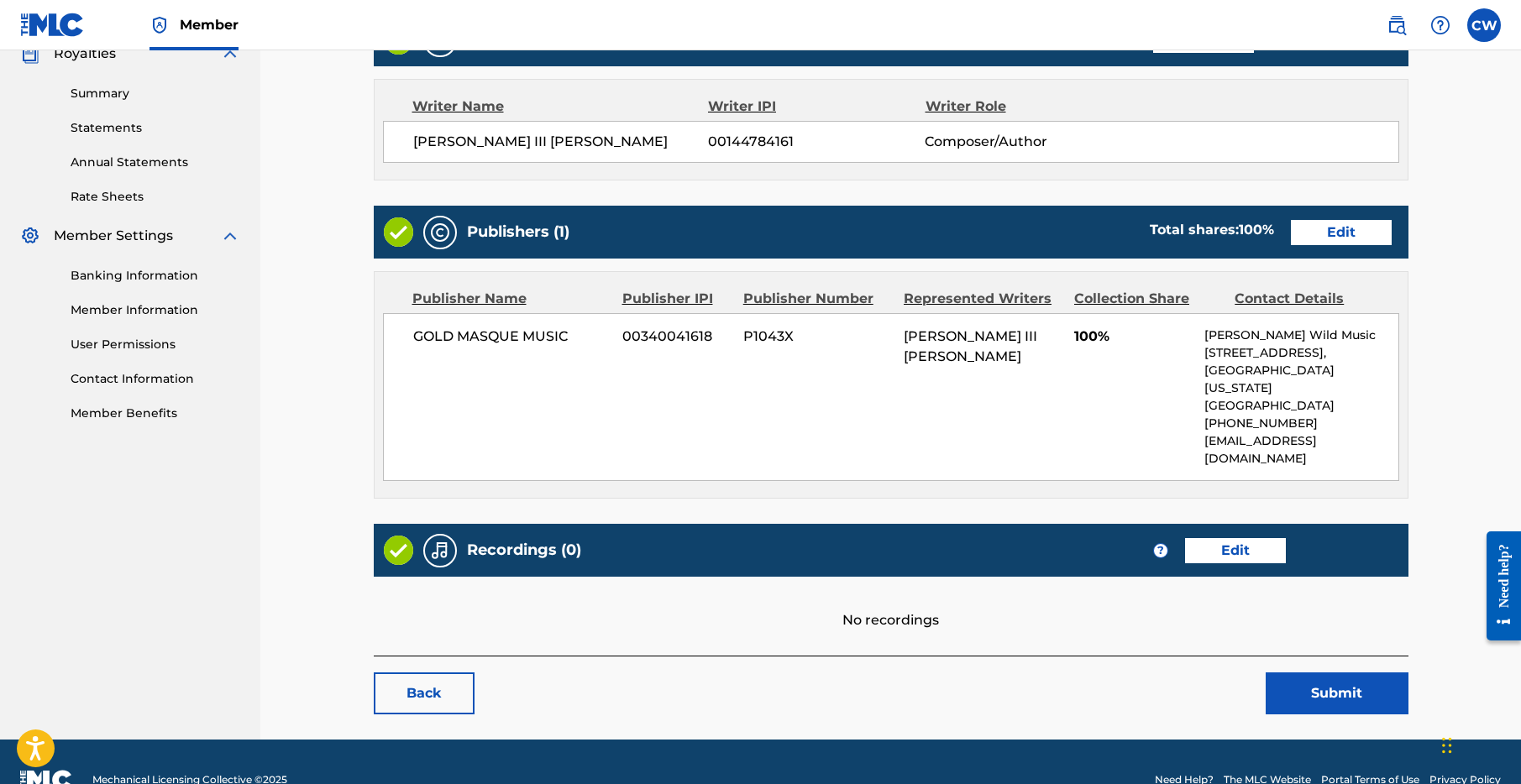
click at [1243, 538] on link "Edit" at bounding box center [1236, 550] width 101 height 25
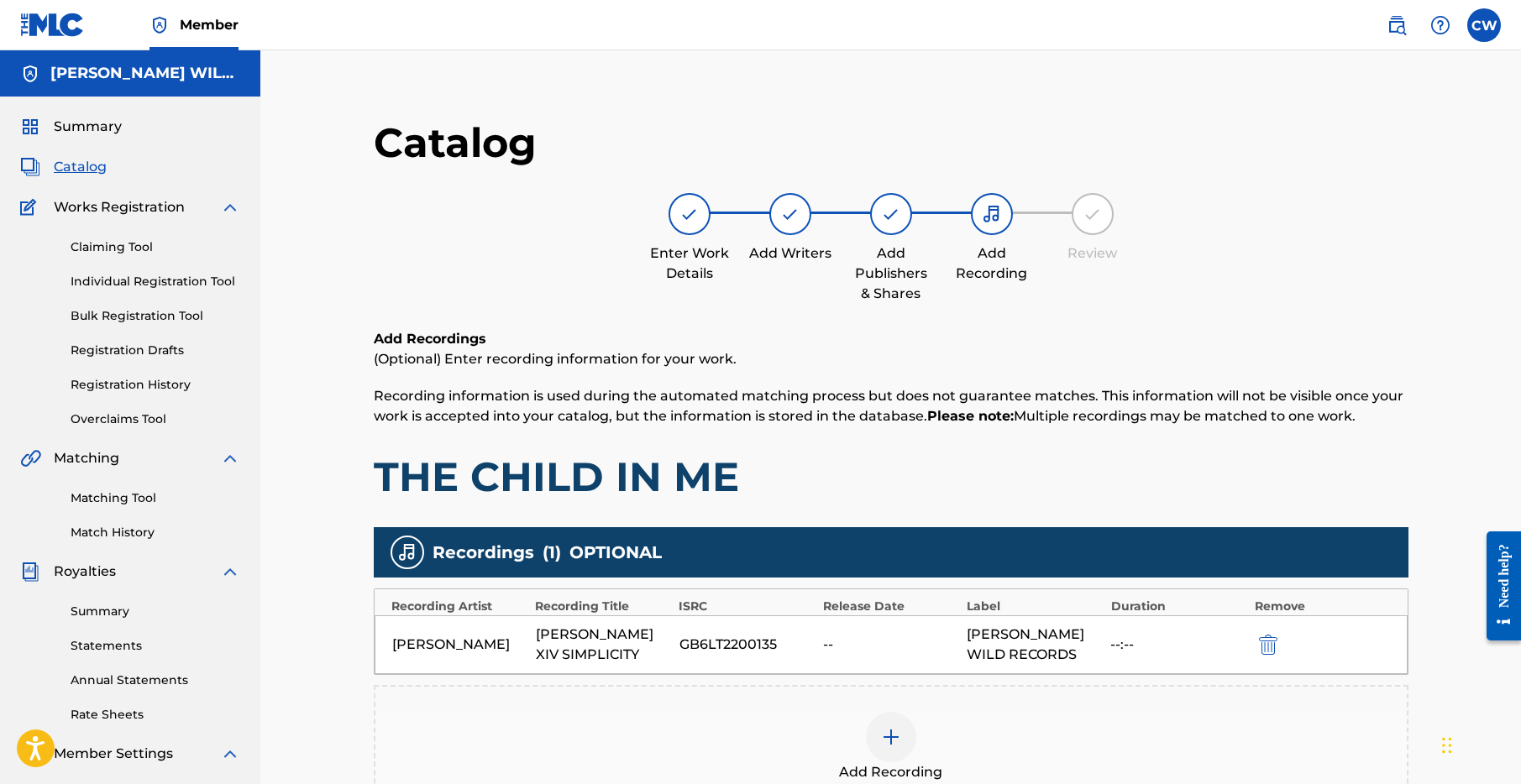
click at [599, 647] on div "[PERSON_NAME] XIV SIMPLICITY" at bounding box center [603, 645] width 135 height 40
click at [645, 642] on div "[PERSON_NAME] XIV SIMPLICITY" at bounding box center [603, 645] width 135 height 40
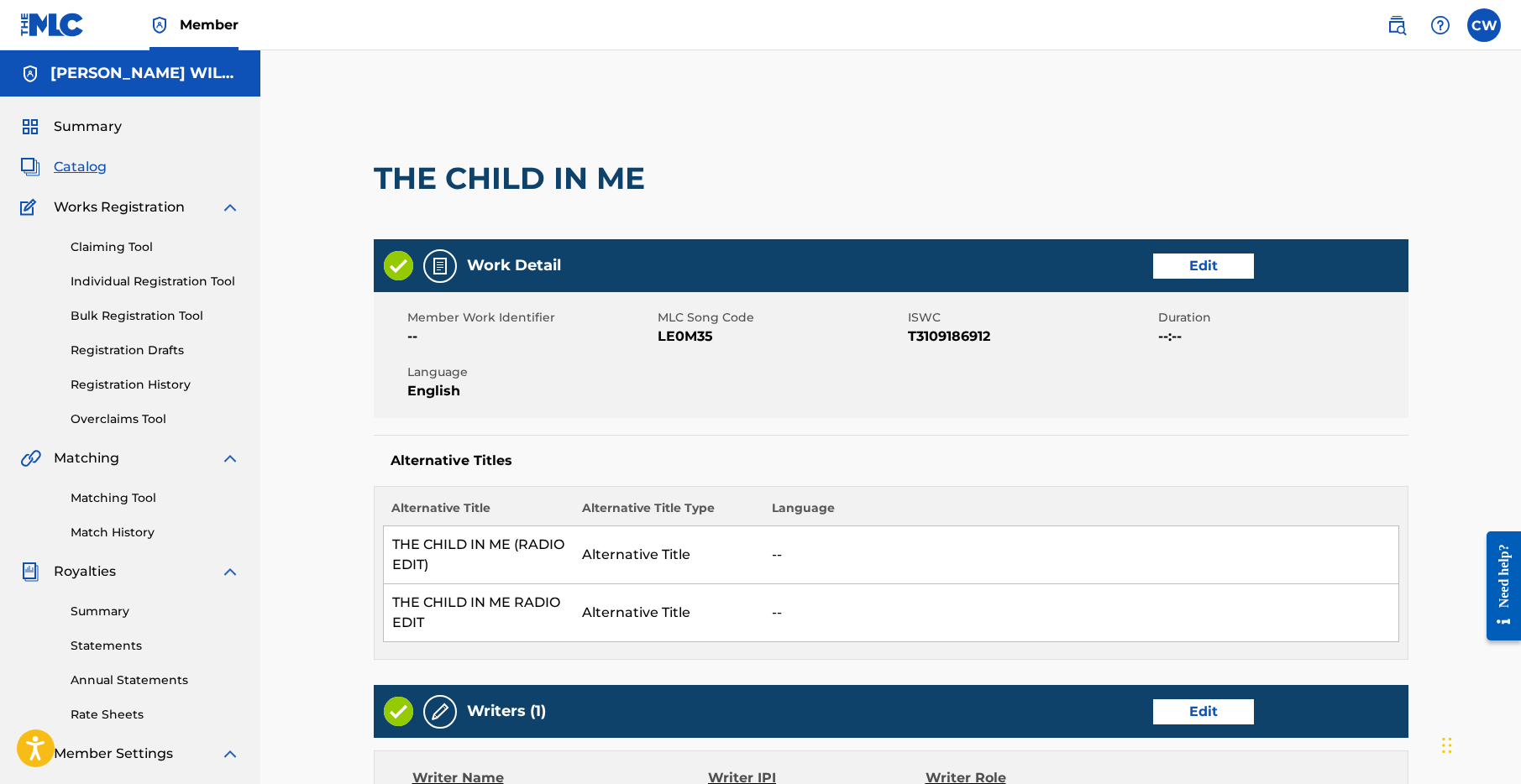
click at [92, 166] on span "Catalog" at bounding box center [81, 167] width 53 height 20
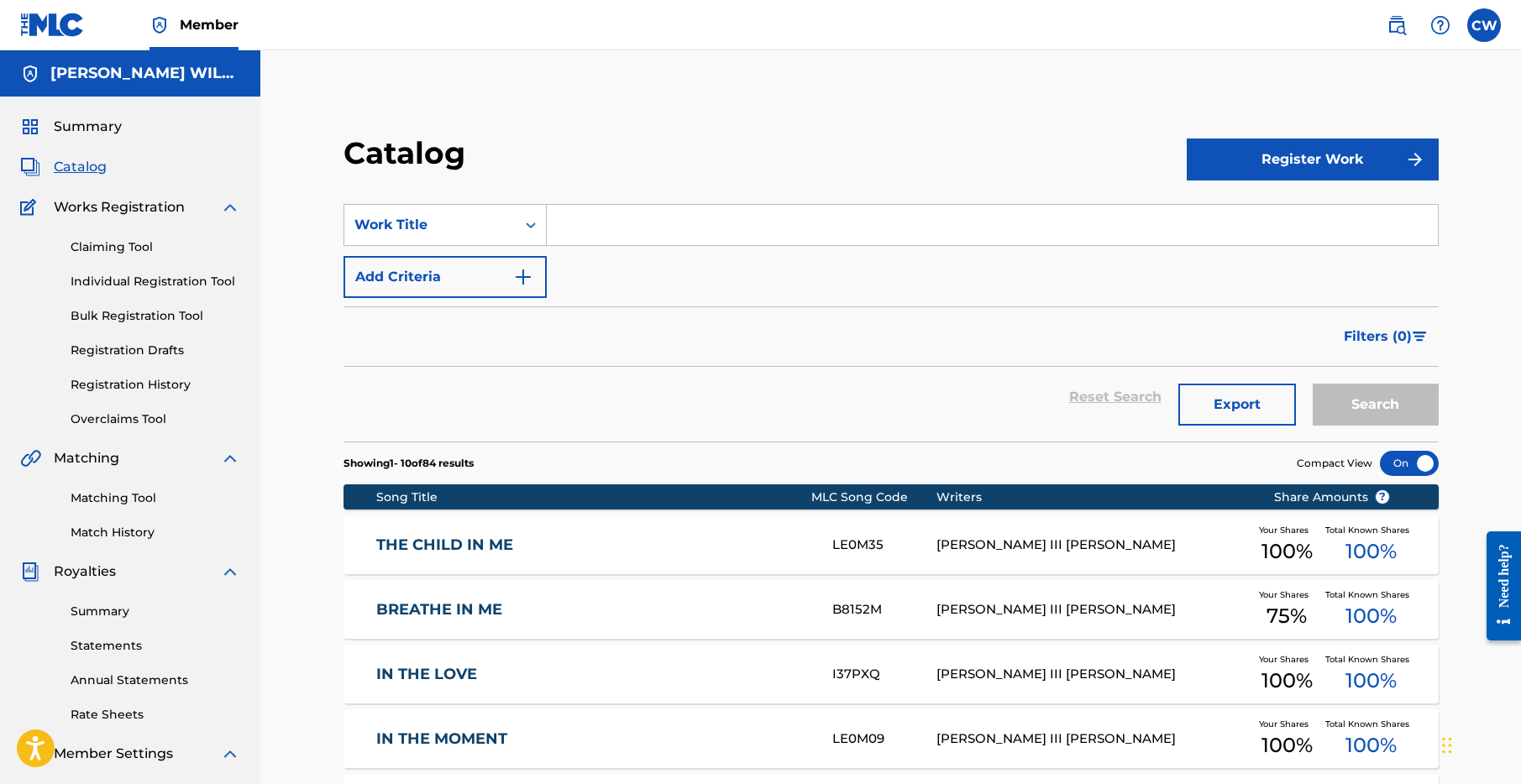
click at [599, 231] on input "Search Form" at bounding box center [993, 225] width 891 height 40
click at [458, 542] on link "THE CHILD IN ME" at bounding box center [593, 545] width 433 height 20
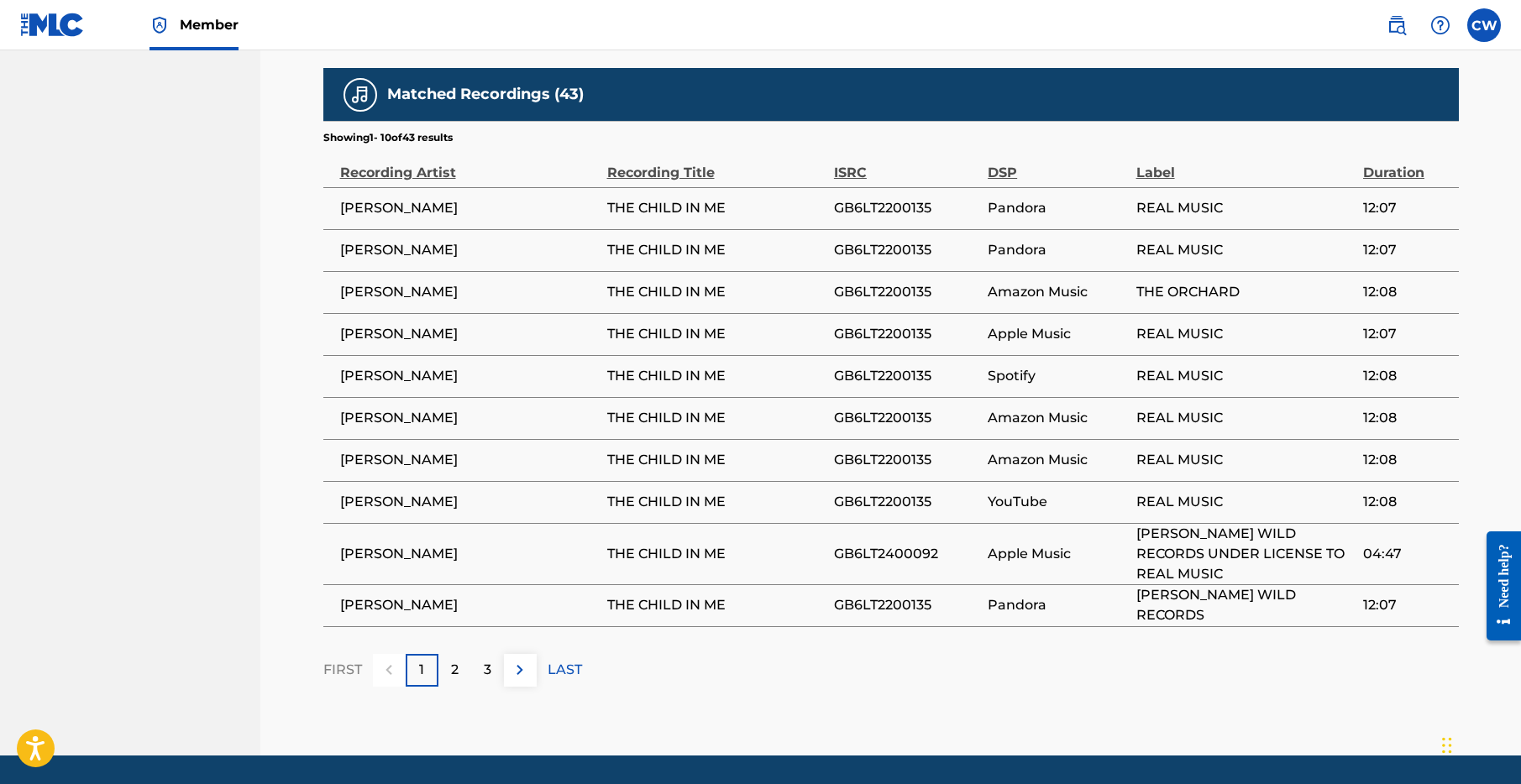
scroll to position [1156, 0]
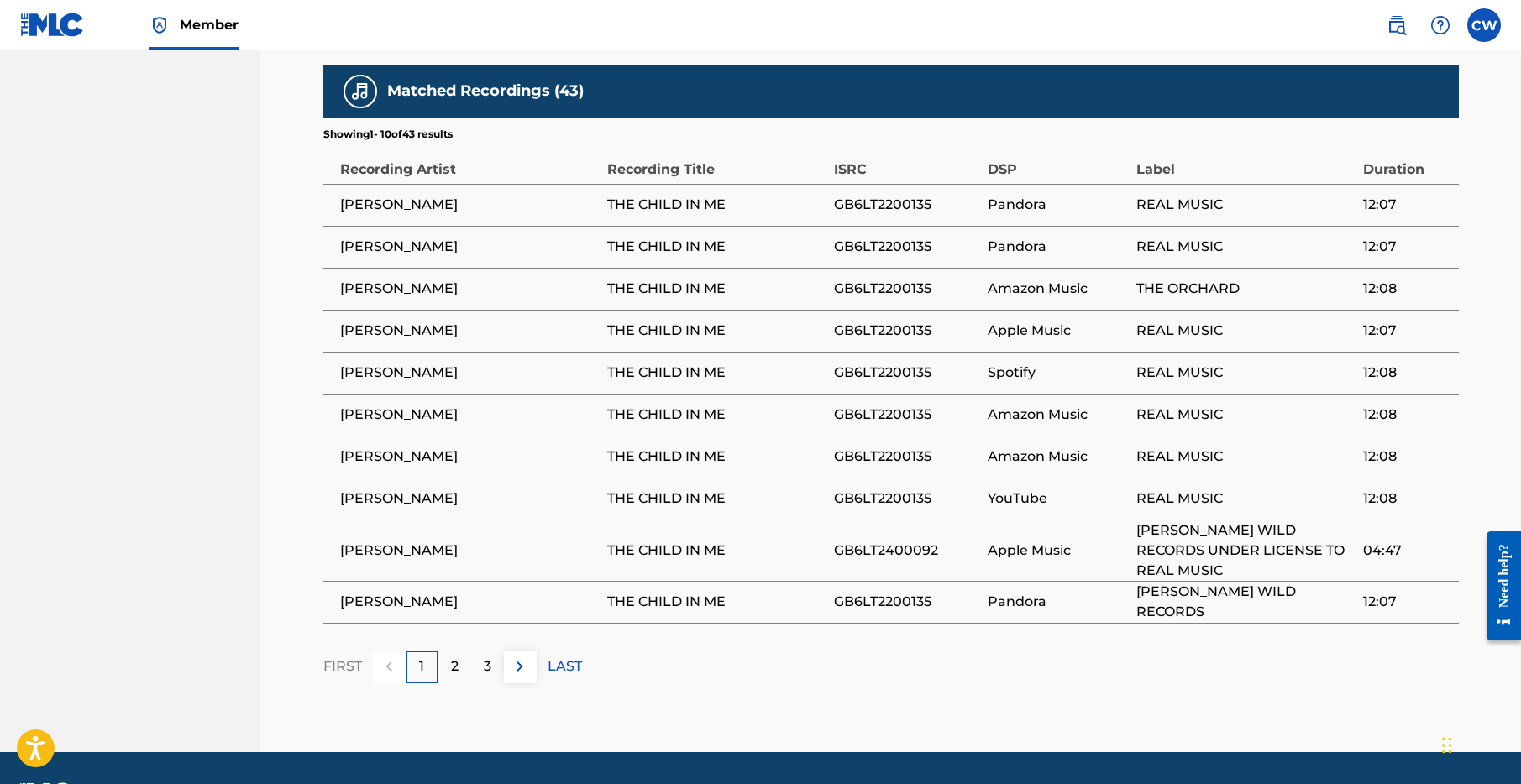
click at [516, 670] on img at bounding box center [519, 667] width 20 height 20
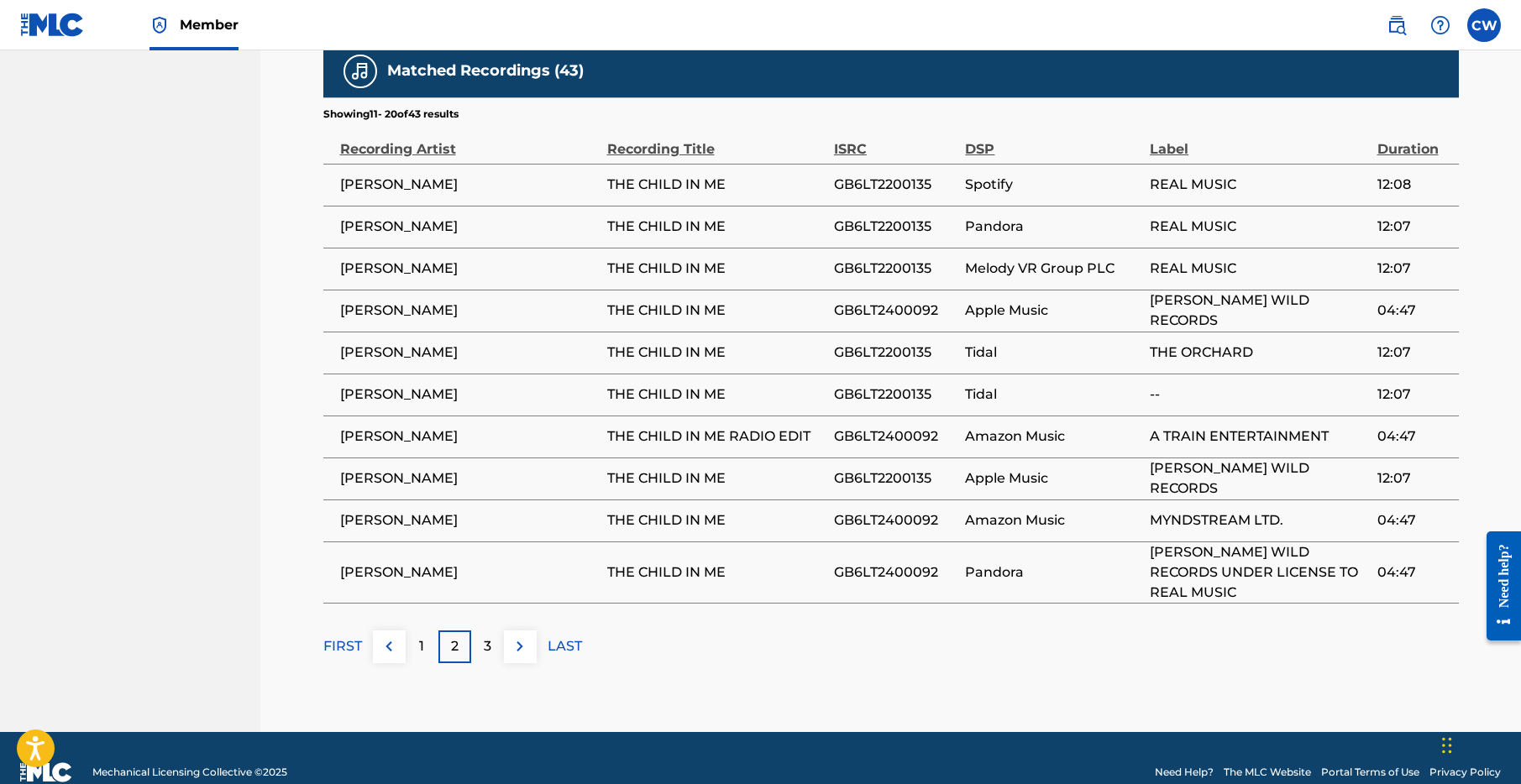
scroll to position [1192, 0]
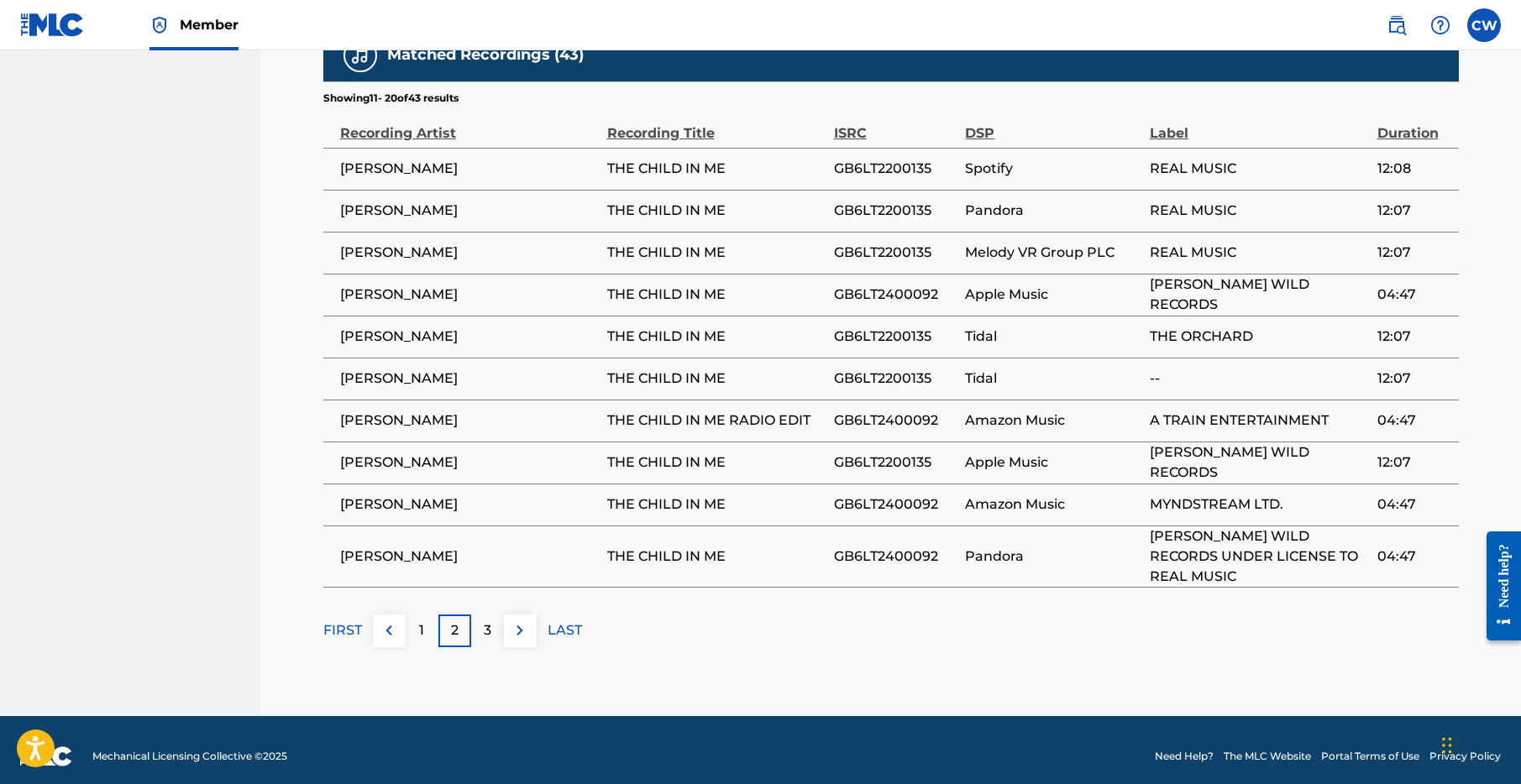
click at [524, 630] on img at bounding box center [519, 630] width 20 height 20
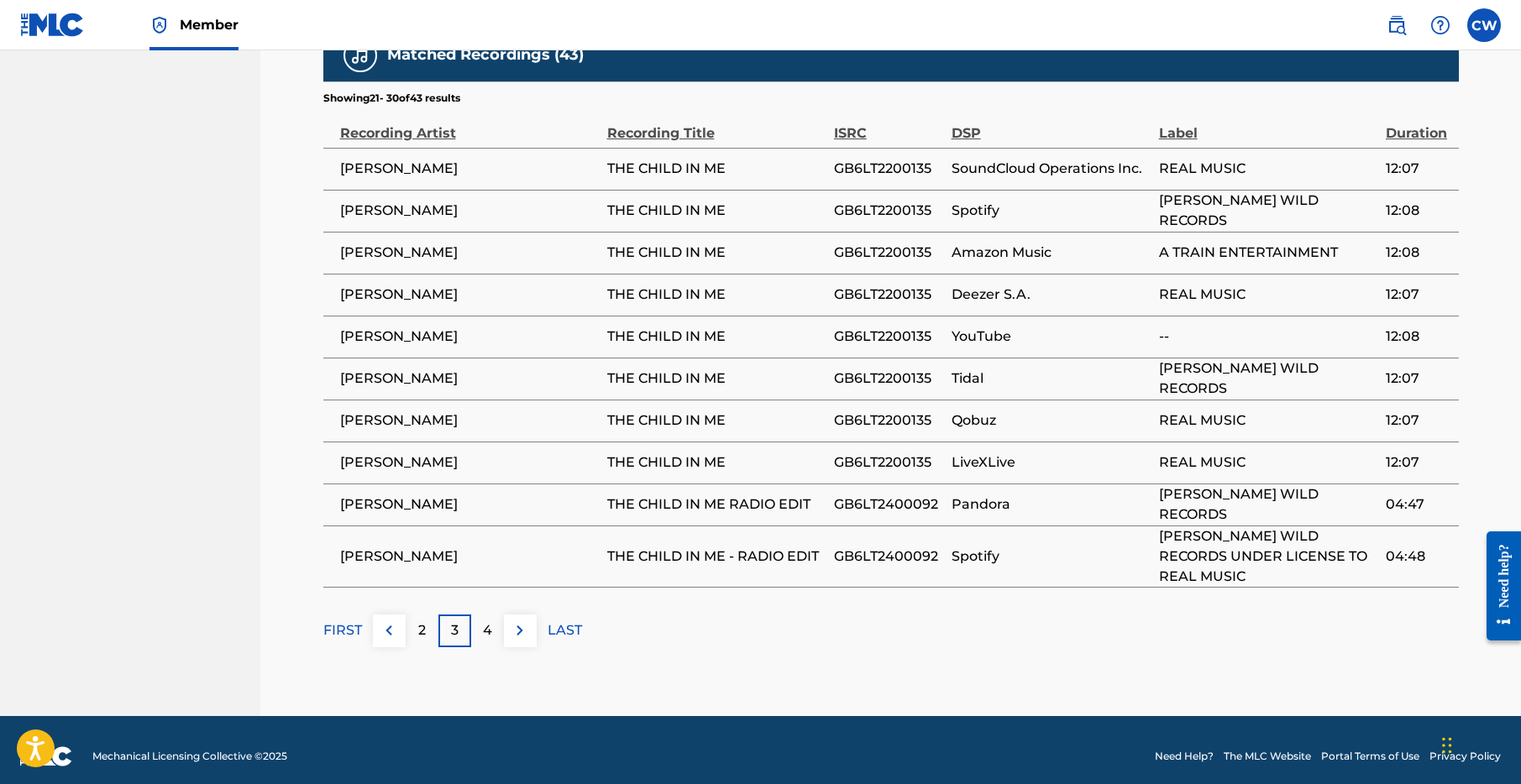
click at [524, 630] on img at bounding box center [519, 630] width 20 height 20
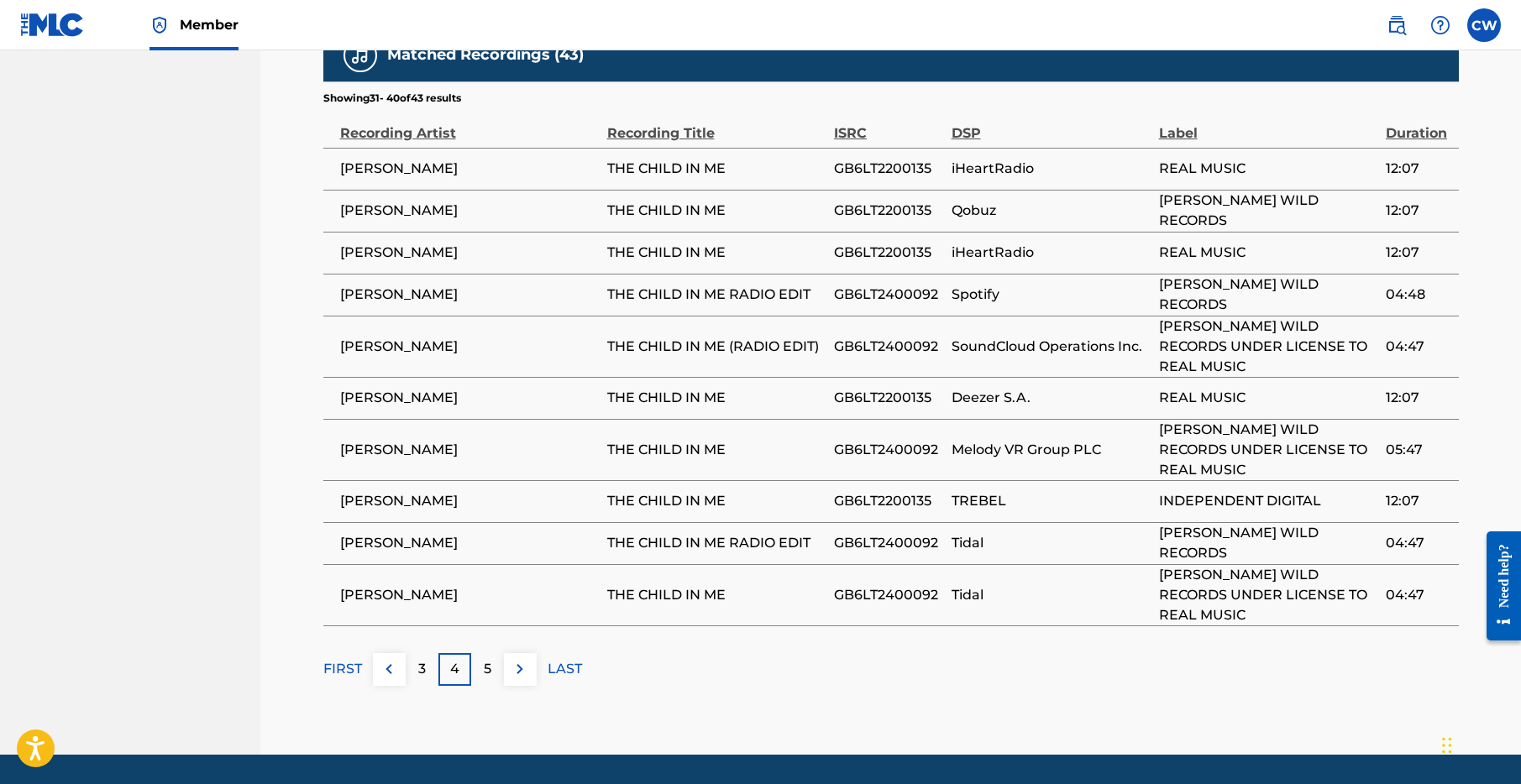
click at [520, 675] on img at bounding box center [519, 669] width 20 height 20
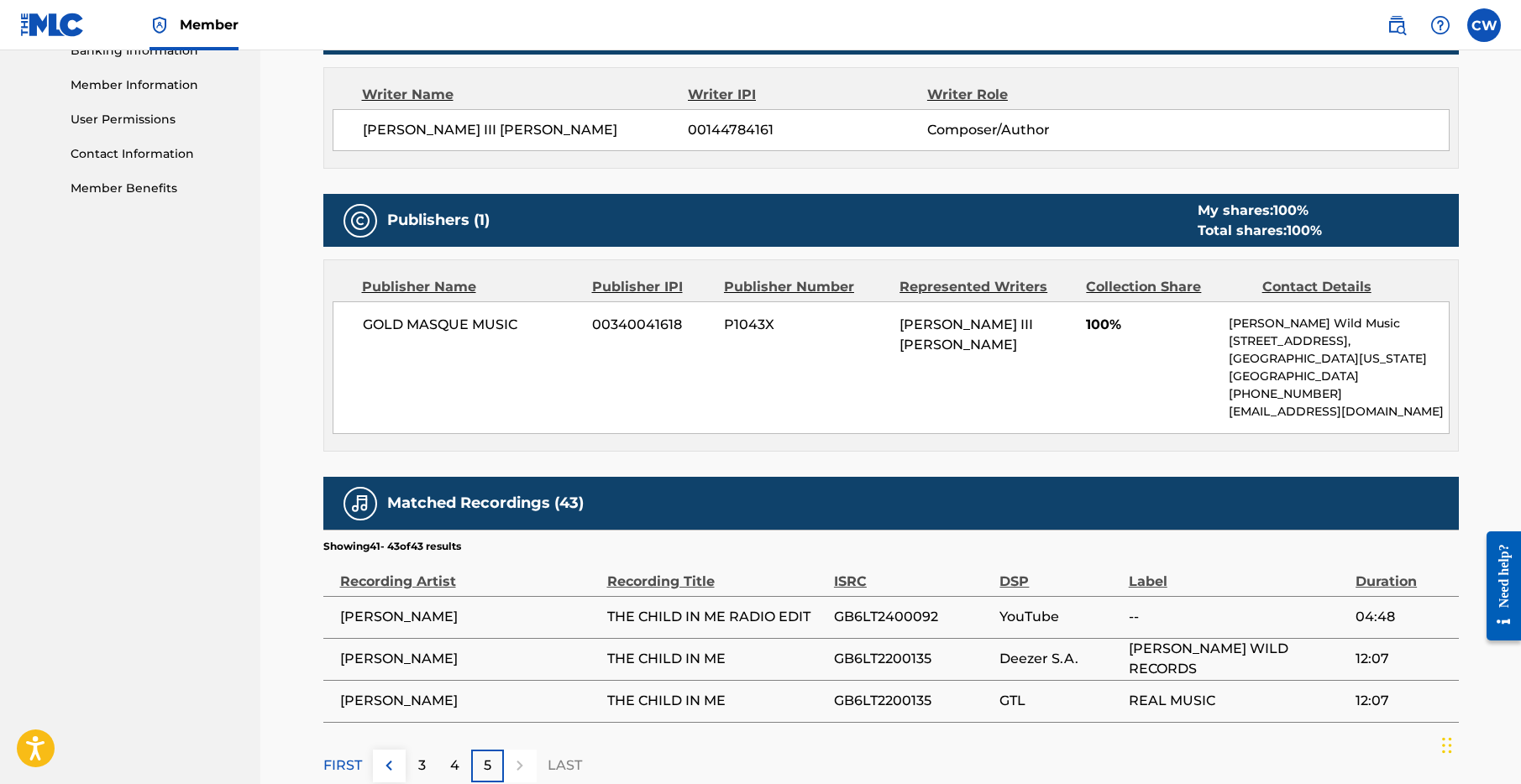
scroll to position [892, 0]
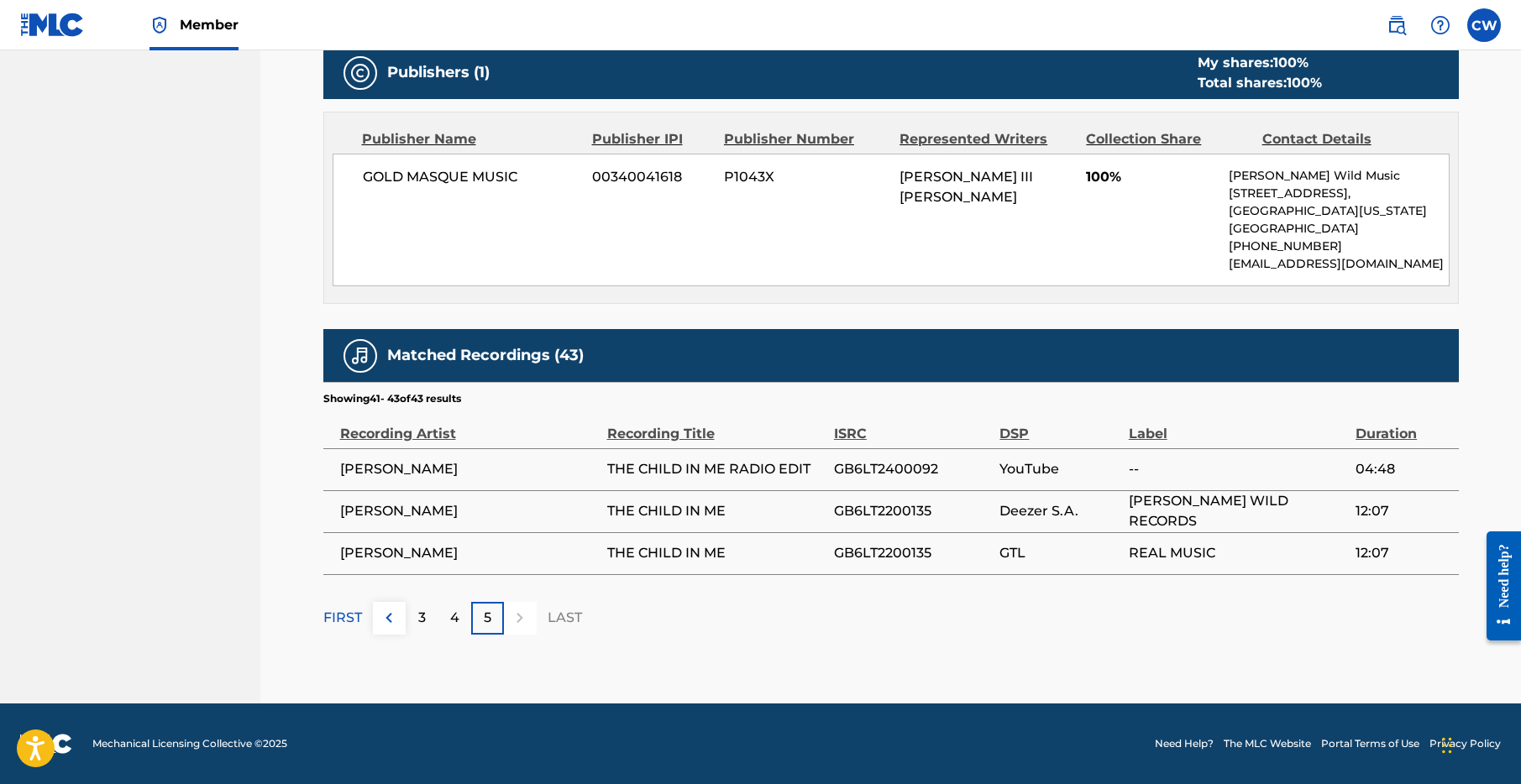
click at [520, 619] on div at bounding box center [520, 618] width 33 height 33
click at [453, 622] on p "4" at bounding box center [455, 618] width 9 height 20
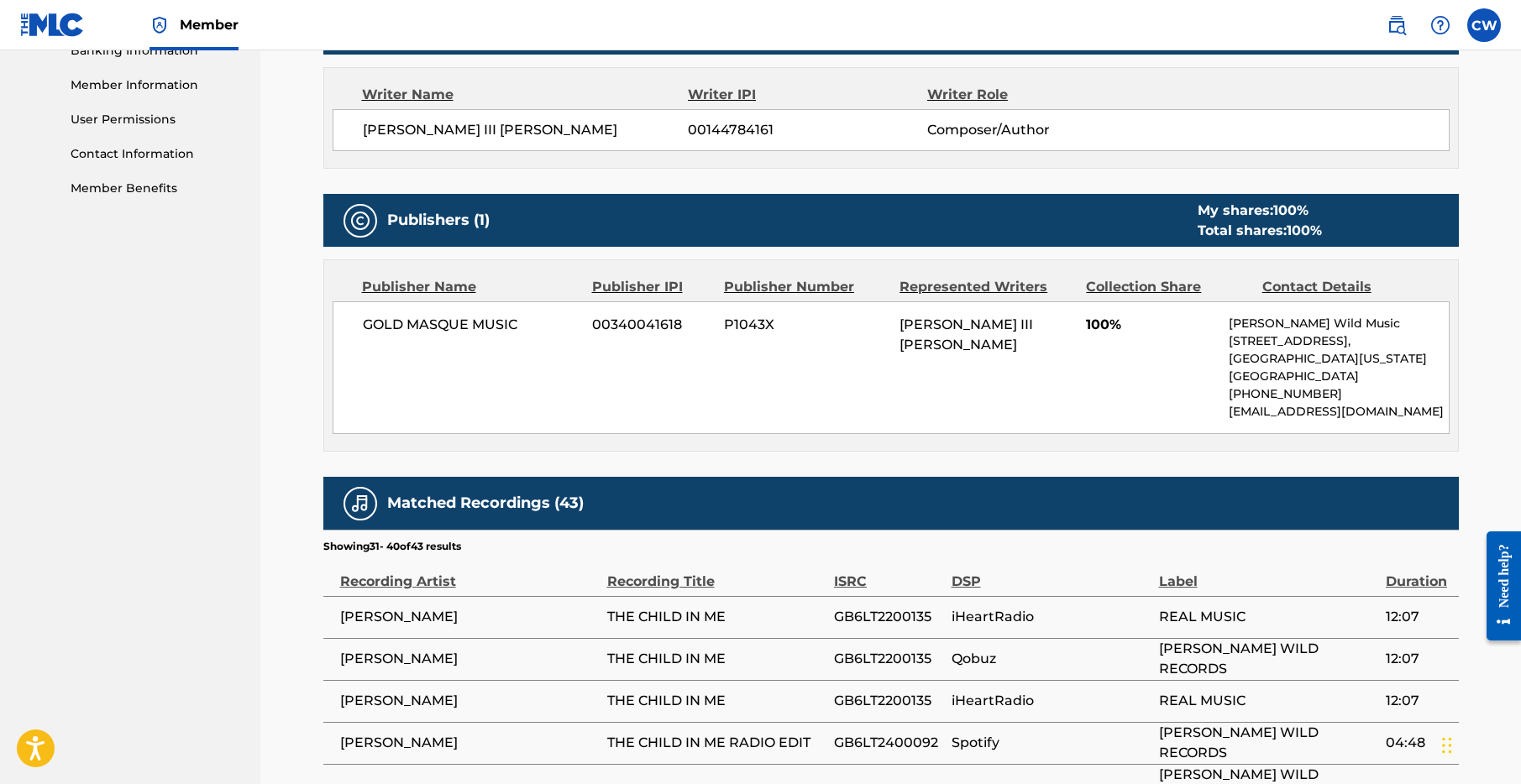
scroll to position [1192, 0]
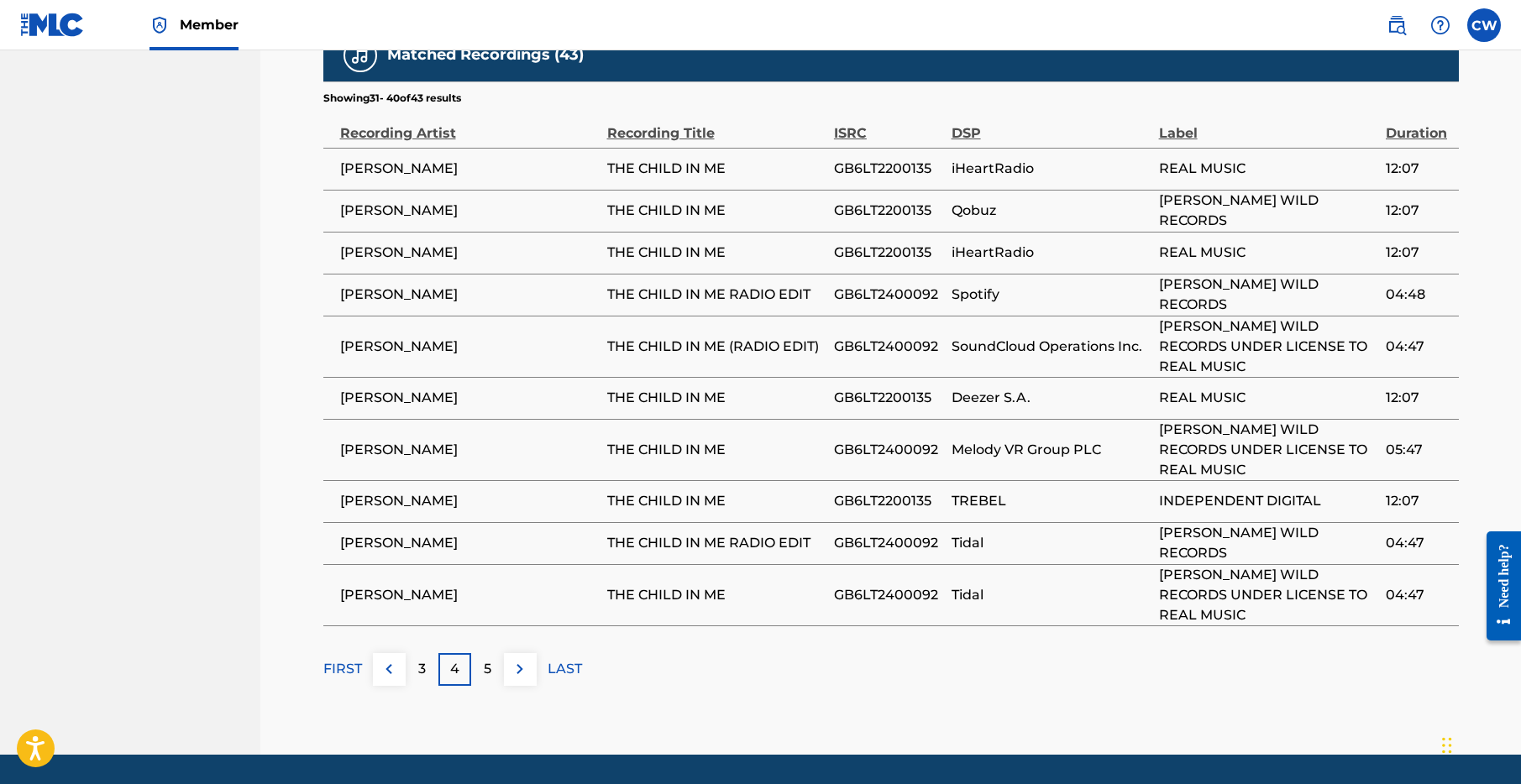
click at [418, 662] on p "3" at bounding box center [422, 669] width 8 height 20
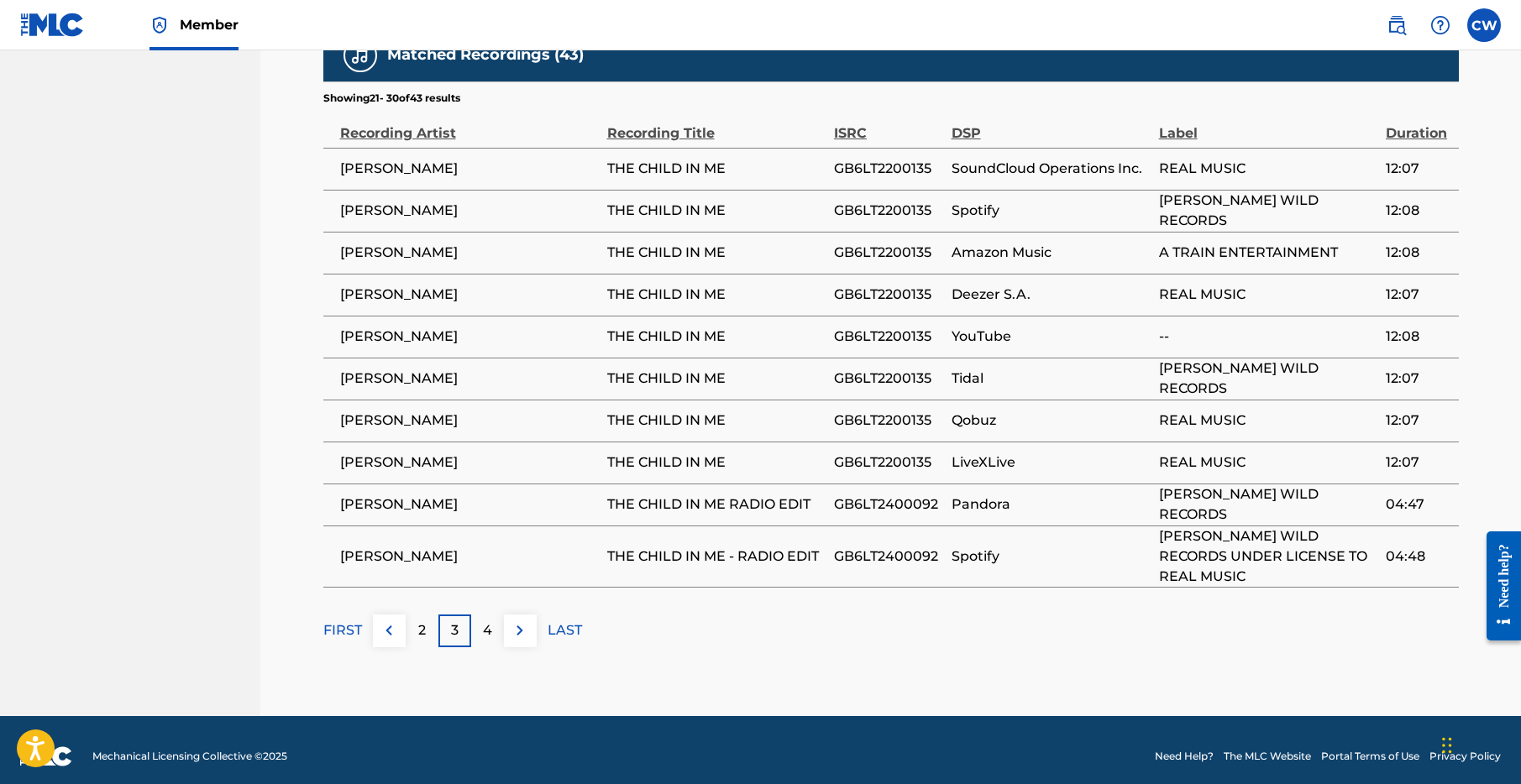
click at [413, 634] on div "2" at bounding box center [422, 630] width 33 height 33
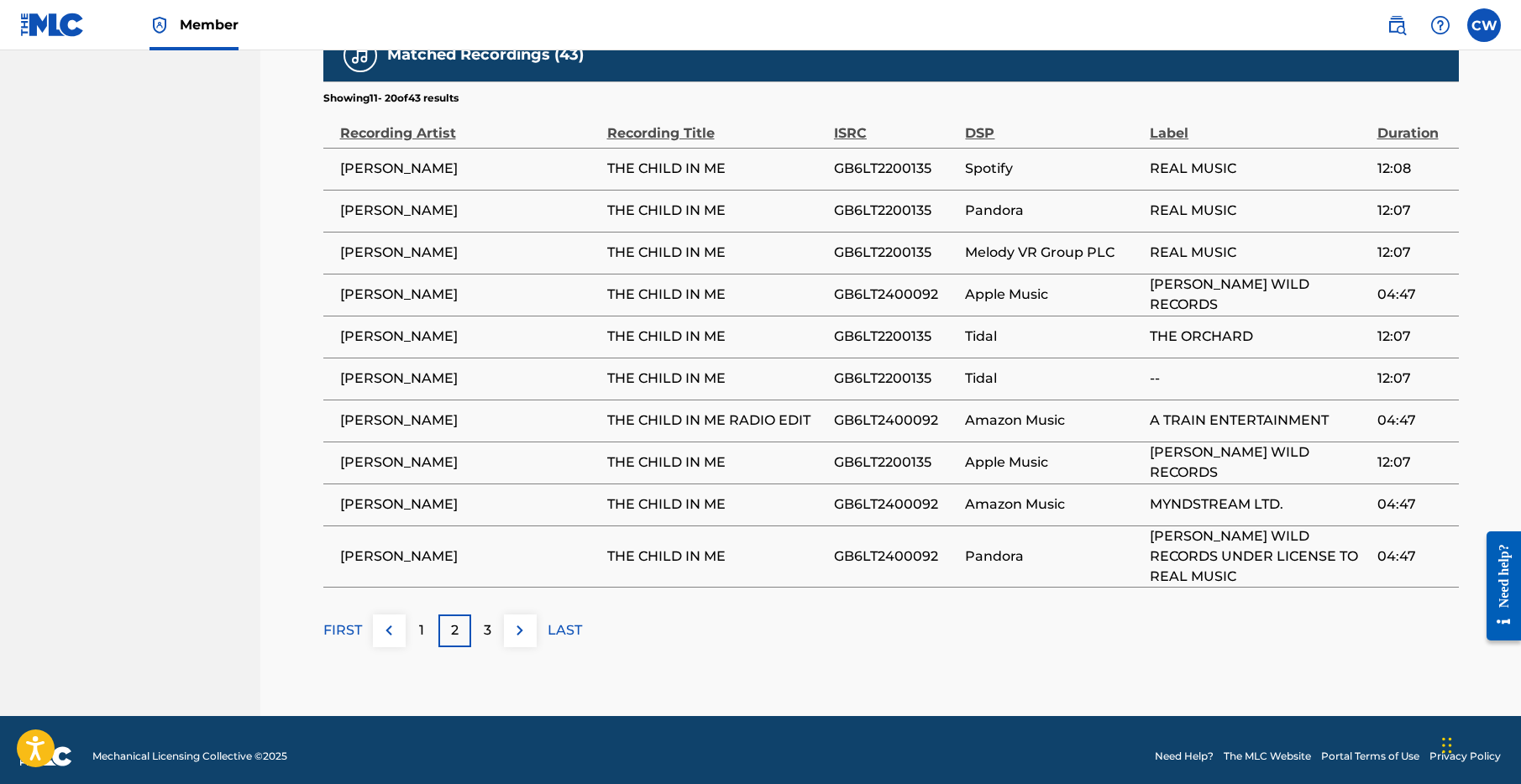
click at [396, 635] on img at bounding box center [389, 630] width 20 height 20
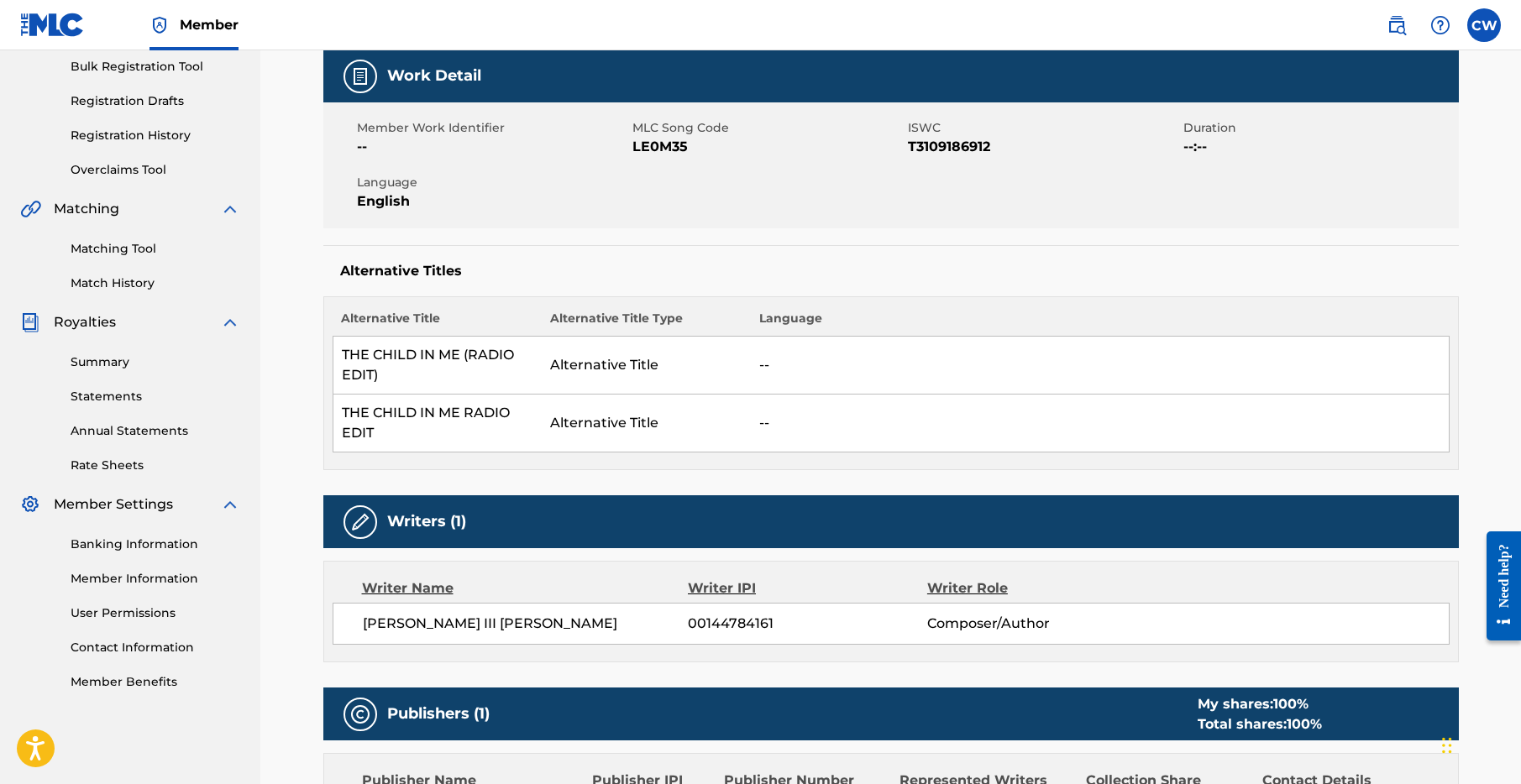
scroll to position [0, 0]
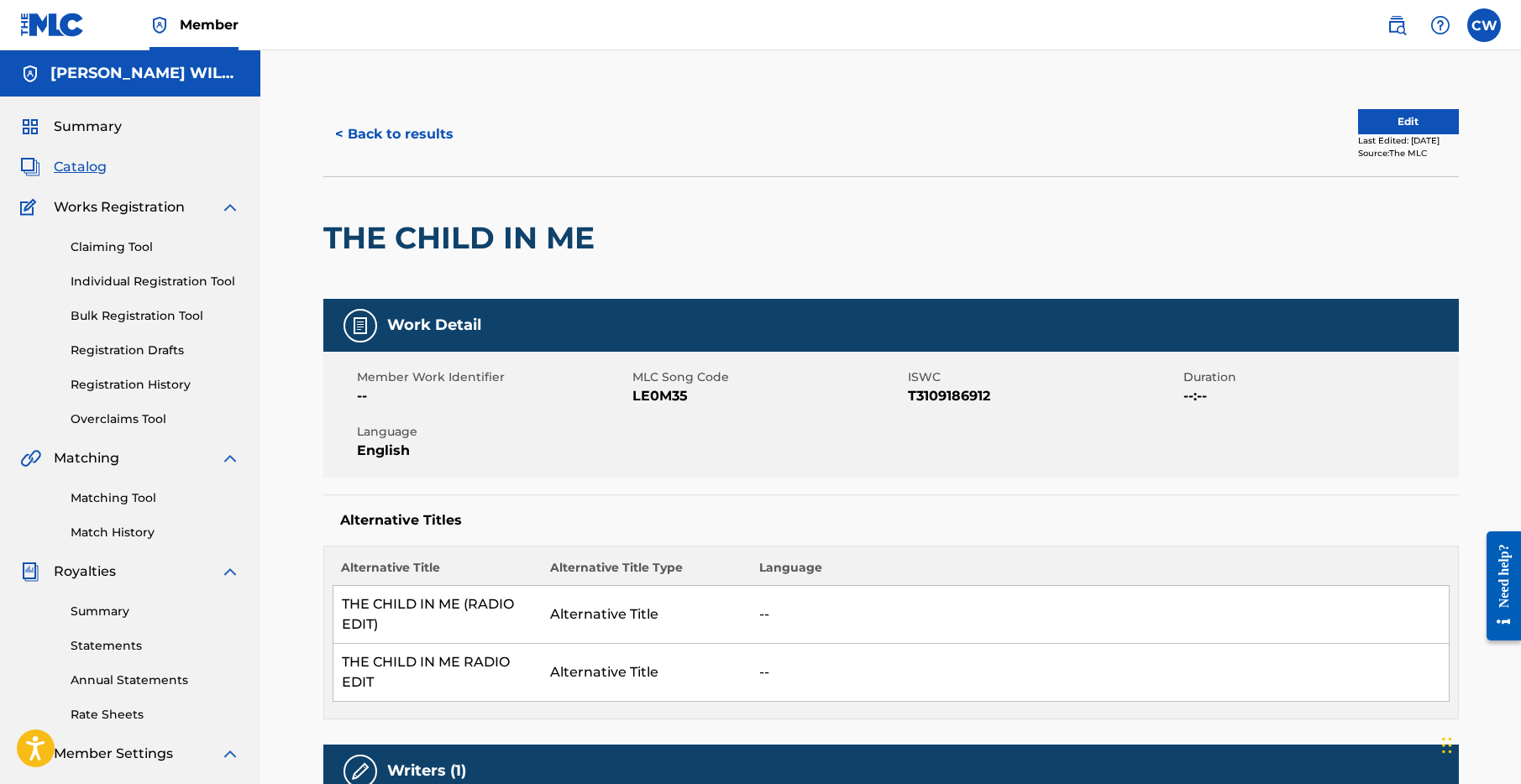
click at [1358, 116] on button "Edit" at bounding box center [1408, 122] width 101 height 25
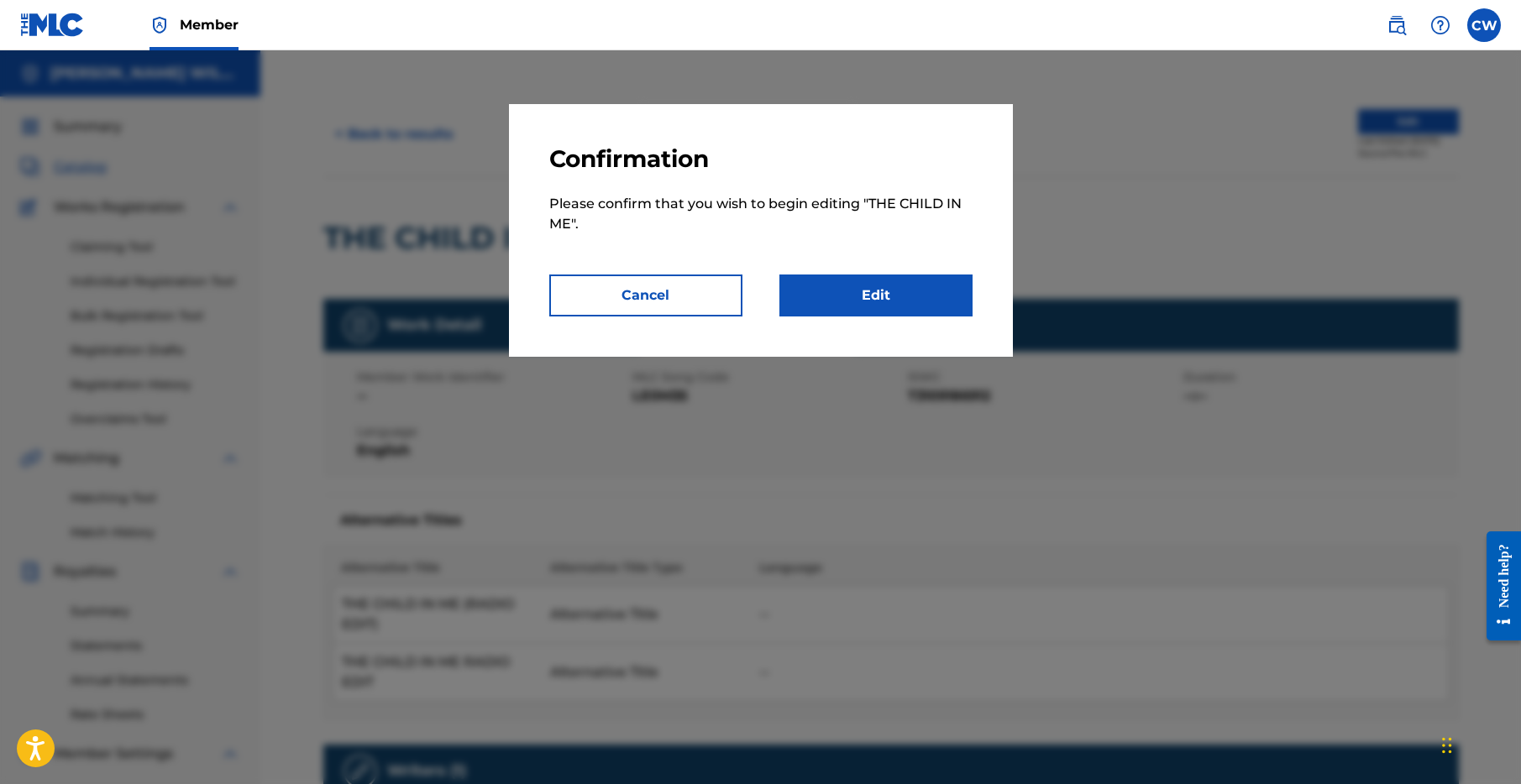
click at [879, 288] on link "Edit" at bounding box center [876, 295] width 194 height 42
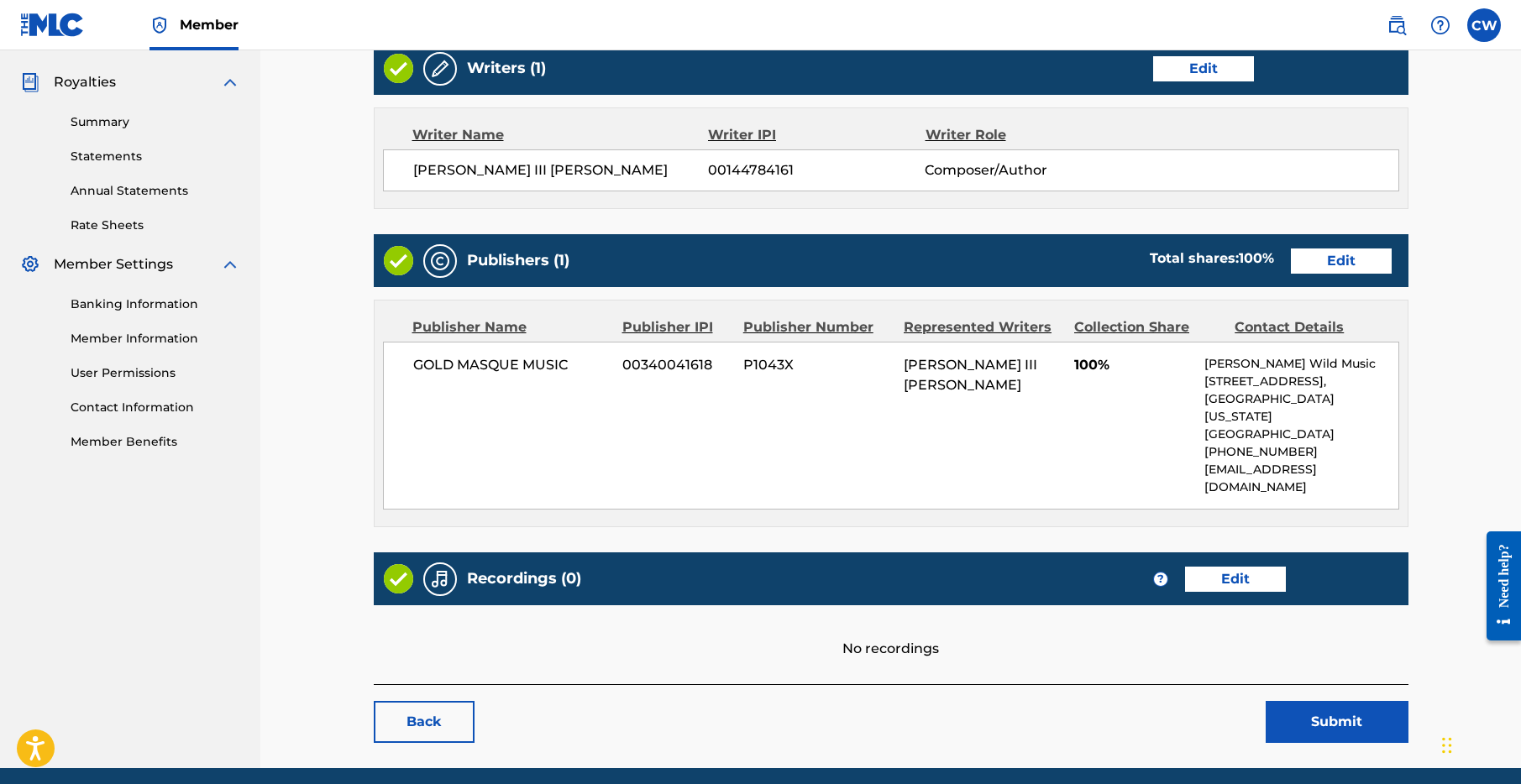
scroll to position [519, 0]
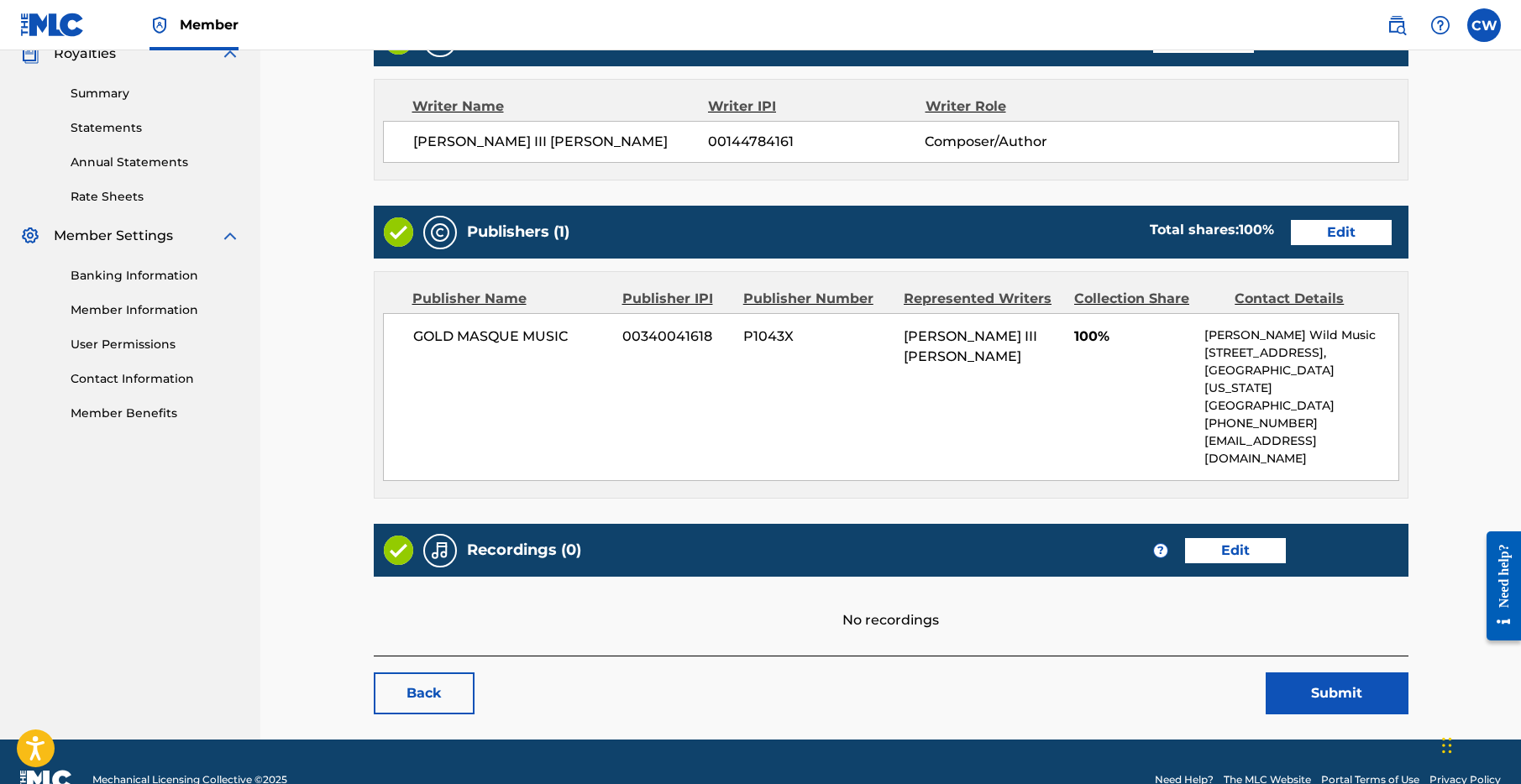
click at [1229, 538] on link "Edit" at bounding box center [1236, 550] width 101 height 25
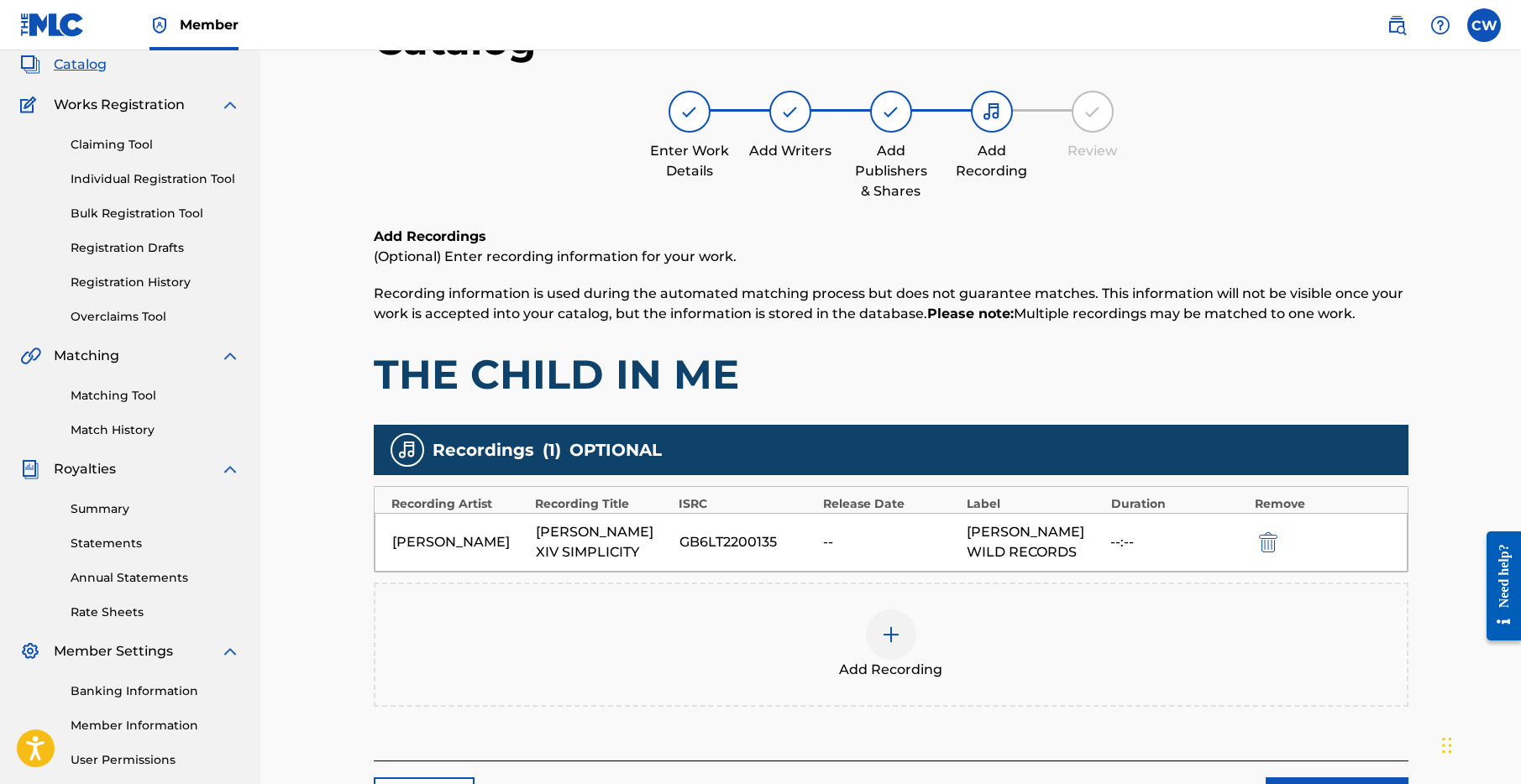
scroll to position [257, 0]
